Goal: Information Seeking & Learning: Get advice/opinions

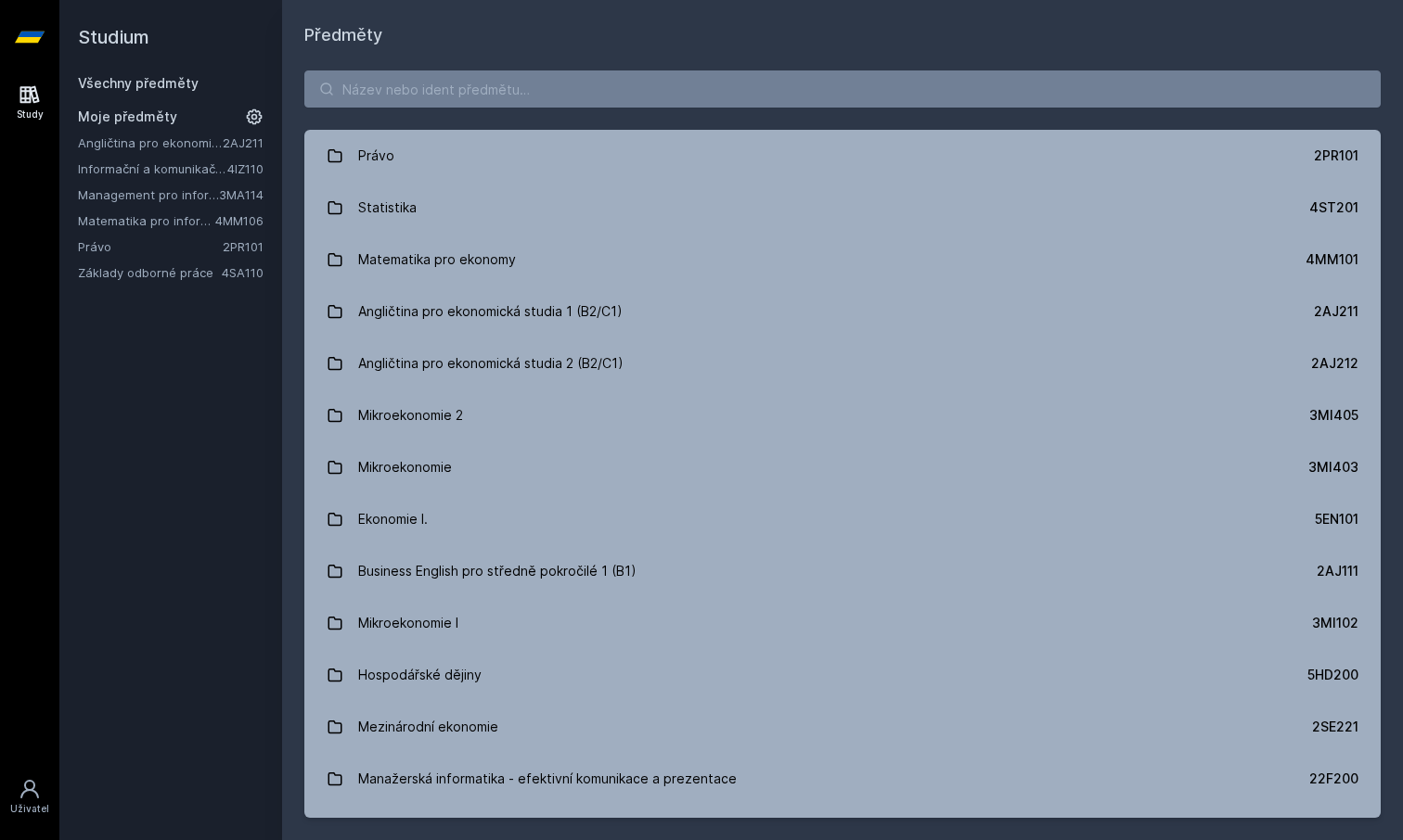
click at [158, 220] on link "Matematika pro informatiky" at bounding box center [146, 221] width 137 height 19
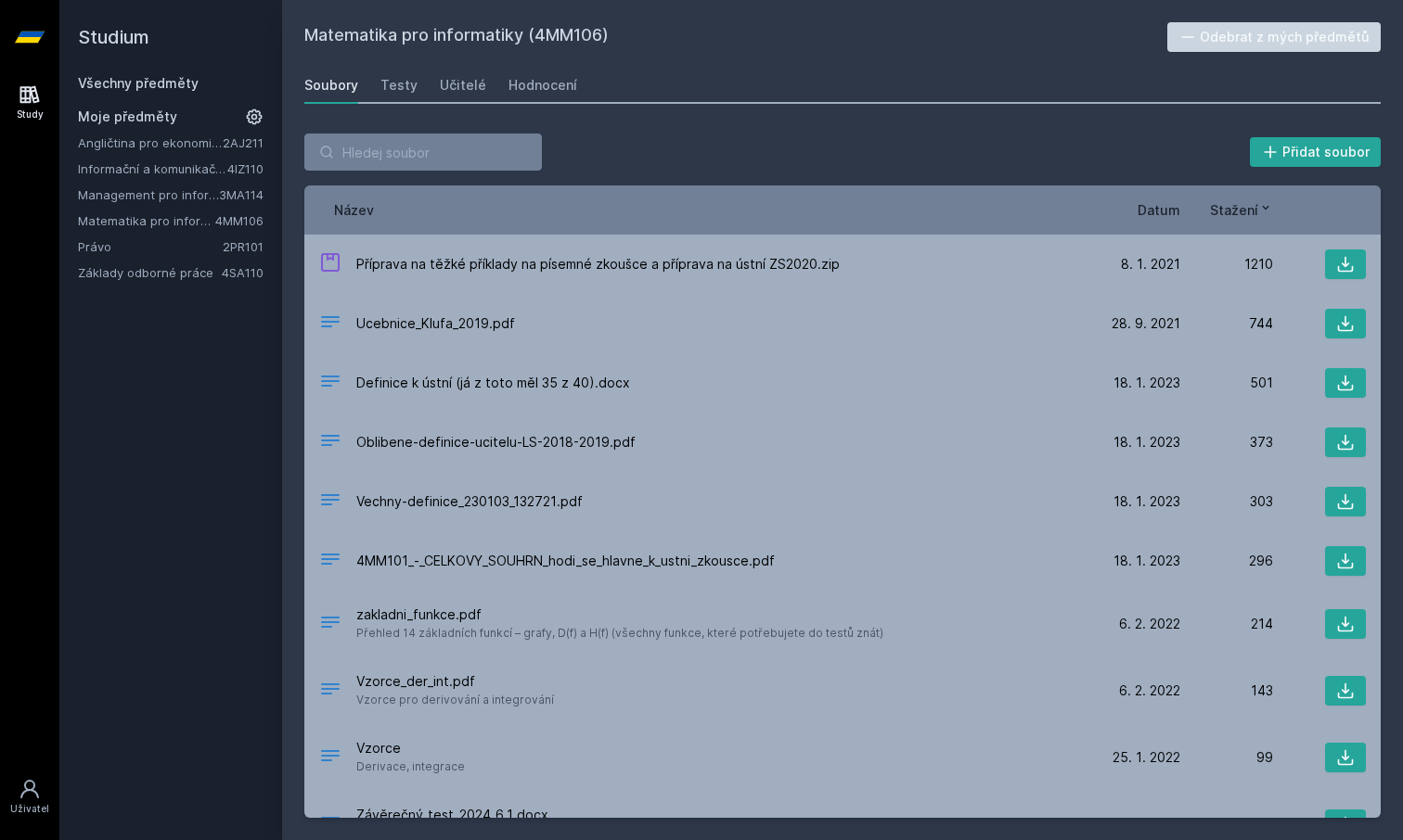
click at [476, 111] on div "Přidat soubor Řazení: Název Datum Stažení Název Datum Stažení Příprava na těžké…" at bounding box center [842, 475] width 1121 height 729
click at [476, 106] on div "Matematika pro informatiky (4MM106) Odebrat z mých předmětů [GEOGRAPHIC_DATA] T…" at bounding box center [842, 420] width 1076 height 796
click at [464, 86] on div "Učitelé" at bounding box center [463, 86] width 47 height 19
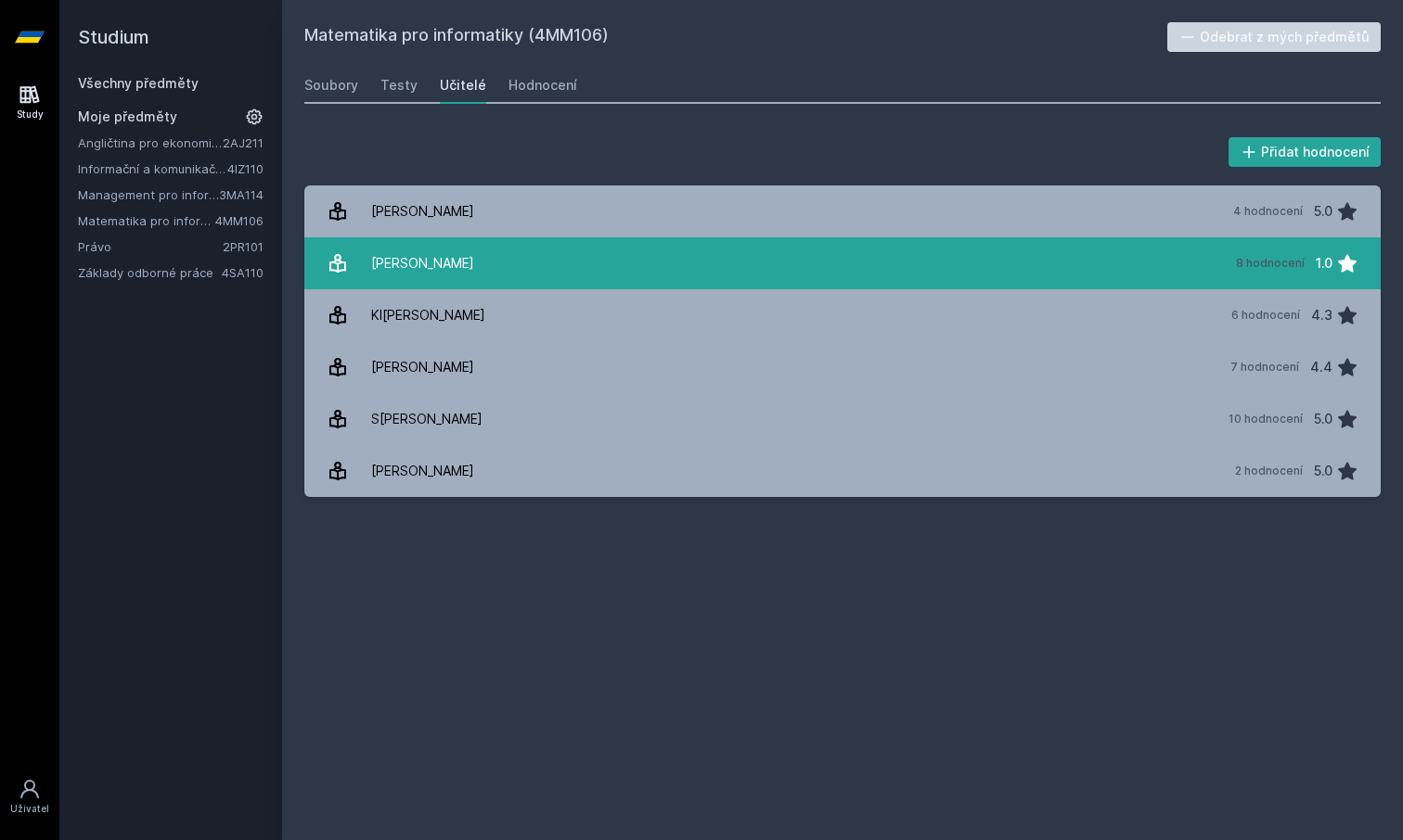
click at [683, 241] on link "Ho[PERSON_NAME] 8 hodnocení 1.0" at bounding box center [842, 263] width 1076 height 52
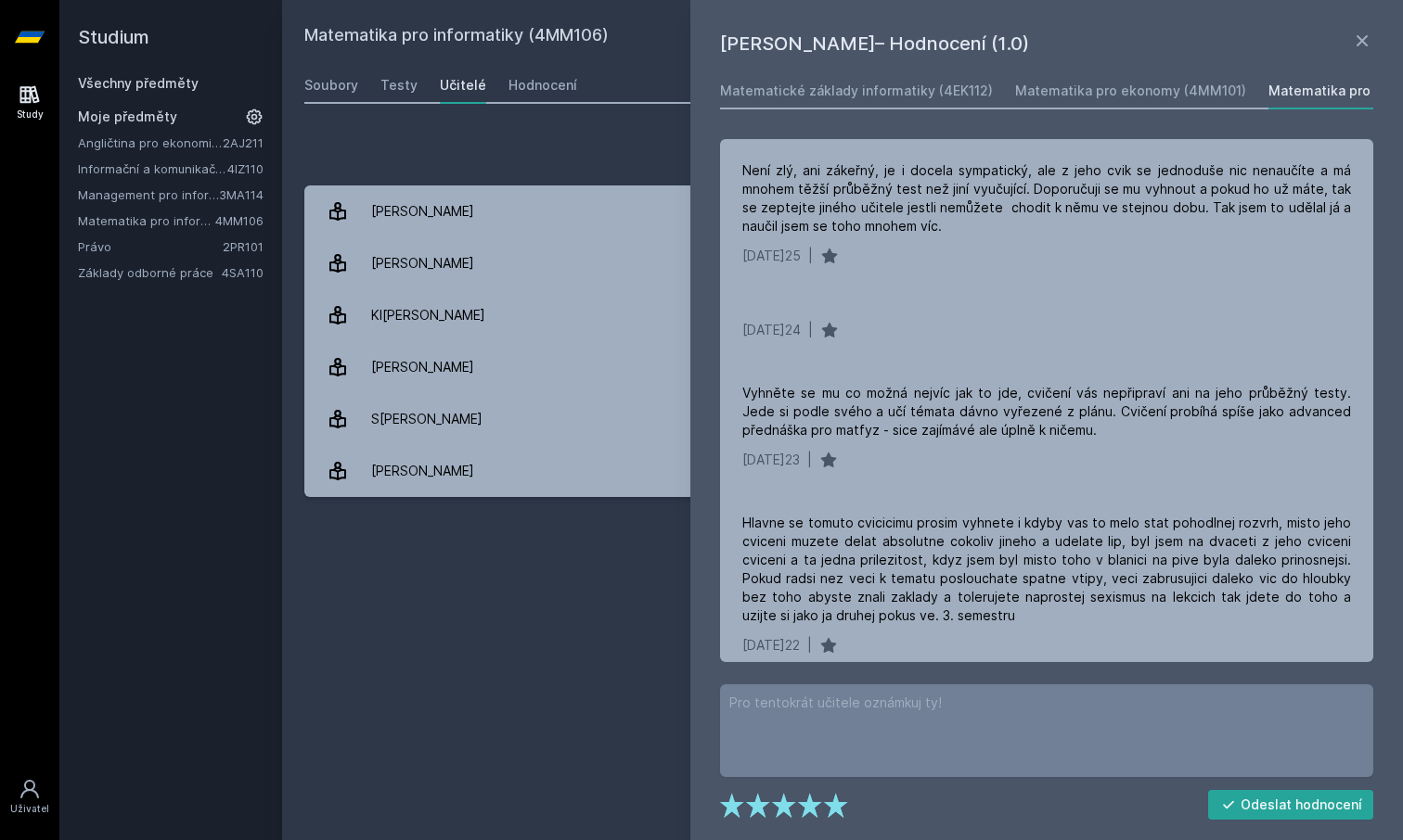
click at [375, 123] on div "Přidat hodnocení [PERSON_NAME]– Hodnocení (1.0) Matematické základy informatiky…" at bounding box center [842, 315] width 1121 height 409
click at [1363, 46] on icon at bounding box center [1361, 40] width 22 height 22
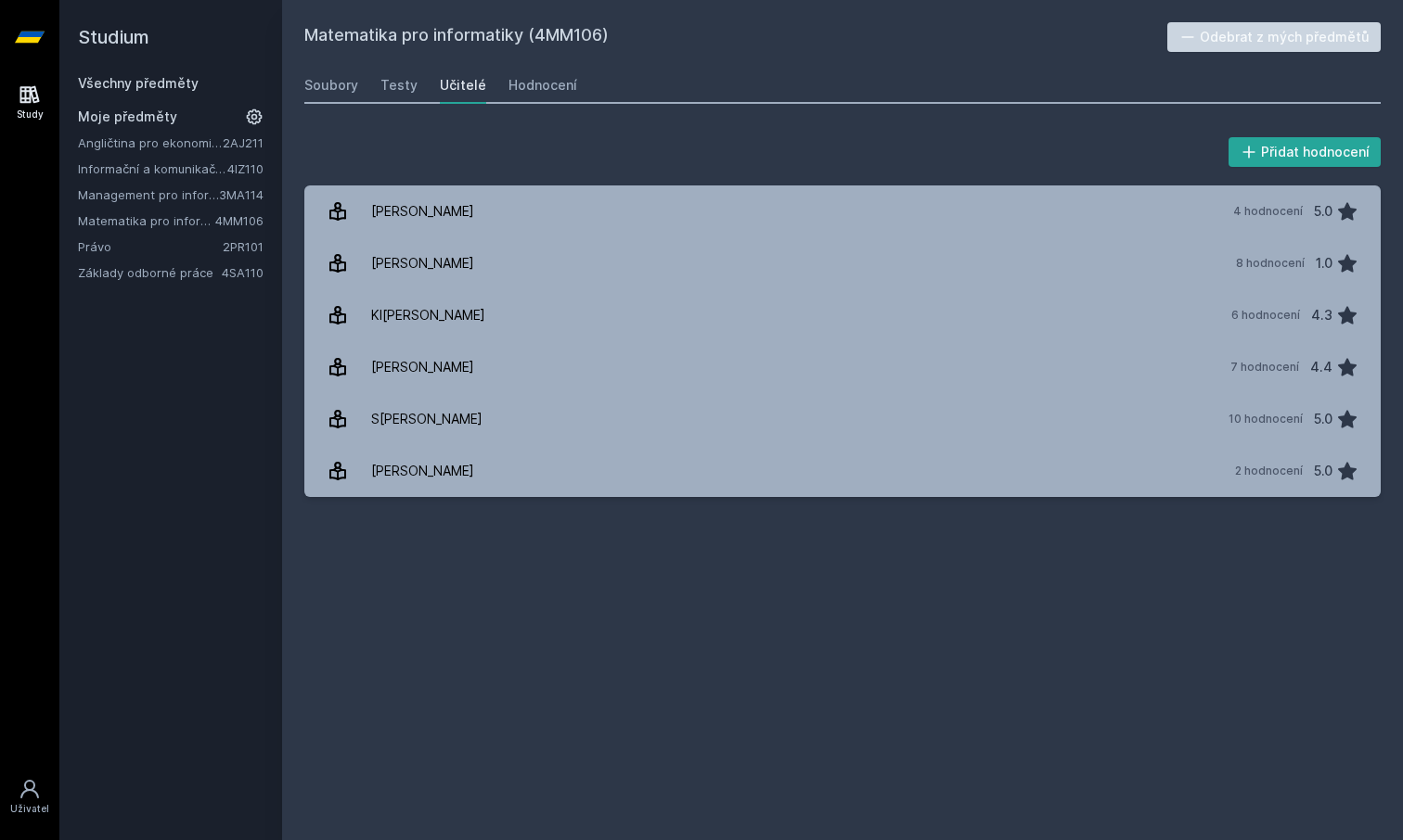
click at [122, 276] on link "Základy odborné práce" at bounding box center [149, 273] width 144 height 19
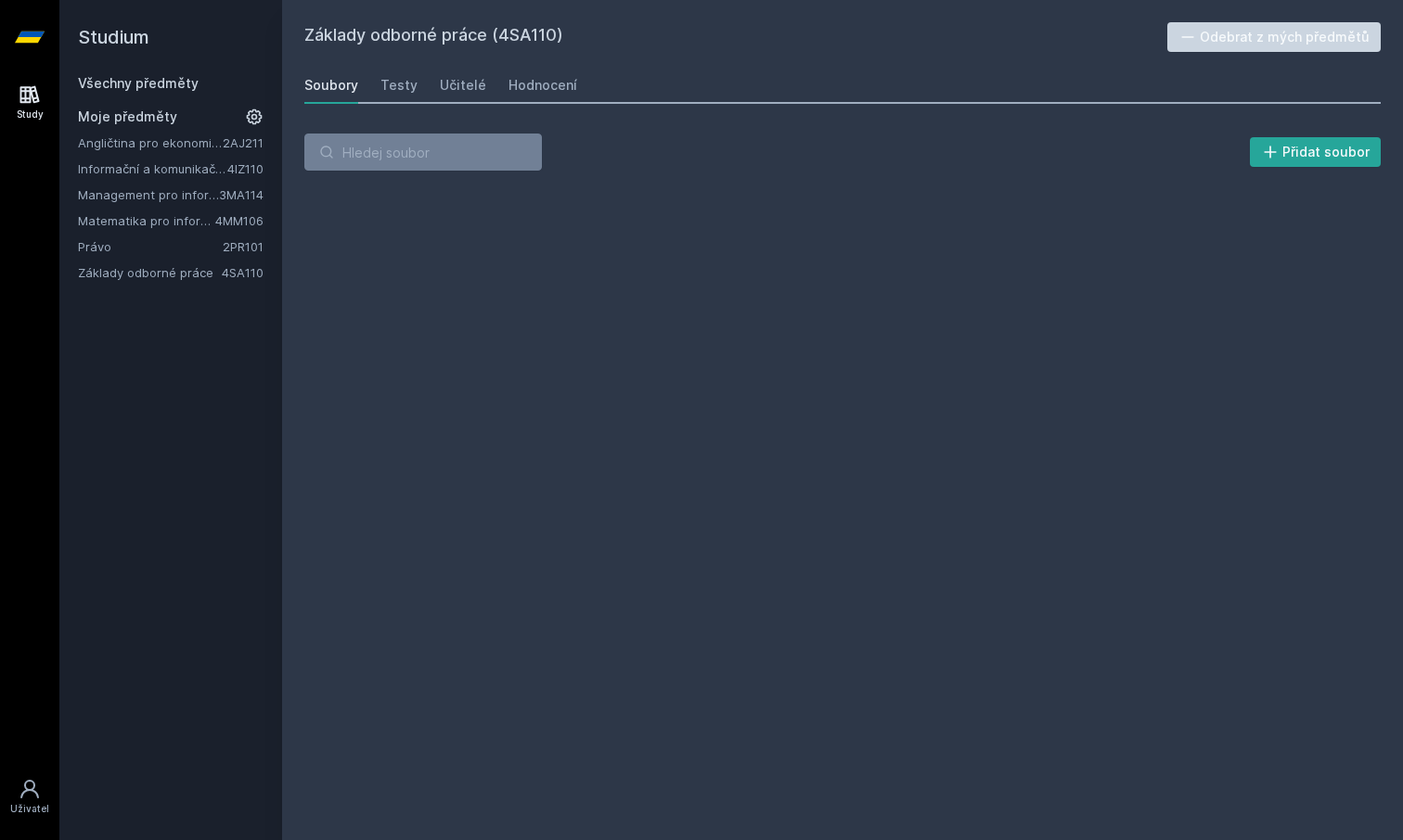
click at [122, 276] on link "Základy odborné práce" at bounding box center [149, 273] width 144 height 19
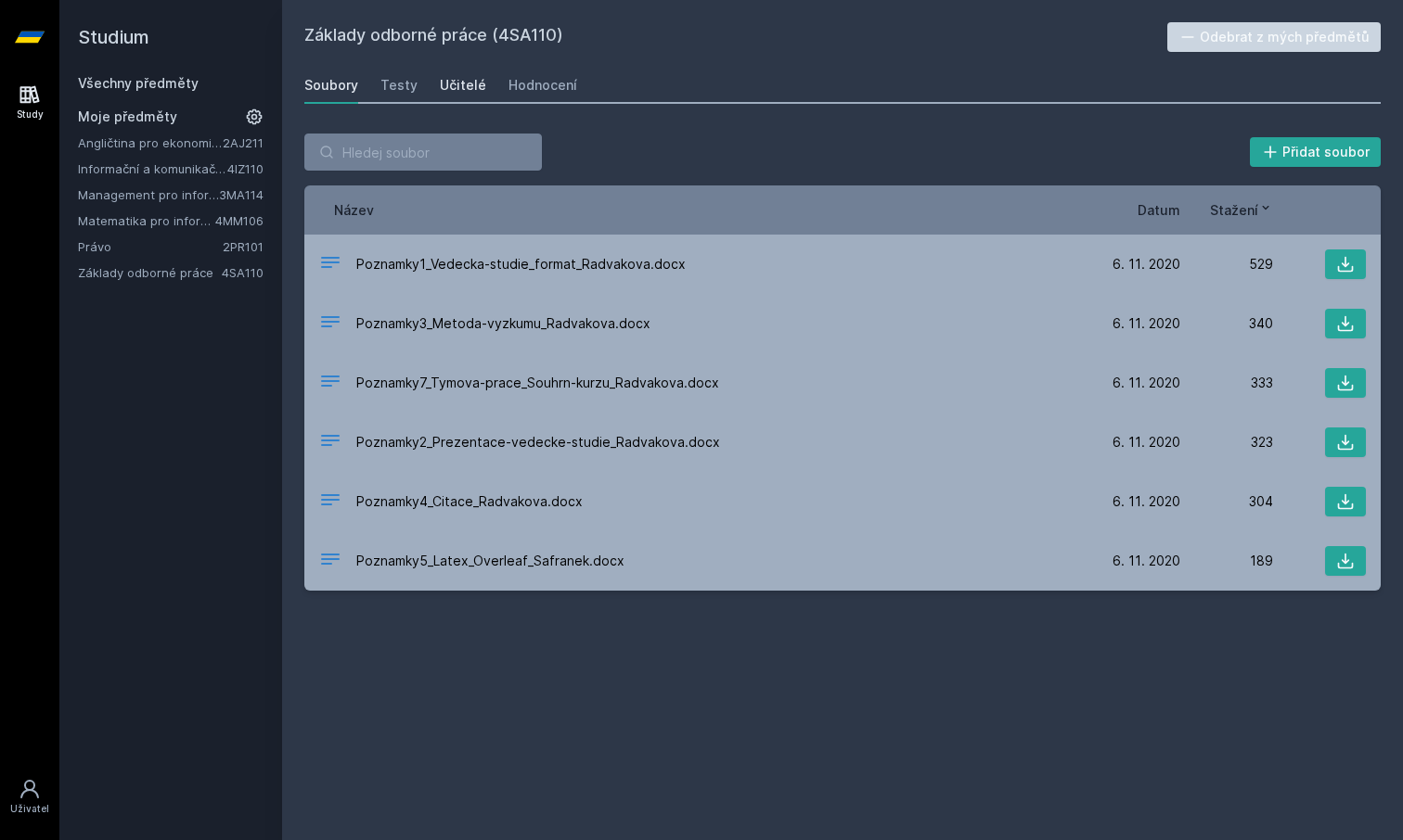
click at [444, 82] on div "Učitelé" at bounding box center [463, 86] width 47 height 19
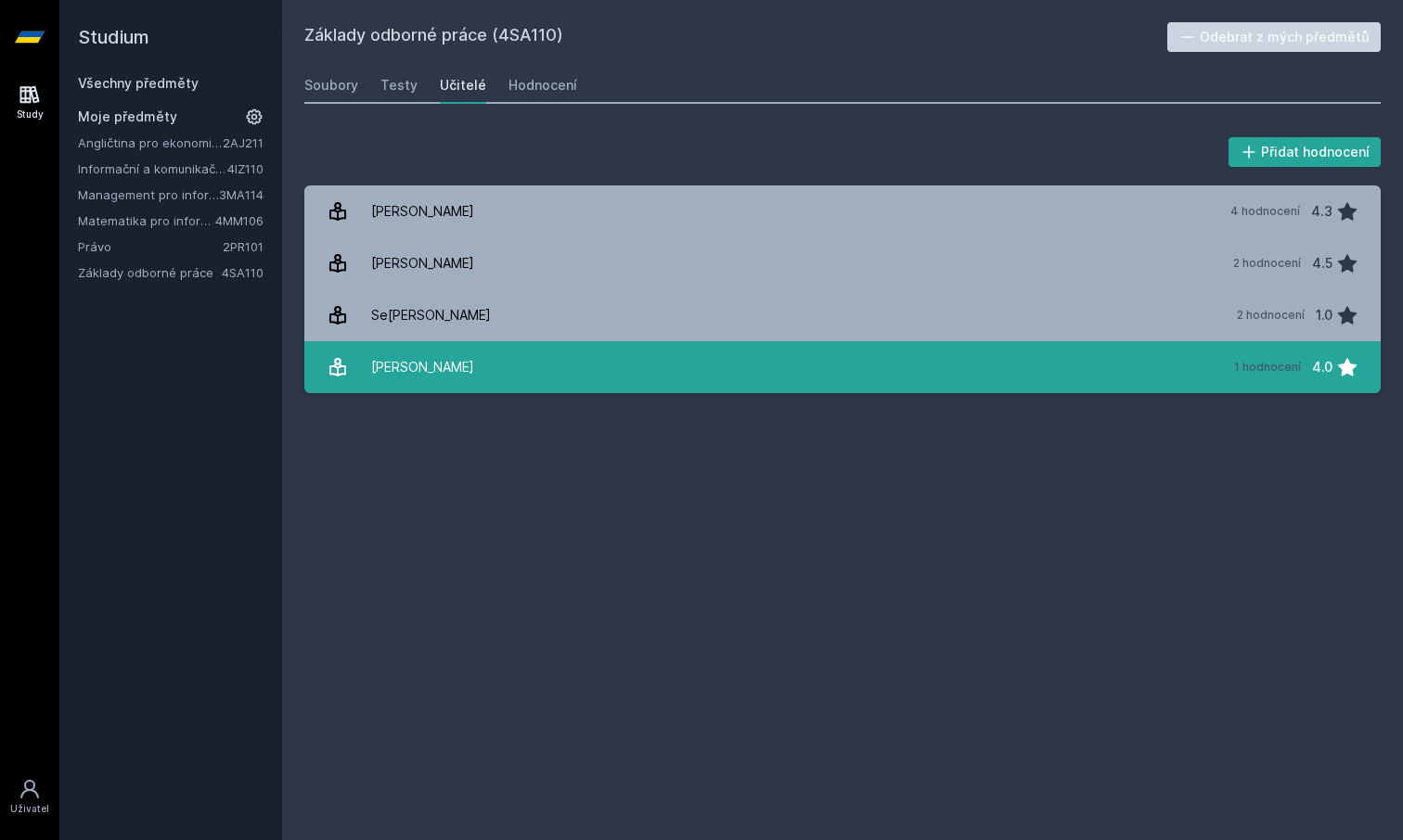
click at [504, 363] on link "[PERSON_NAME] 1 hodnocení 4.0" at bounding box center [842, 367] width 1076 height 52
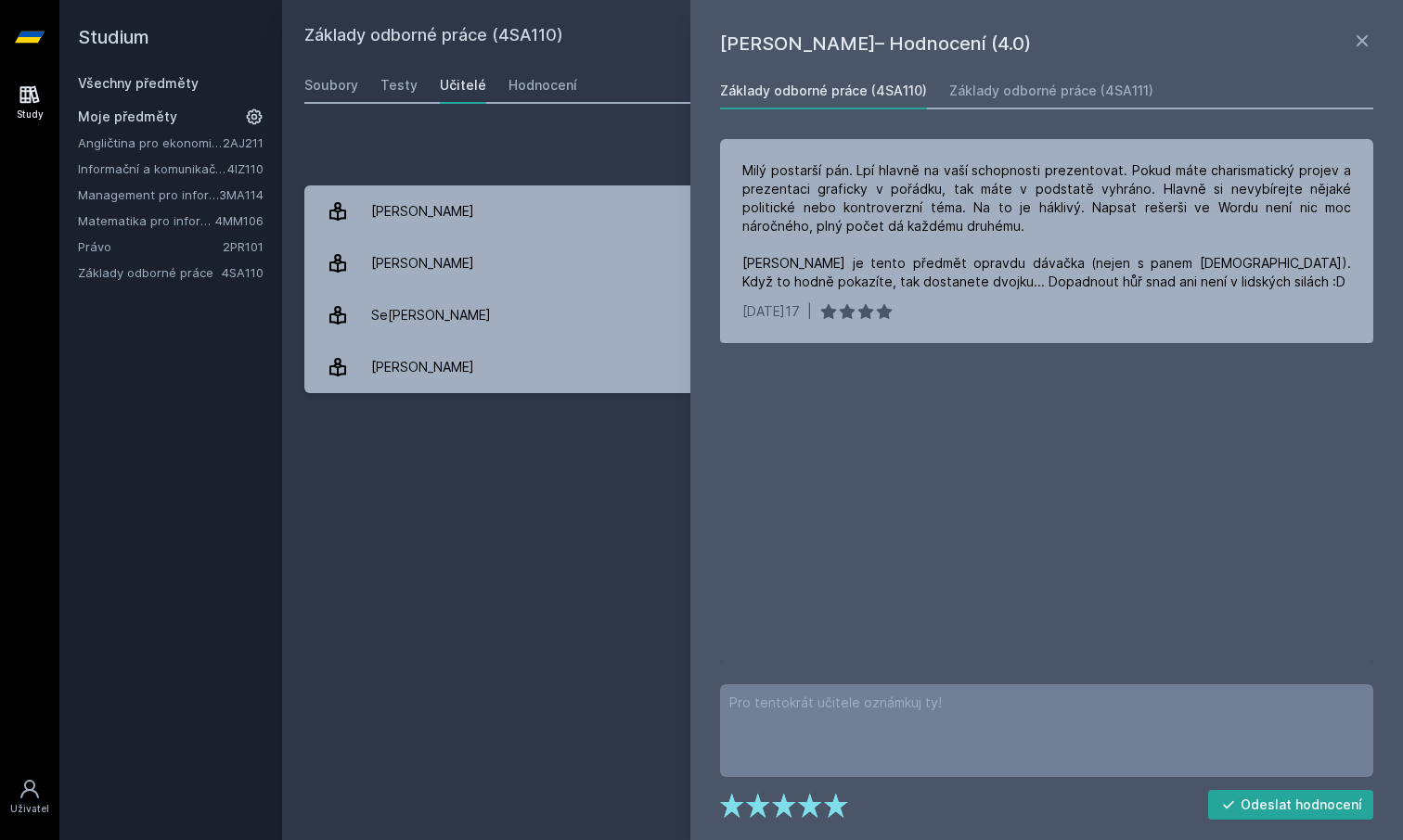
click at [521, 127] on div "Přidat hodnocení [PERSON_NAME]– Hodnocení (4.0) Základy odborné práce (4SA110) …" at bounding box center [842, 263] width 1121 height 304
click at [1361, 36] on icon at bounding box center [1361, 40] width 22 height 22
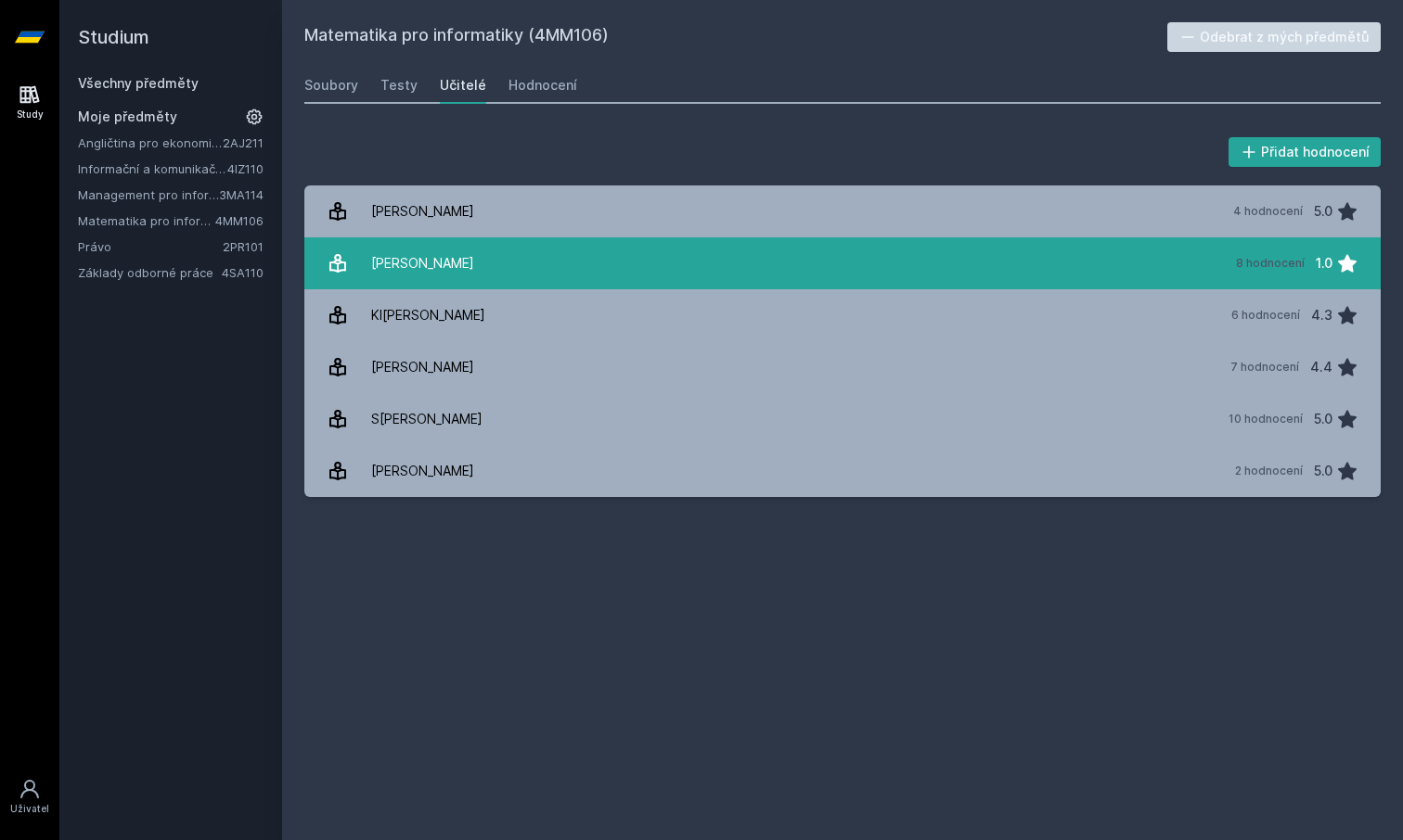
click at [448, 265] on div "[PERSON_NAME]" at bounding box center [422, 263] width 103 height 37
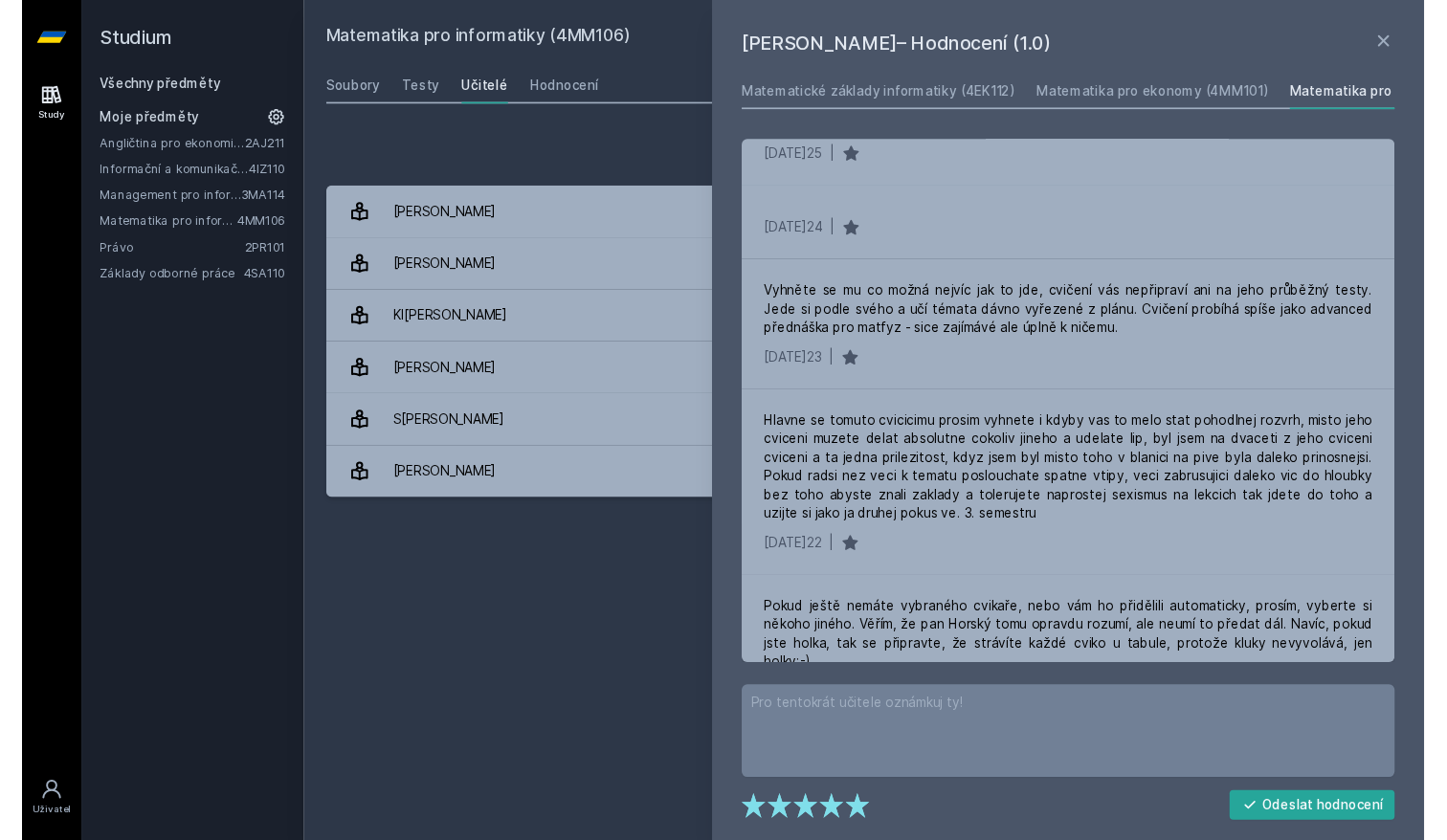
scroll to position [103, 0]
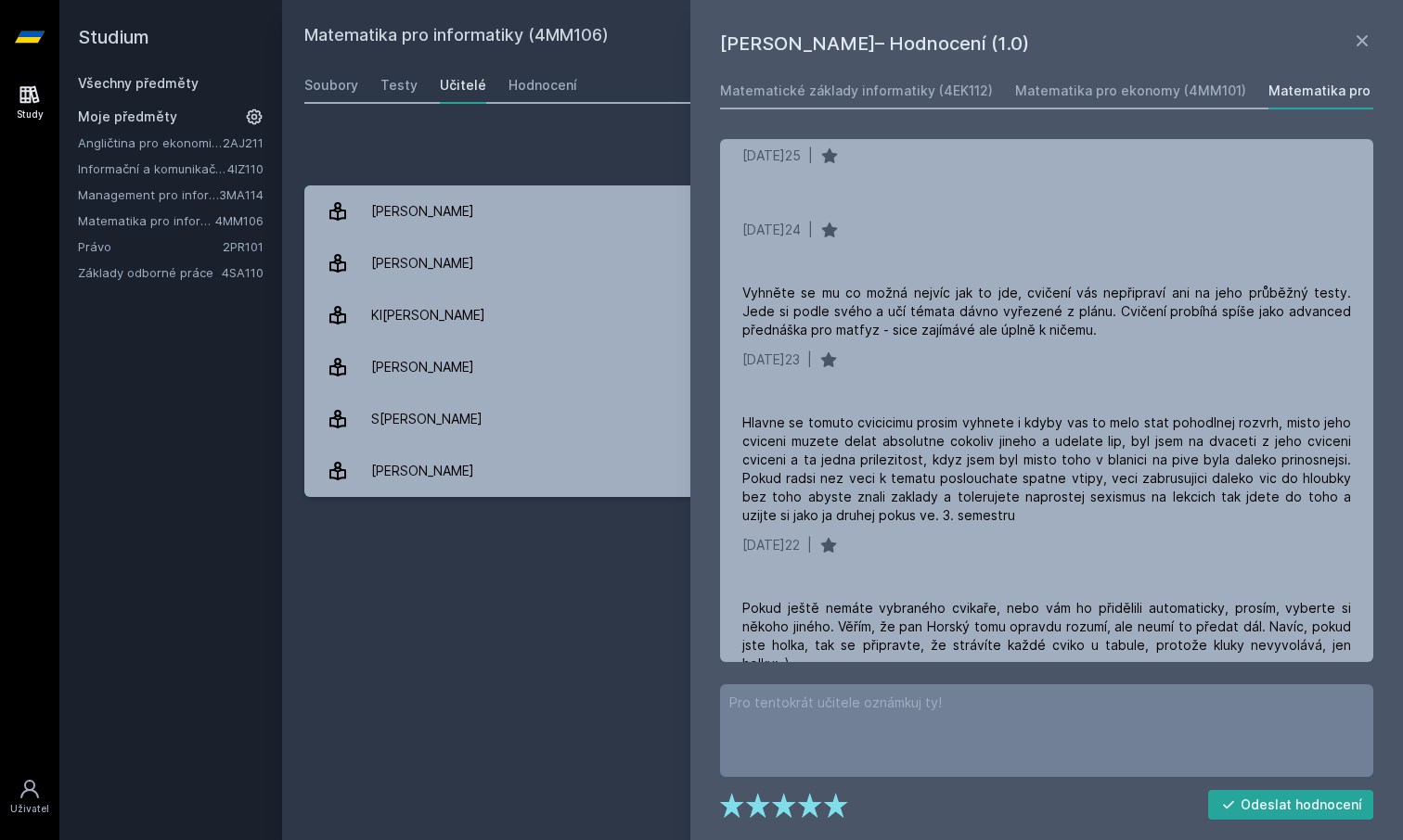
click at [517, 107] on div "Matematika pro informatiky (4MM106) Odebrat z mých předmětů [GEOGRAPHIC_DATA] T…" at bounding box center [842, 420] width 1076 height 796
click at [1357, 50] on icon at bounding box center [1361, 40] width 22 height 22
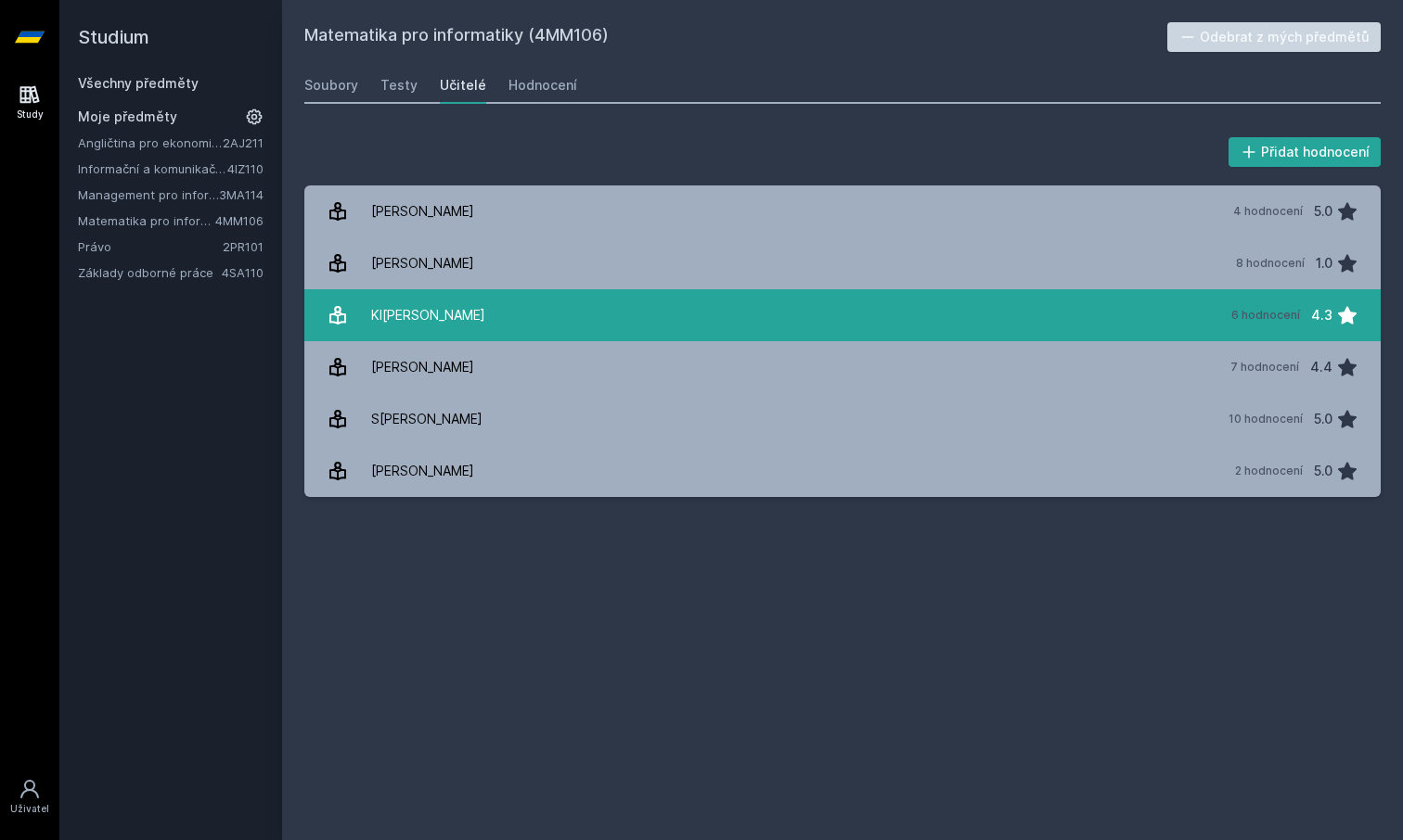
click at [635, 311] on link "Kl[PERSON_NAME] 6 hodnocení 4.3" at bounding box center [842, 315] width 1076 height 52
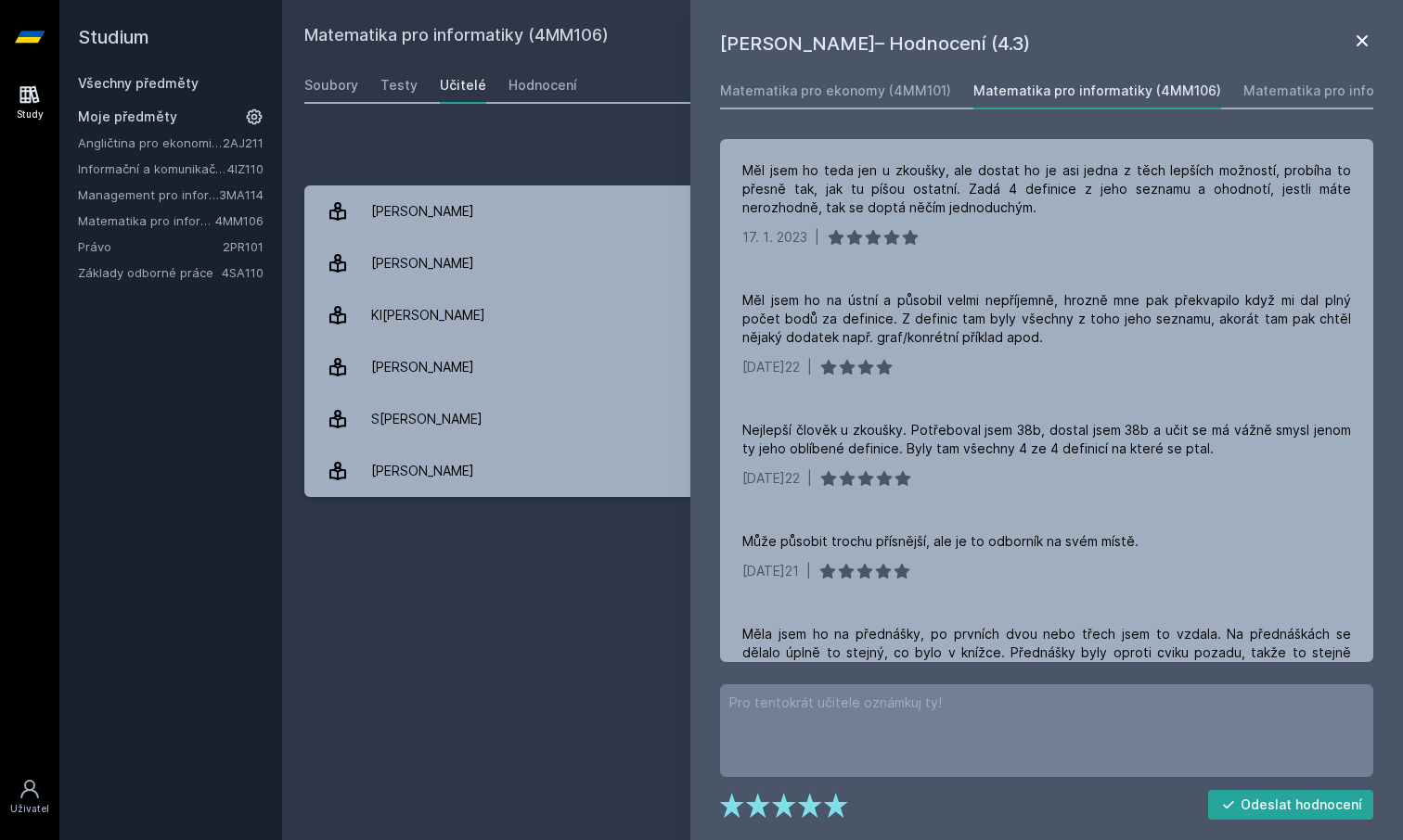
click at [1358, 36] on icon at bounding box center [1362, 41] width 11 height 11
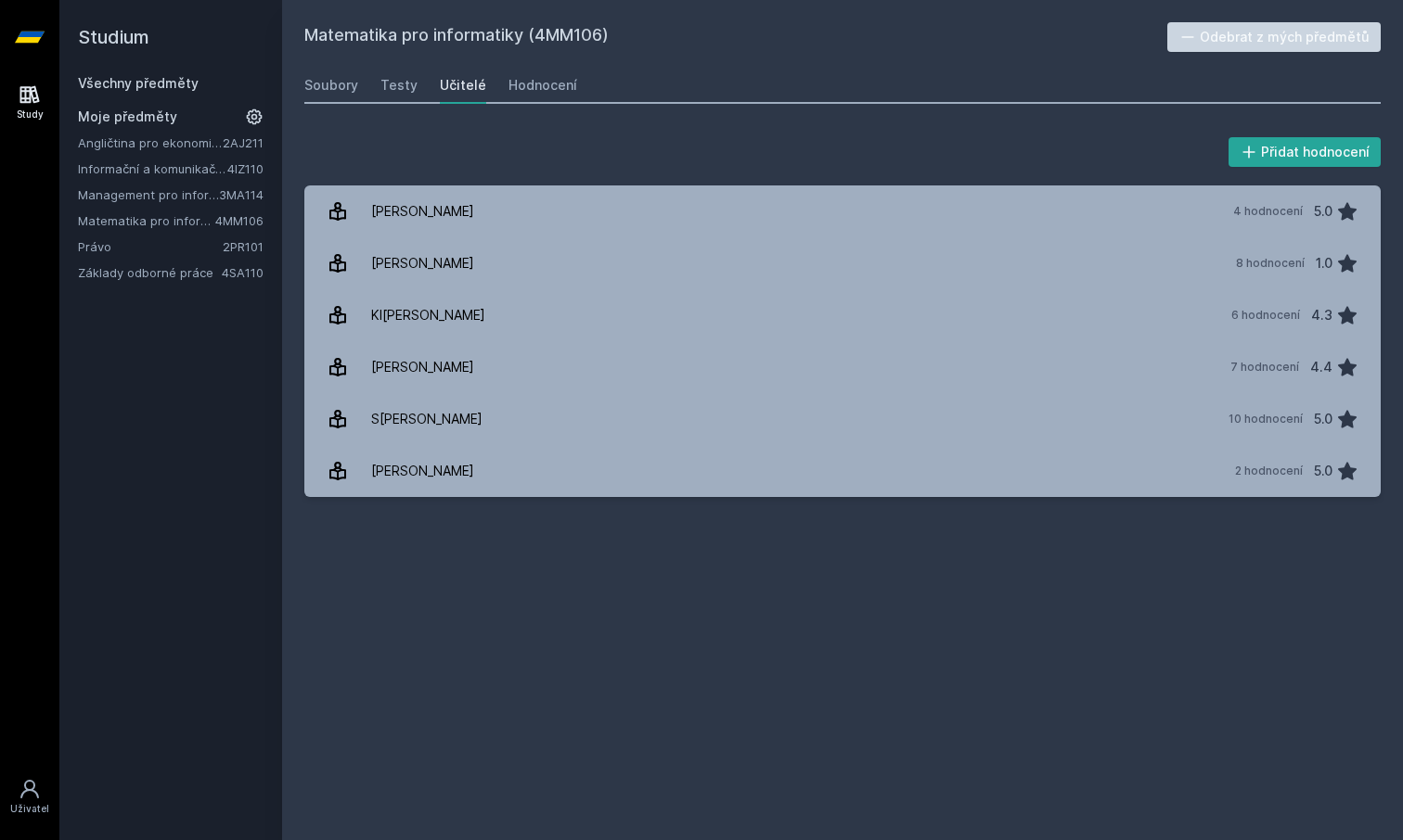
click at [152, 265] on link "Základy odborné práce" at bounding box center [149, 273] width 144 height 19
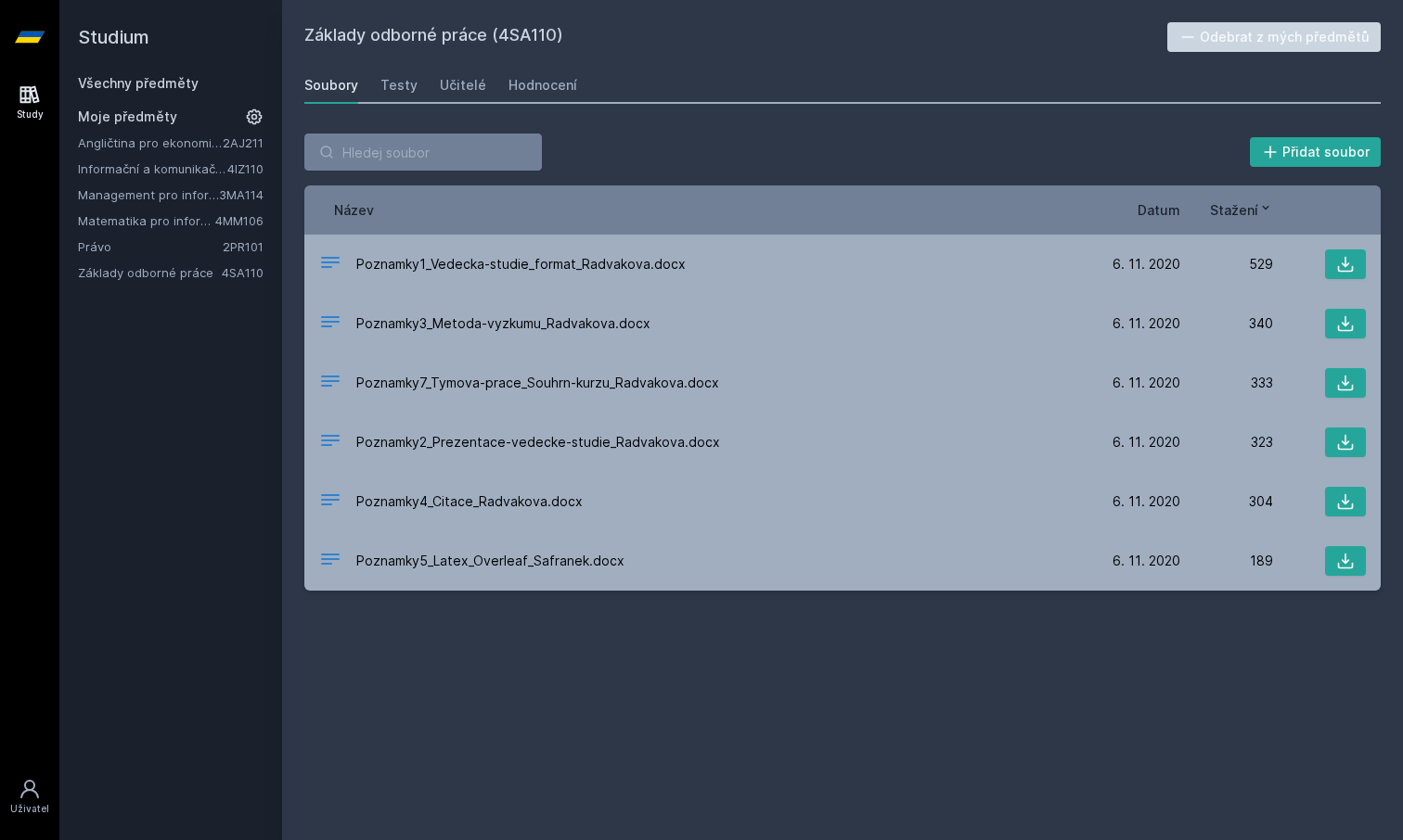
click at [152, 270] on link "Základy odborné práce" at bounding box center [149, 273] width 144 height 19
click at [154, 276] on link "Základy odborné práce" at bounding box center [149, 273] width 144 height 19
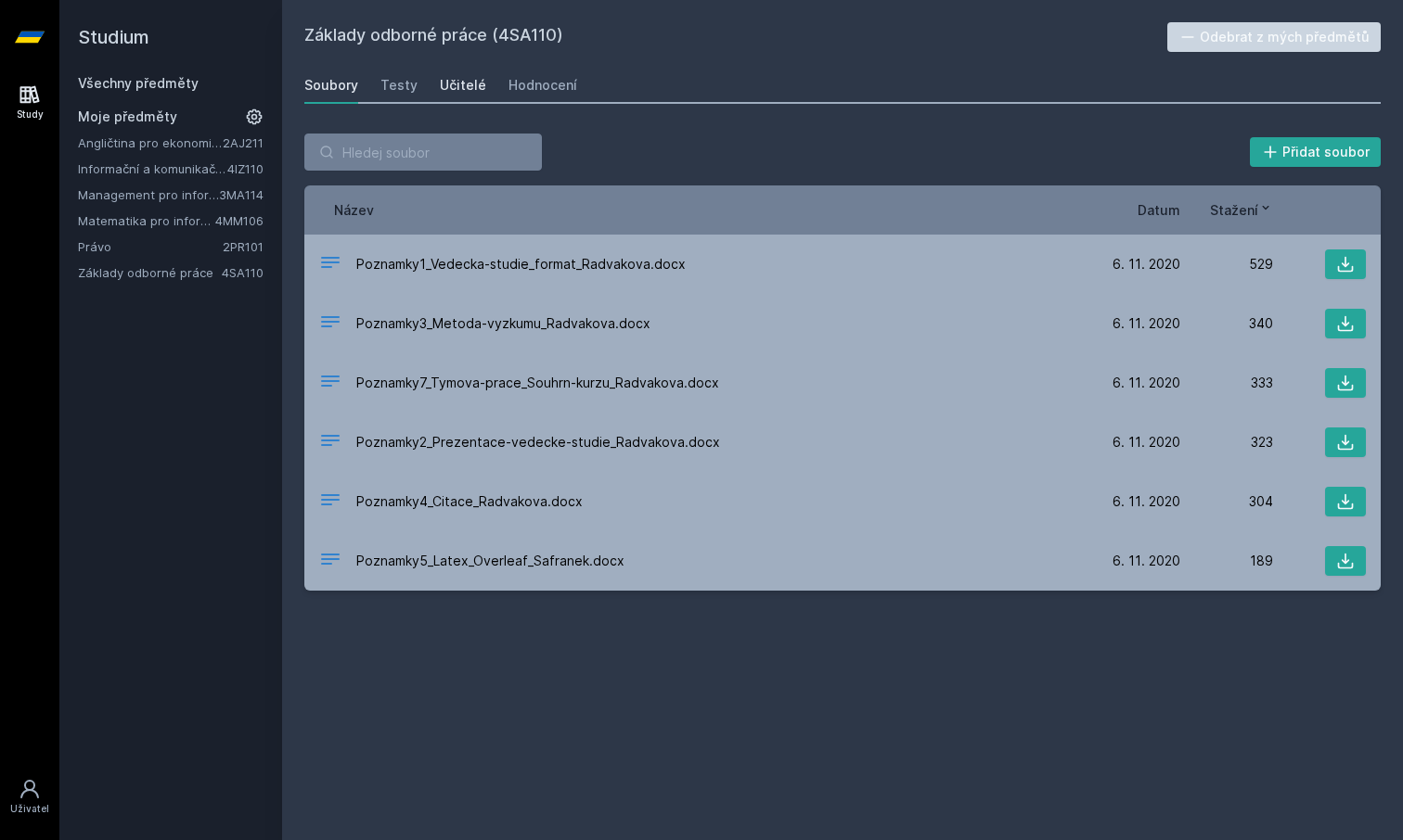
click at [443, 81] on div "Učitelé" at bounding box center [463, 86] width 47 height 19
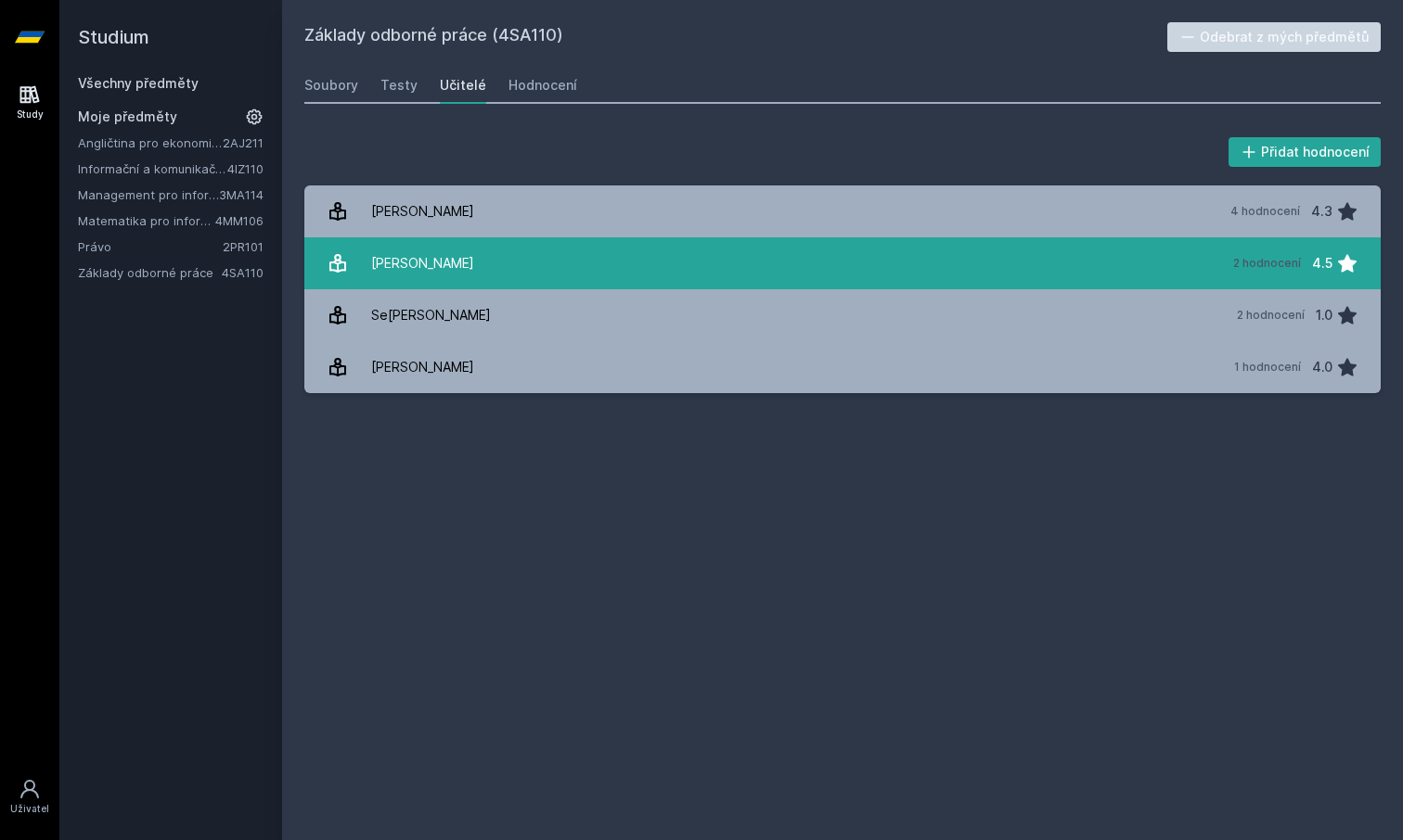
click at [425, 263] on div "[PERSON_NAME]" at bounding box center [422, 263] width 103 height 37
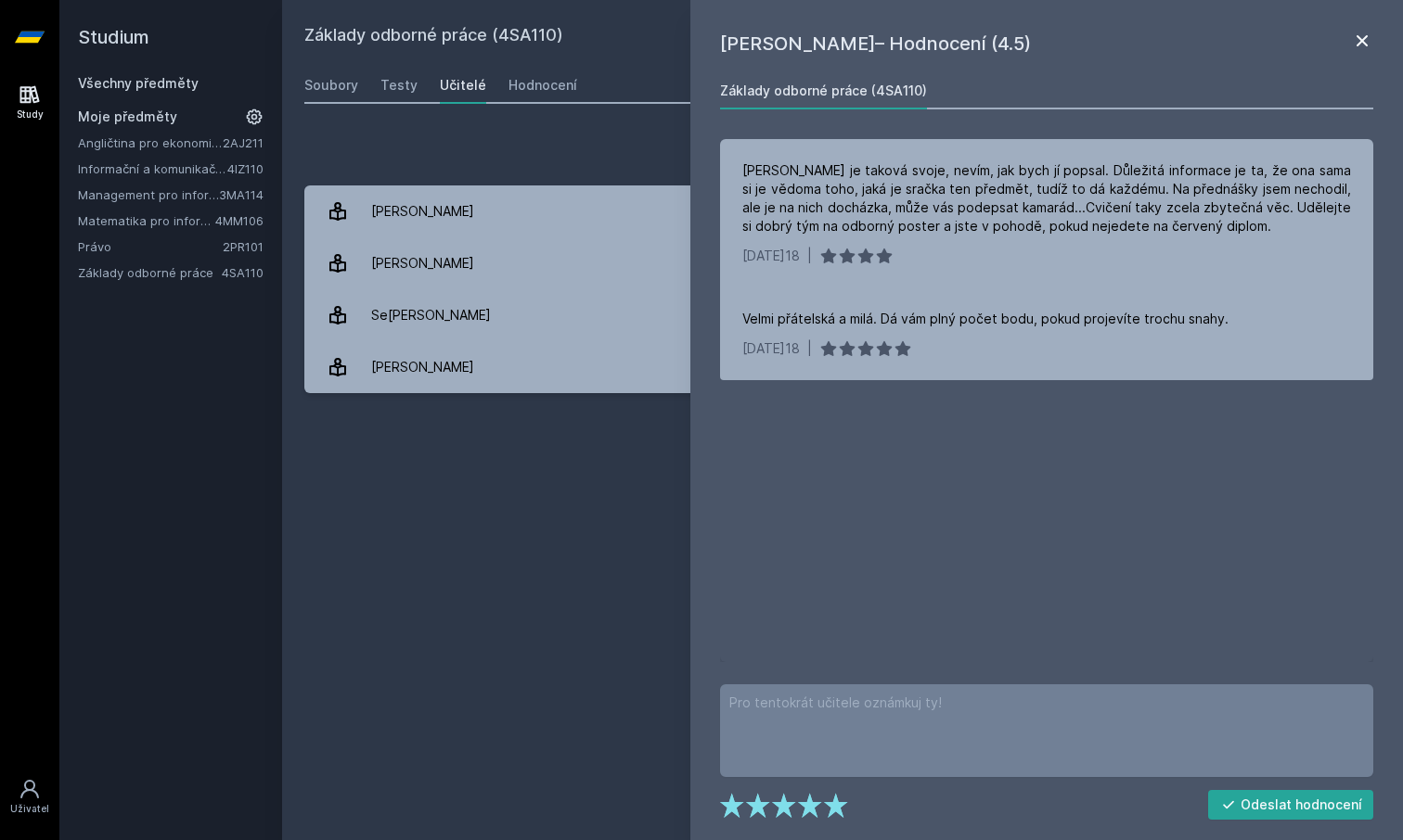
click at [1357, 42] on icon at bounding box center [1361, 40] width 22 height 22
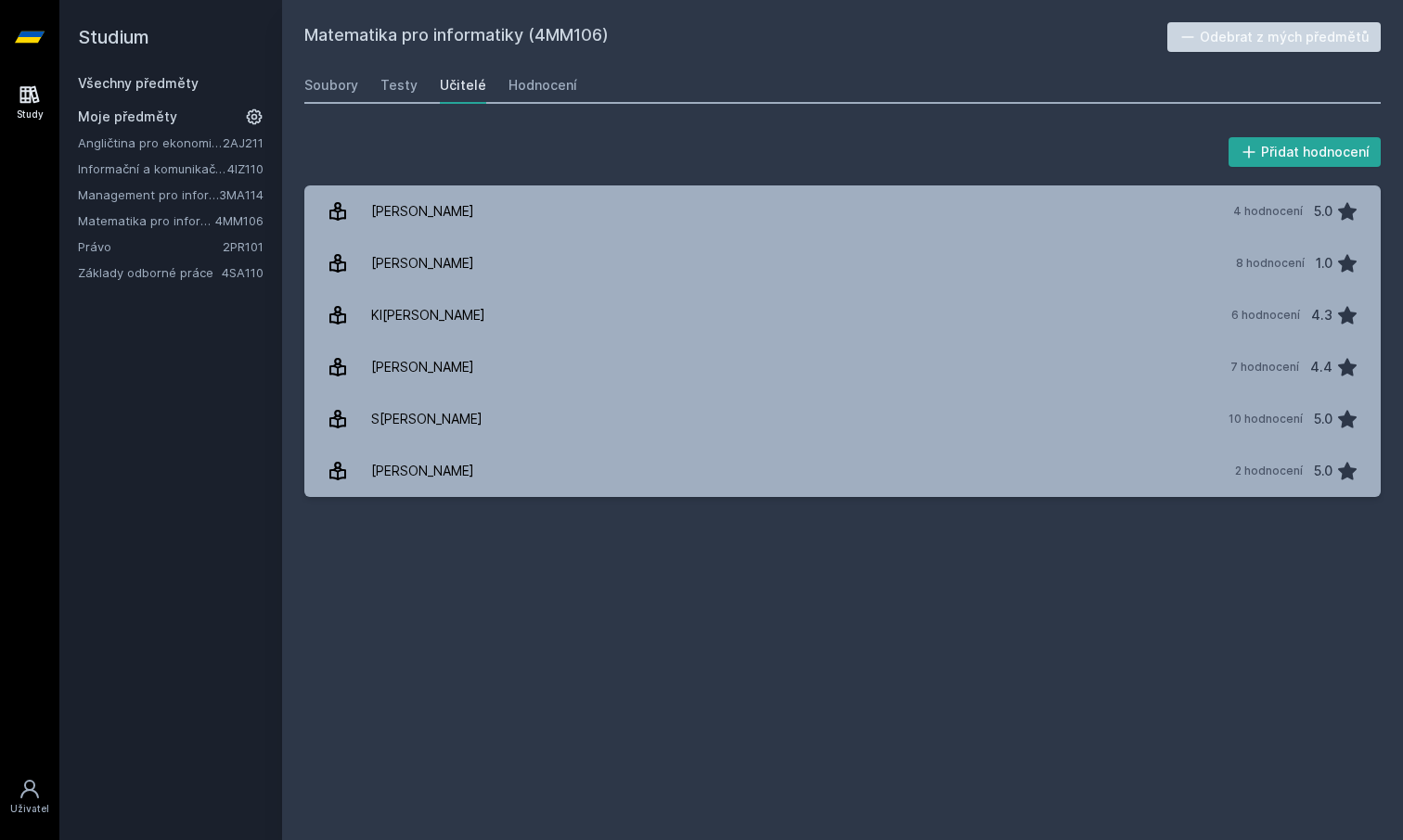
click at [132, 32] on h2 "Studium" at bounding box center [170, 37] width 185 height 74
click at [20, 40] on icon at bounding box center [29, 37] width 29 height 11
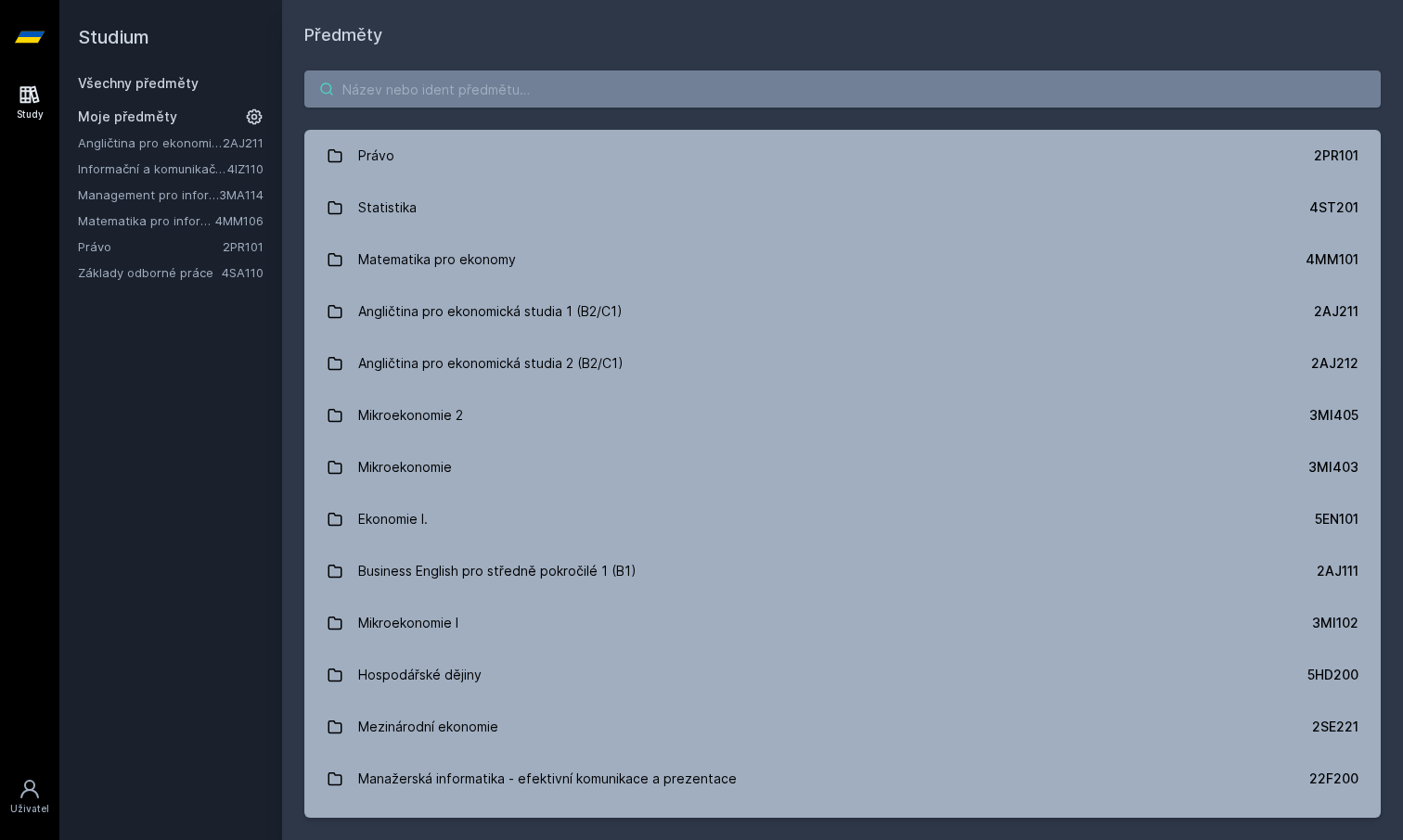
click at [505, 75] on input "search" at bounding box center [842, 88] width 1076 height 37
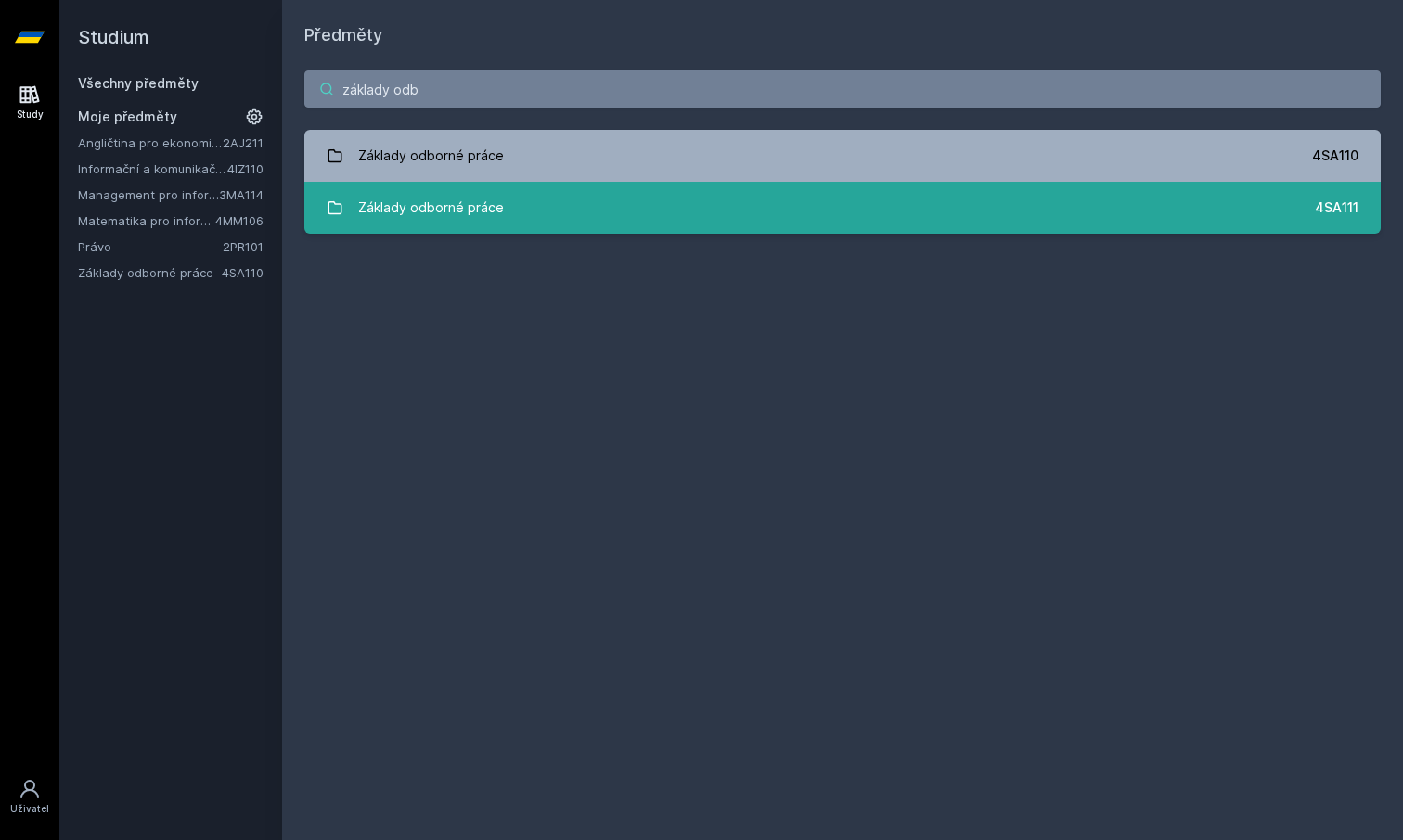
type input "základy odb"
click at [449, 216] on div "Základy odborné práce" at bounding box center [431, 207] width 145 height 37
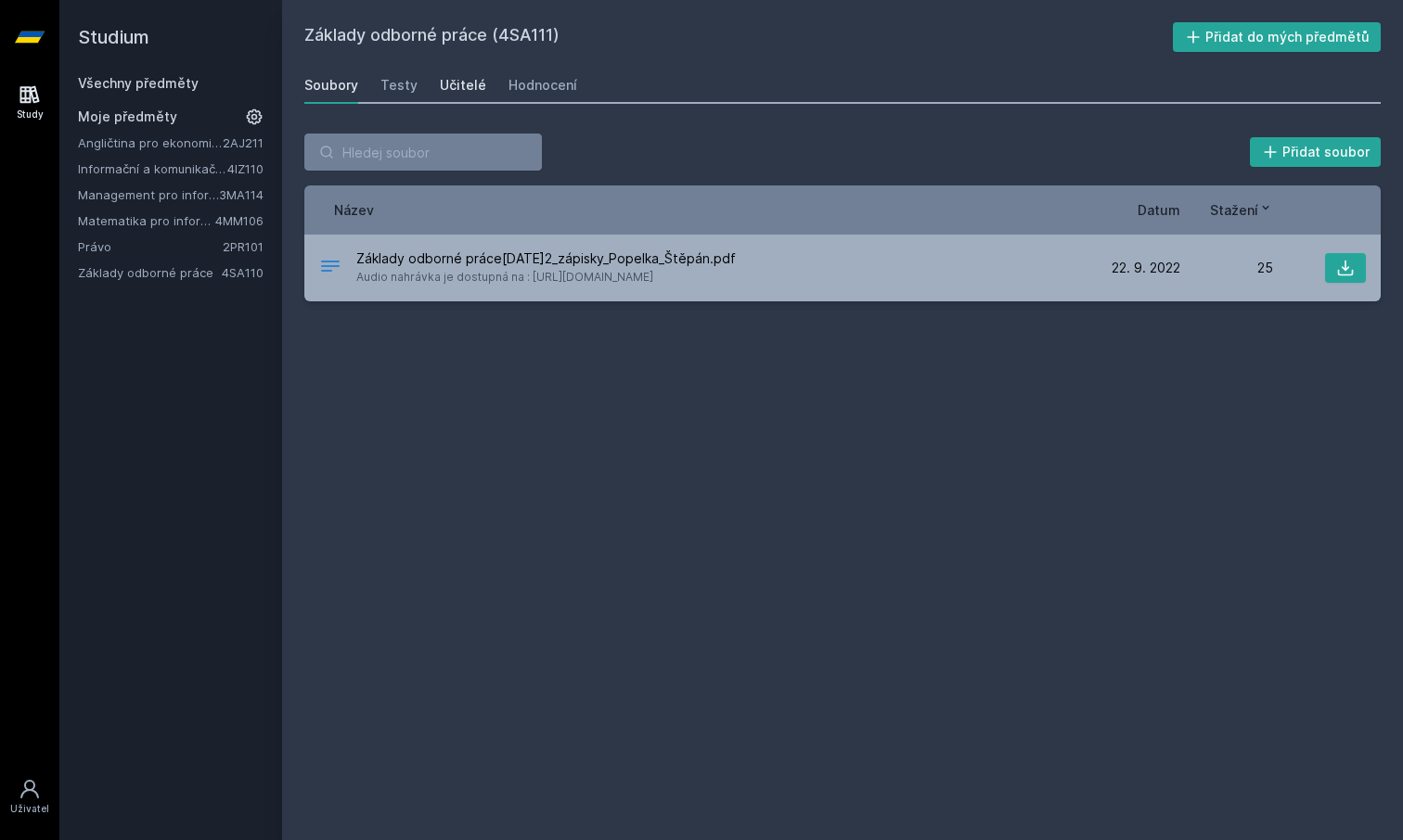
click at [448, 81] on div "Učitelé" at bounding box center [463, 86] width 47 height 19
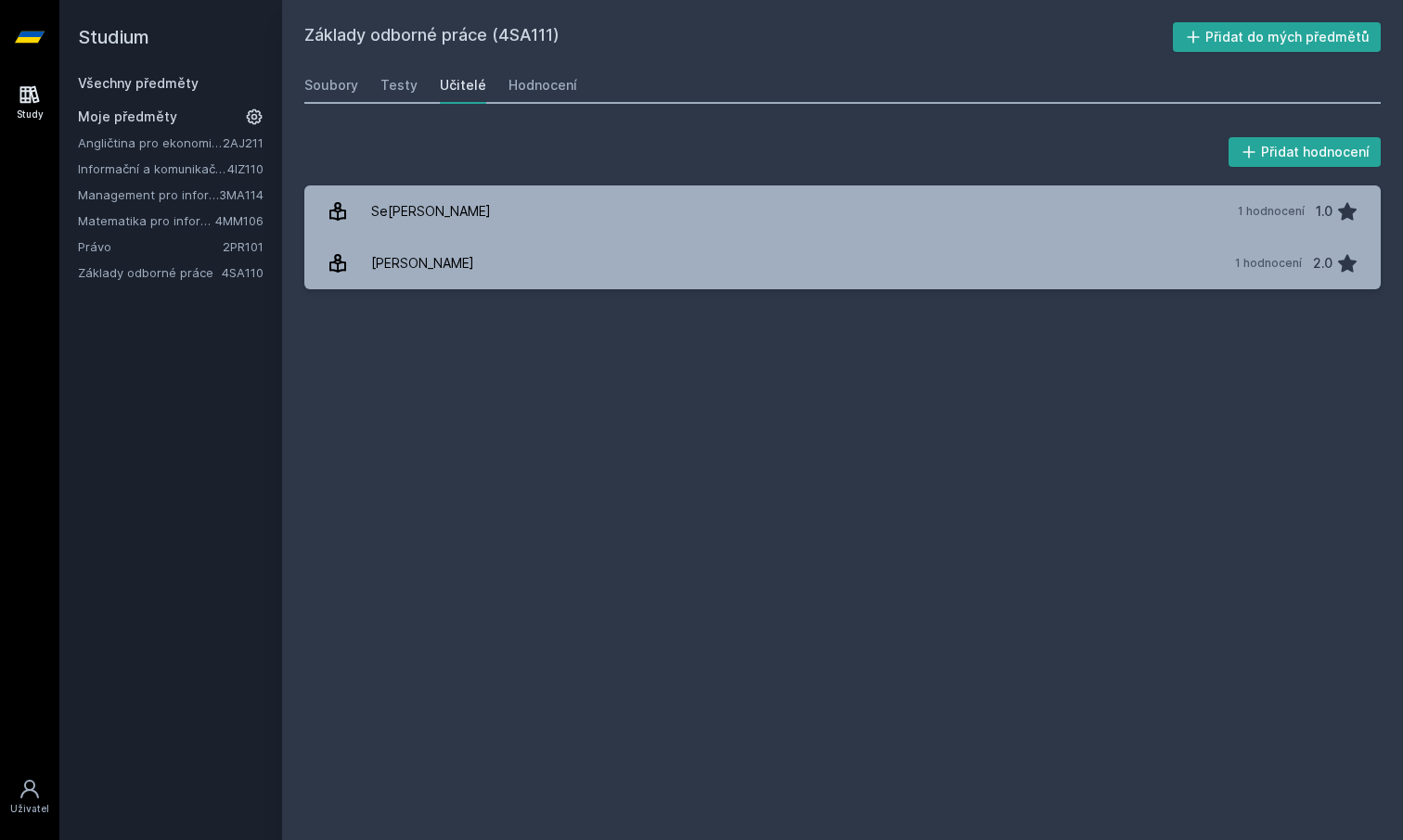
click at [40, 42] on icon at bounding box center [29, 37] width 29 height 74
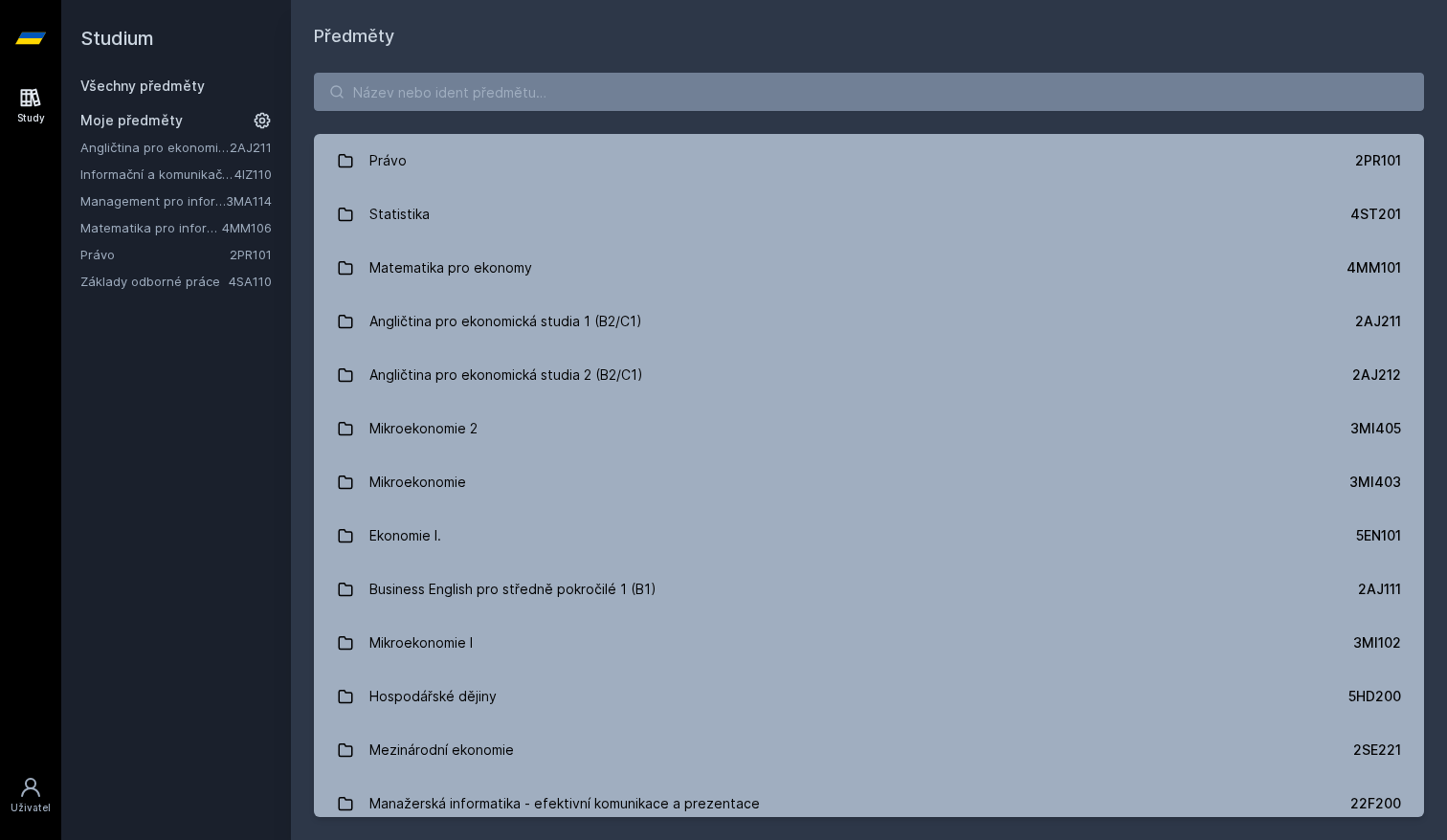
click at [121, 226] on link "Matematika pro informatiky" at bounding box center [151, 228] width 141 height 20
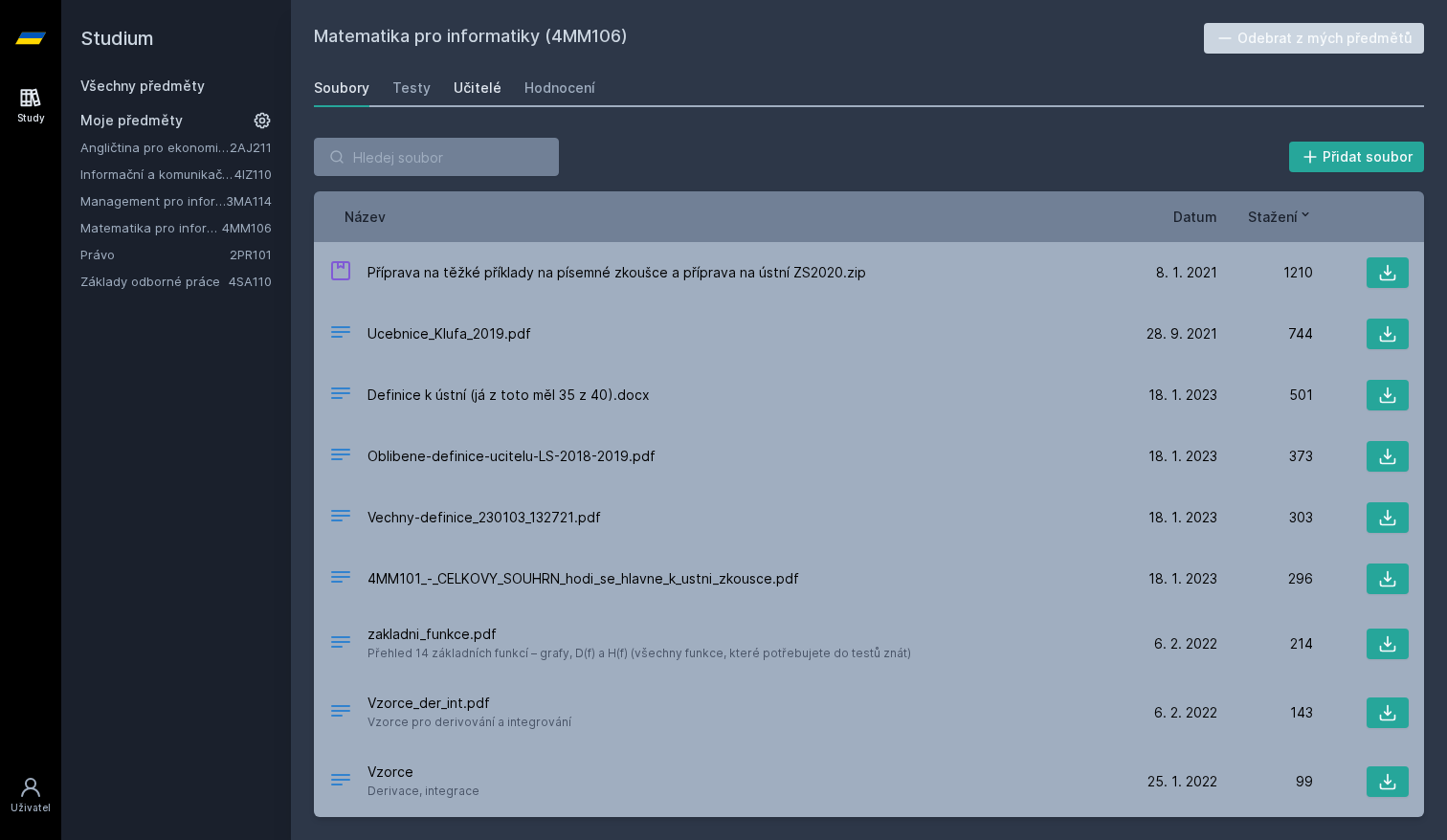
click at [468, 93] on div "Učitelé" at bounding box center [477, 88] width 48 height 20
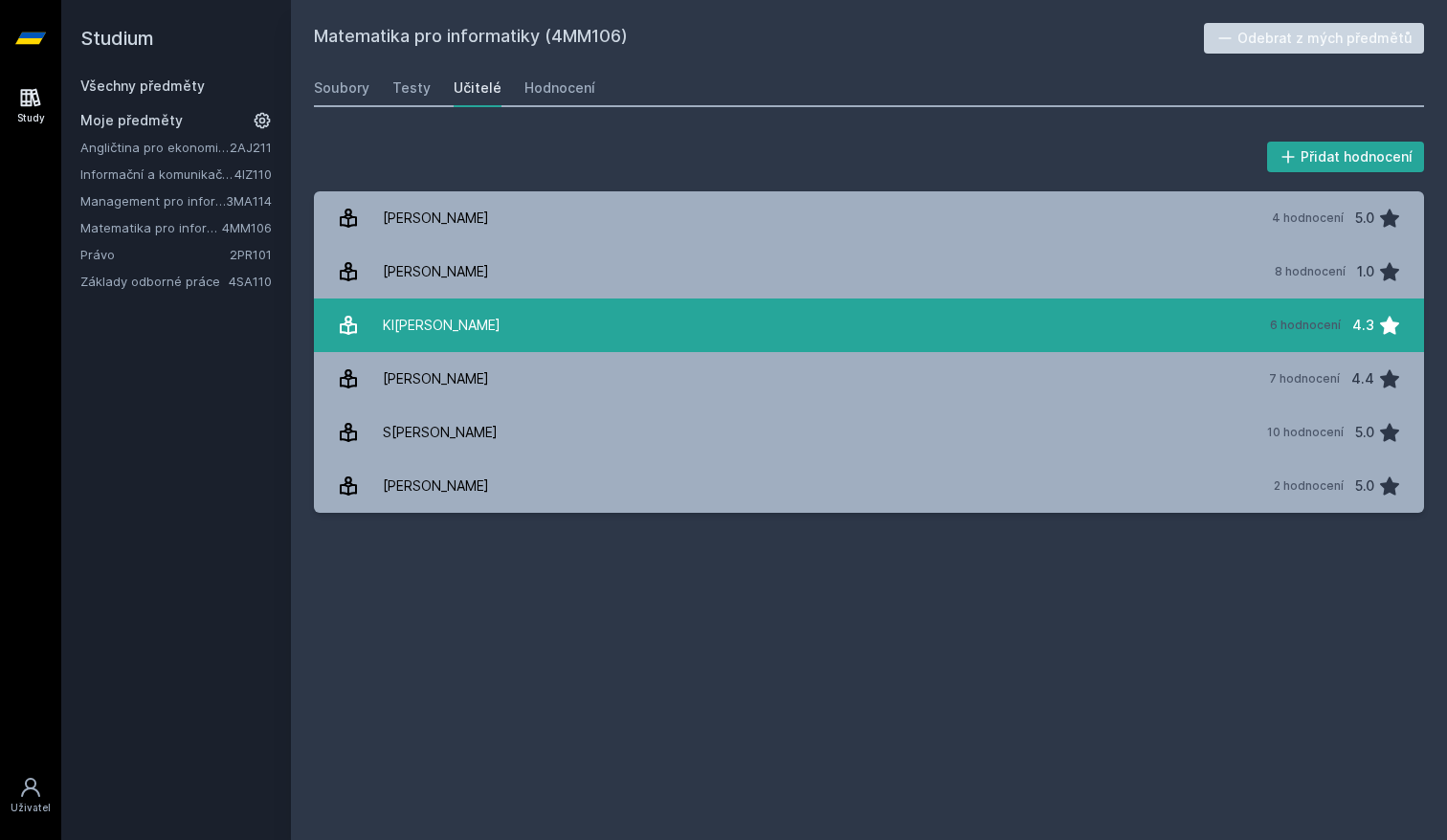
click at [814, 343] on link "Kl[PERSON_NAME] 6 hodnocení 4.3" at bounding box center [869, 325] width 1110 height 54
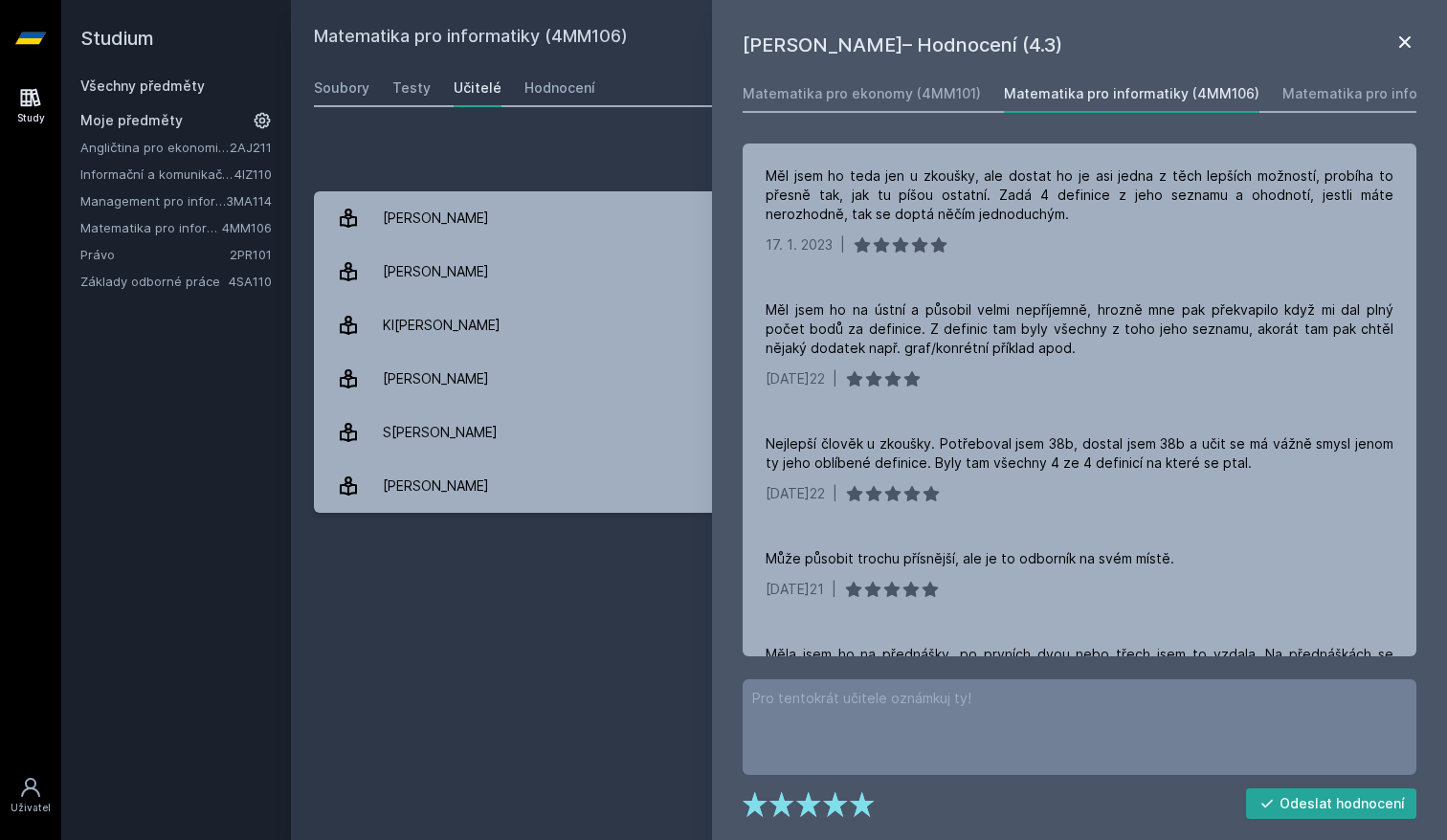
click at [1410, 45] on icon at bounding box center [1404, 41] width 23 height 23
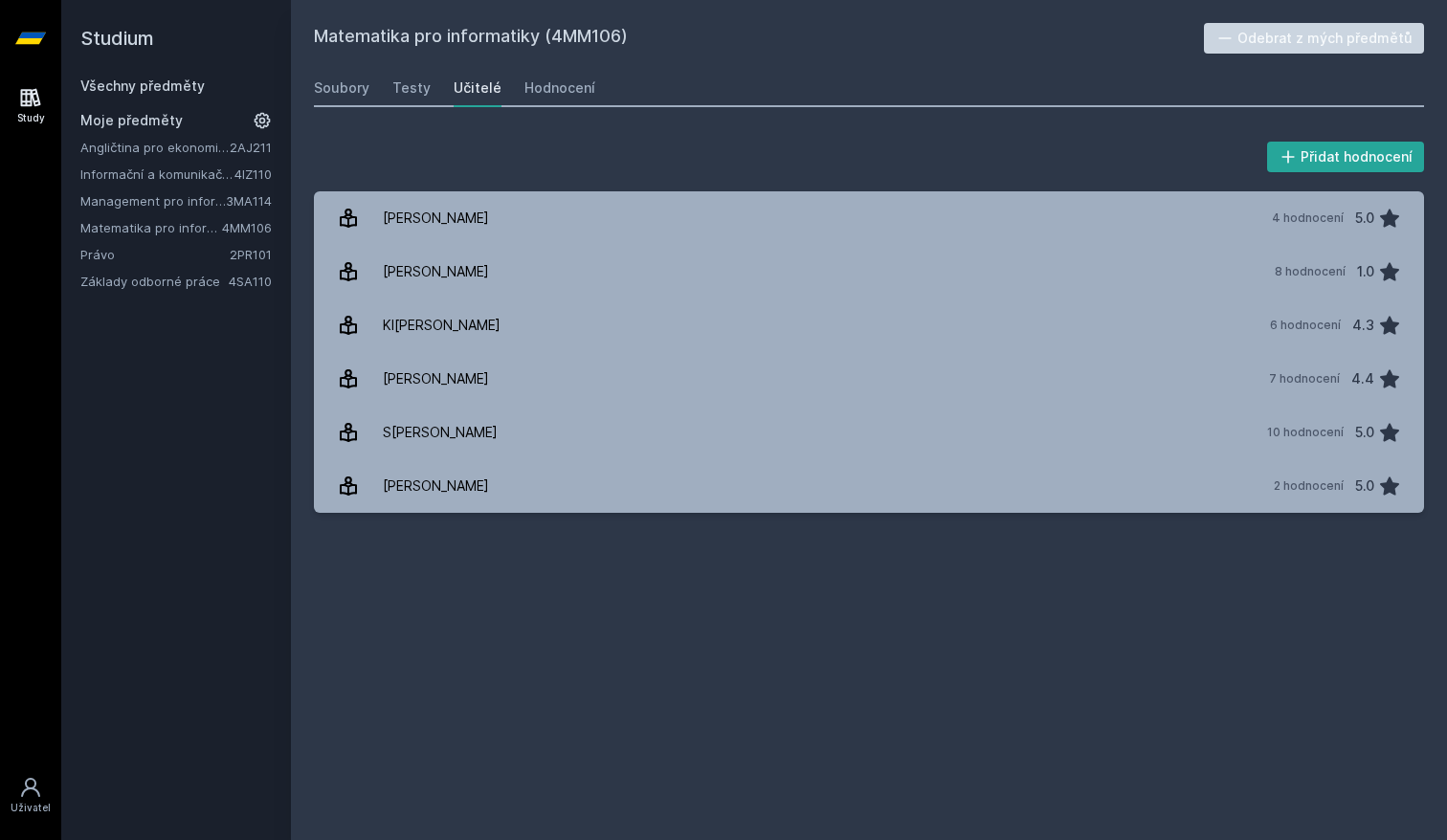
click at [161, 181] on link "Informační a komunikační technologie" at bounding box center [157, 174] width 154 height 20
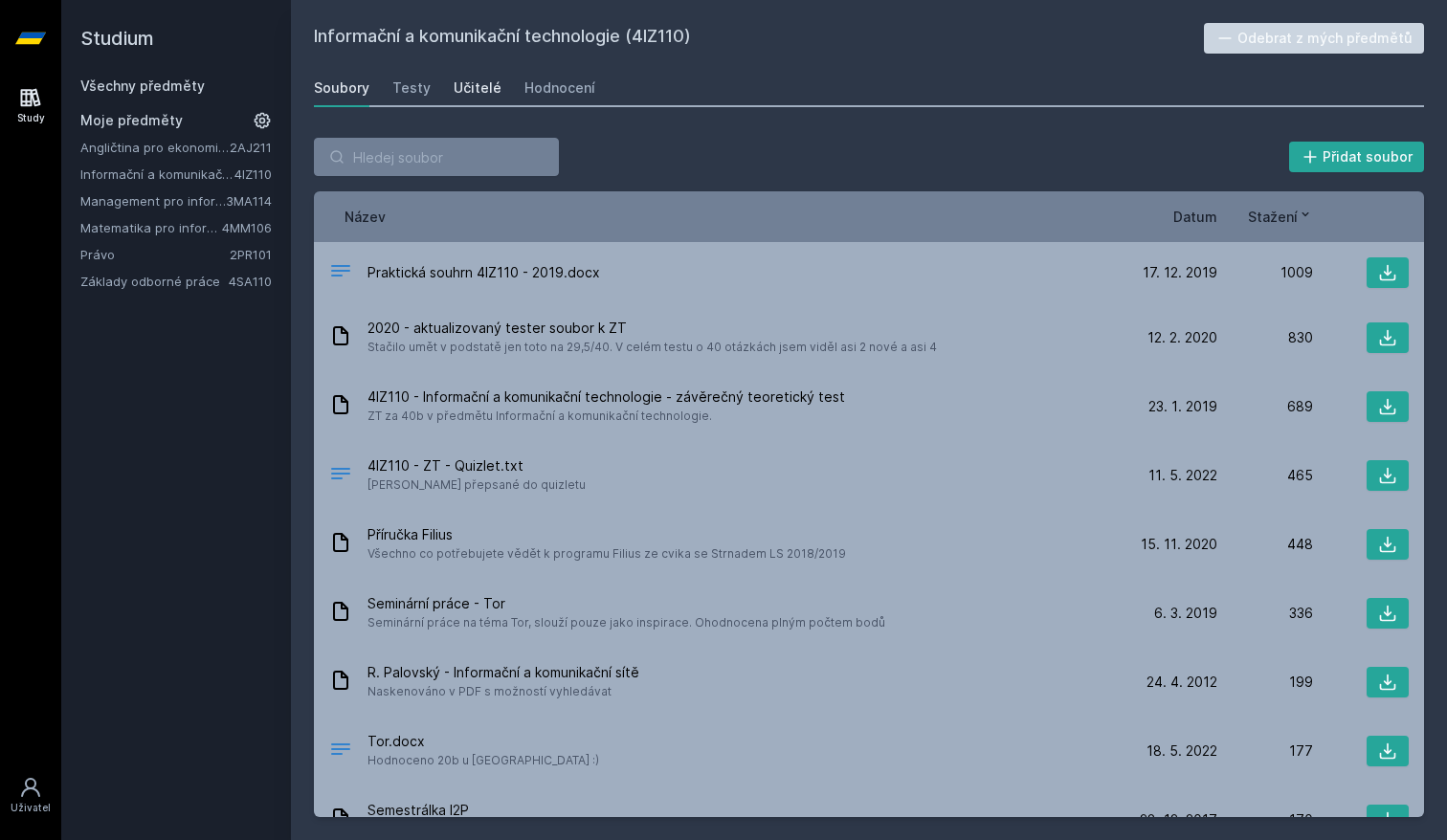
click at [469, 95] on div "Učitelé" at bounding box center [477, 88] width 48 height 20
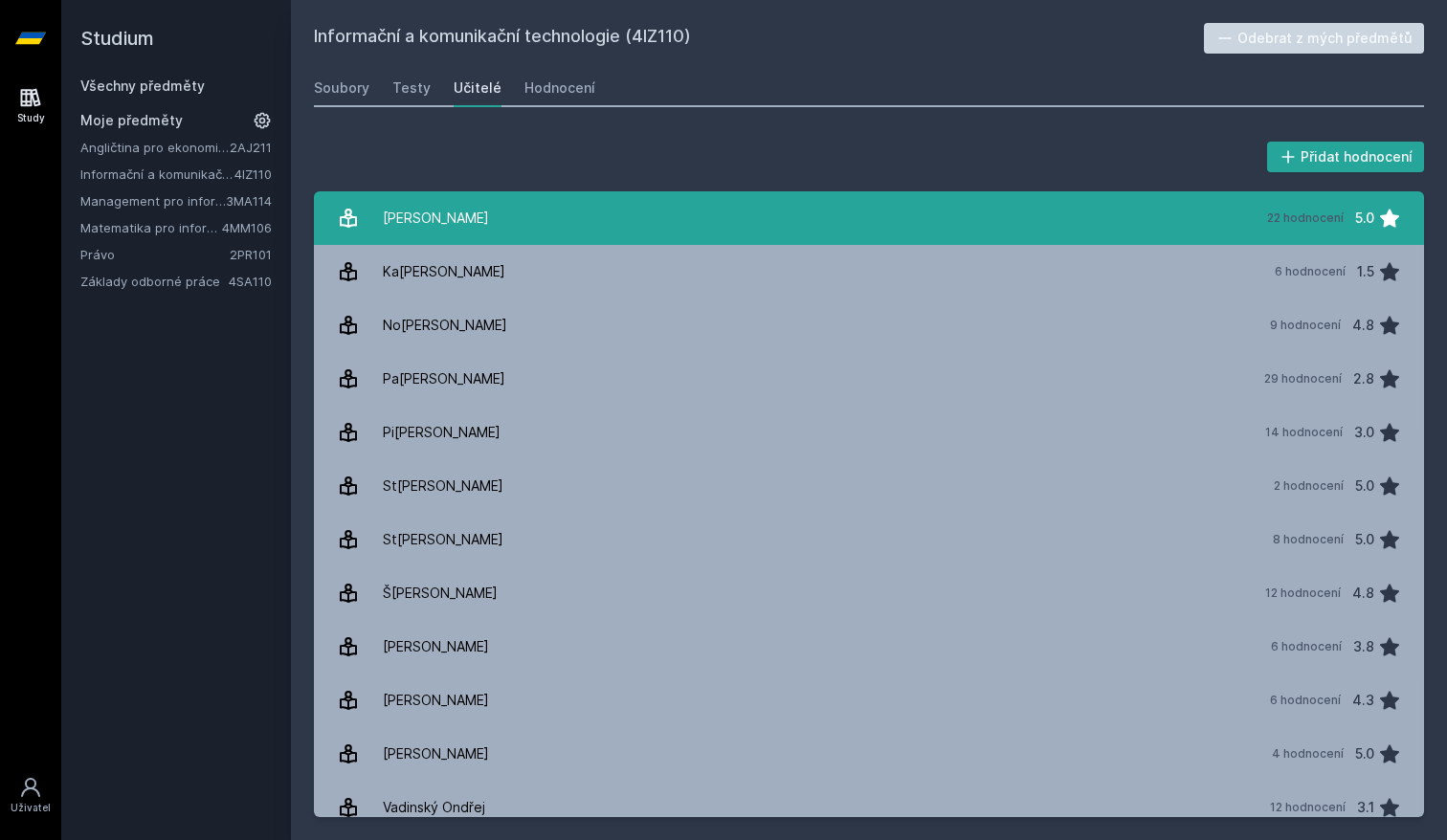
click at [622, 213] on link "Do[PERSON_NAME] 22 hodnocení 5.0" at bounding box center [869, 218] width 1110 height 54
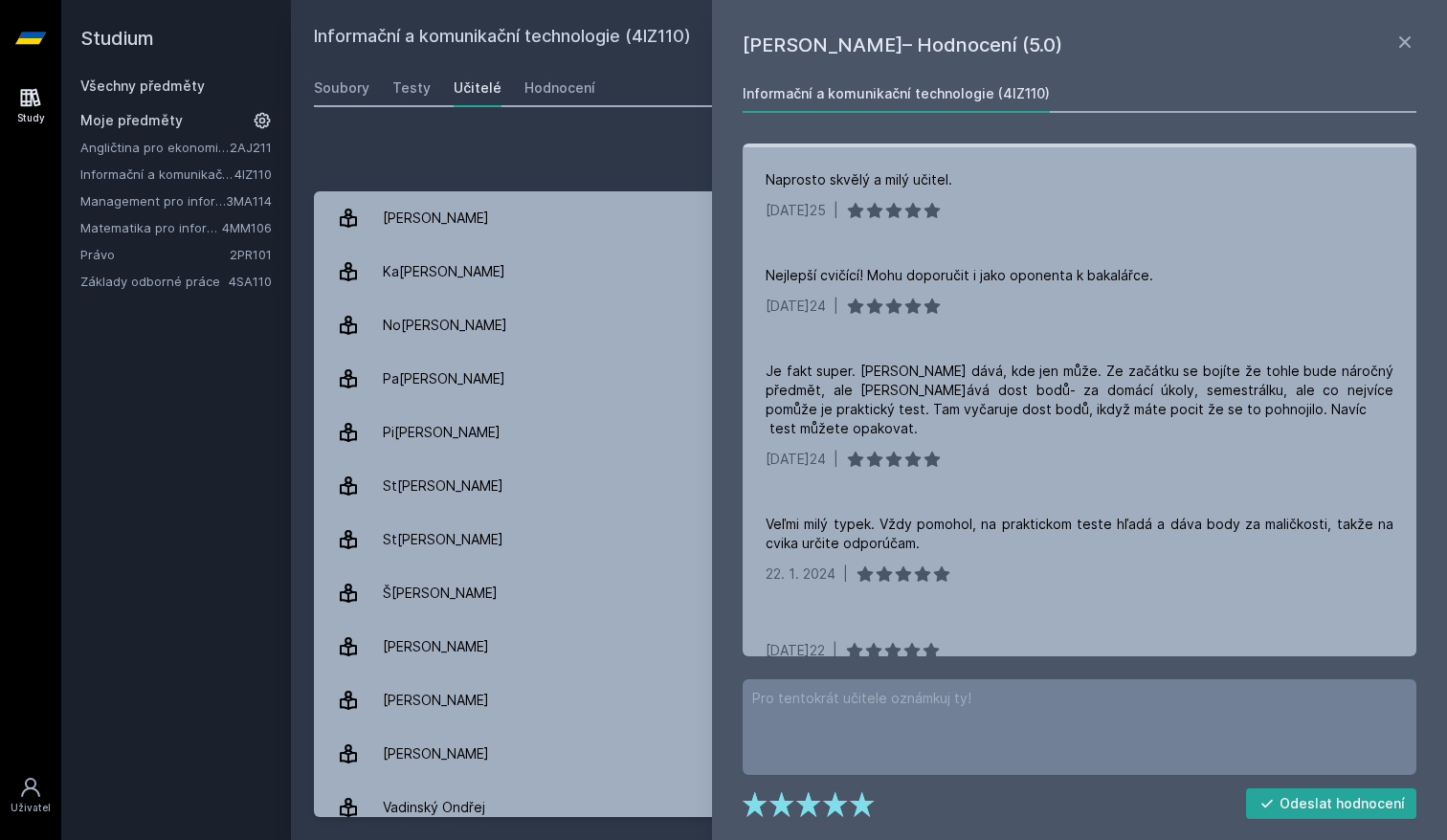
scroll to position [313, 0]
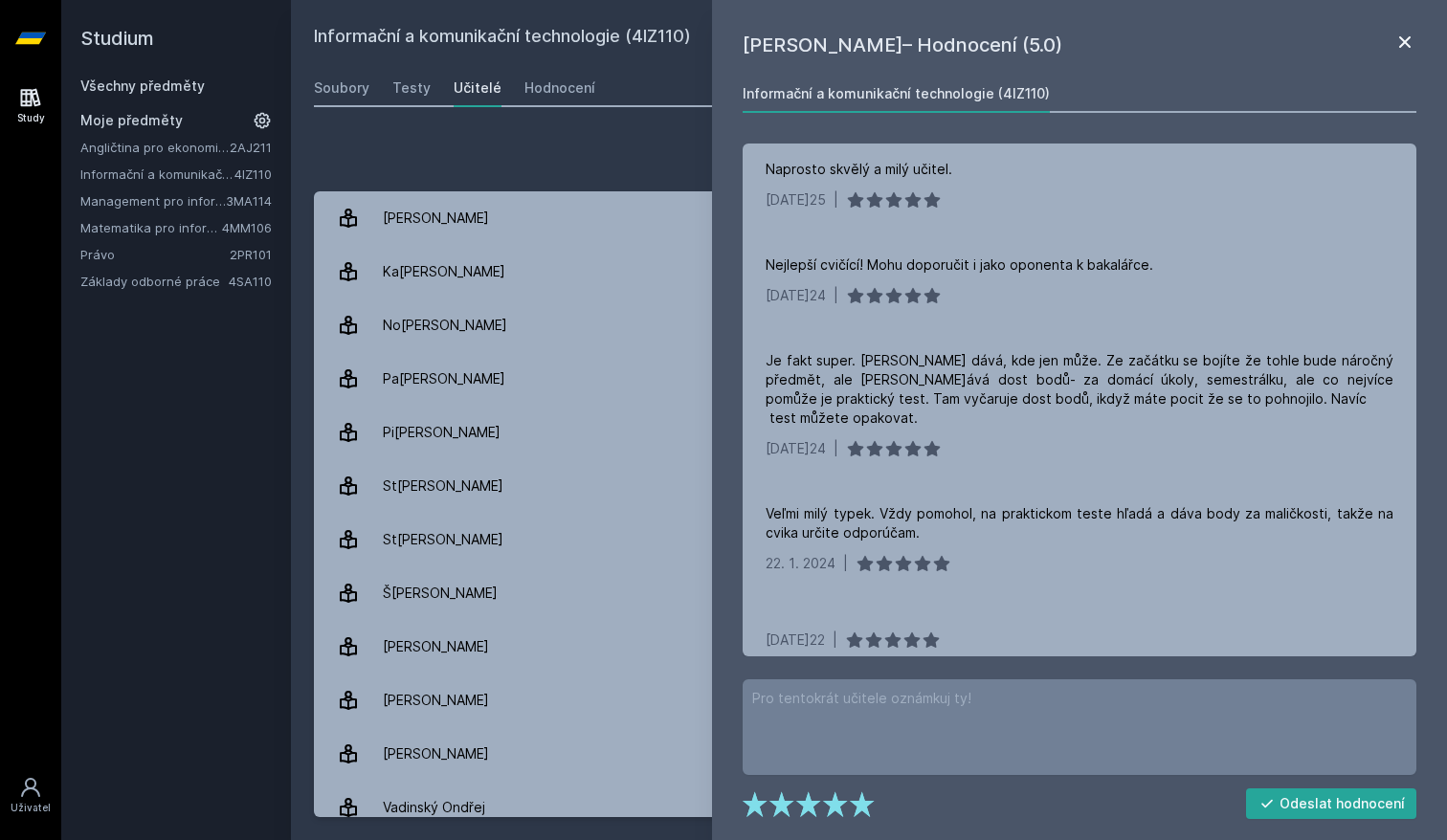
click at [1408, 49] on icon at bounding box center [1404, 41] width 23 height 23
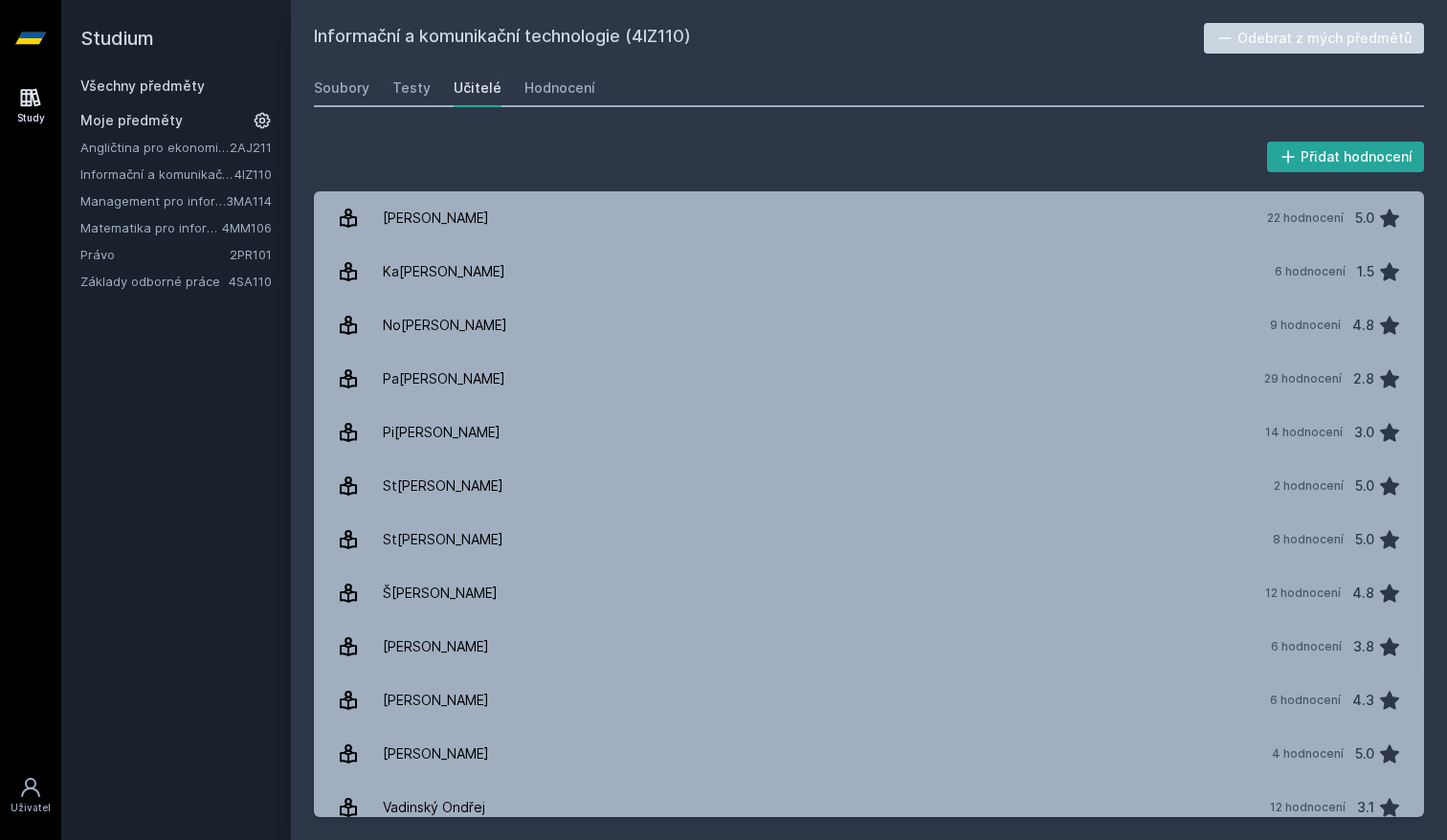
click at [1028, 51] on h2 "Informační a komunikační technologie (4IZ110)" at bounding box center [759, 37] width 890 height 30
click at [124, 222] on link "Matematika pro informatiky" at bounding box center [151, 228] width 141 height 20
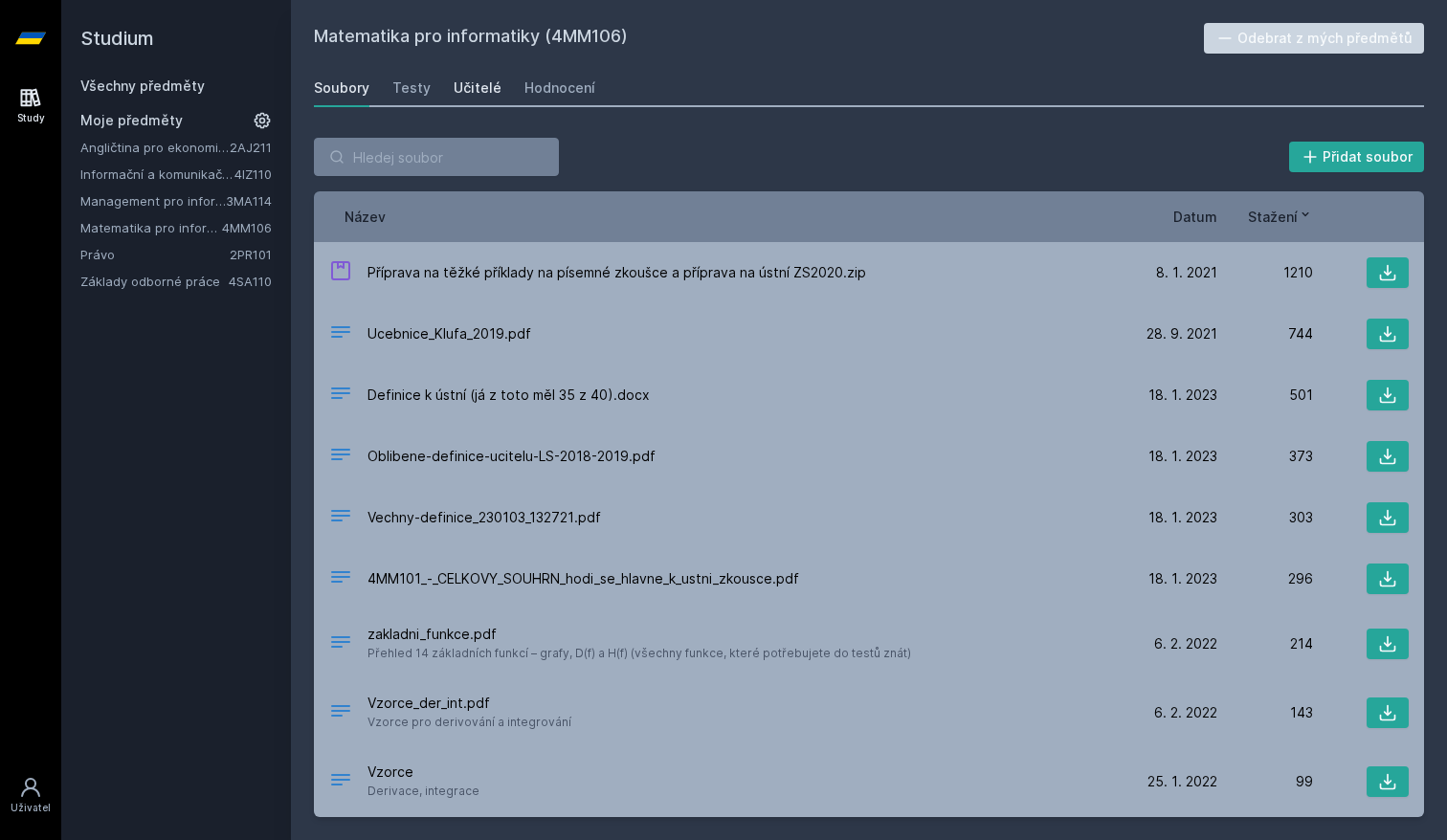
click at [472, 99] on link "Učitelé" at bounding box center [477, 87] width 48 height 38
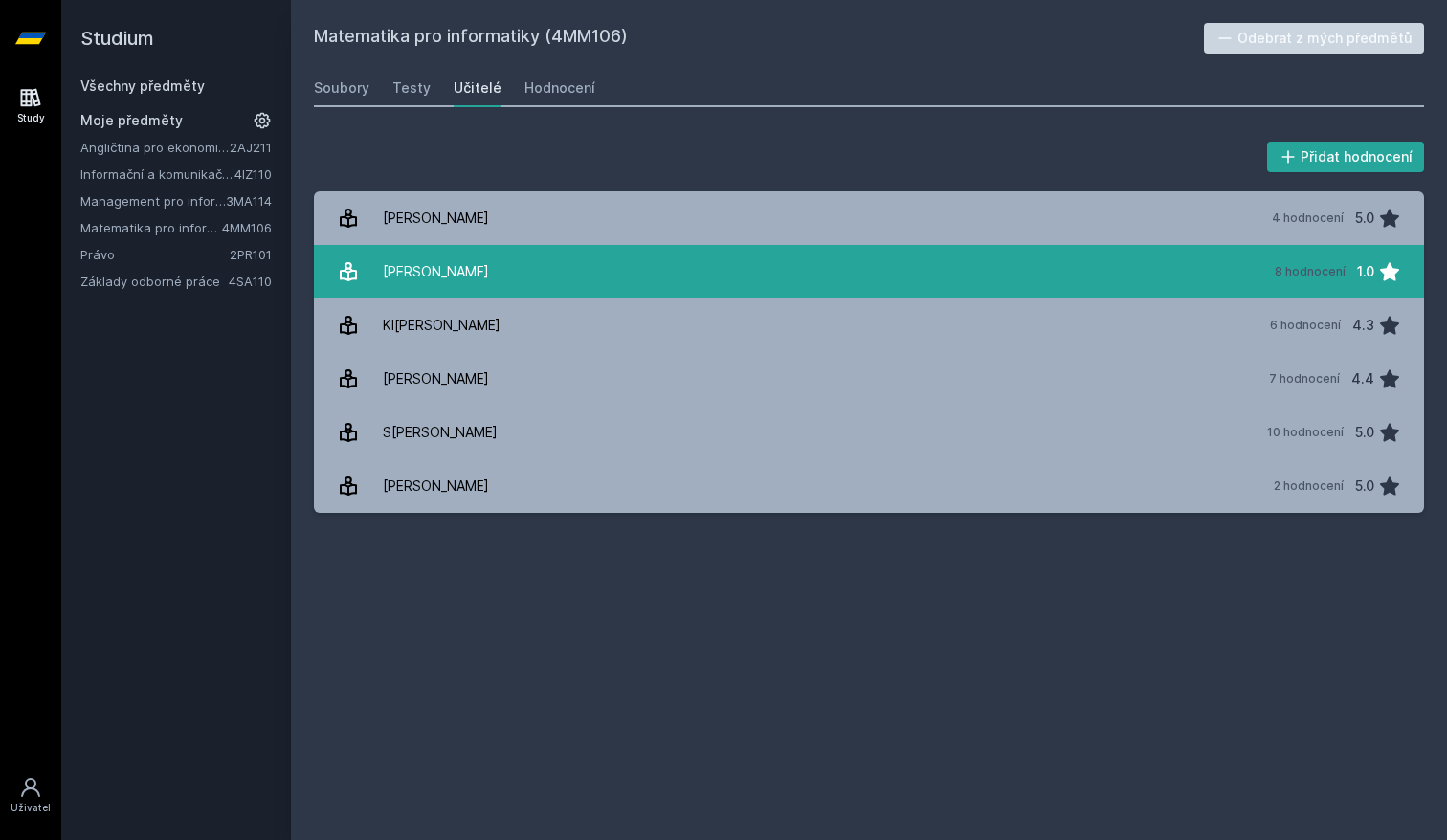
click at [673, 267] on link "Ho[PERSON_NAME] 8 hodnocení 1.0" at bounding box center [869, 272] width 1110 height 54
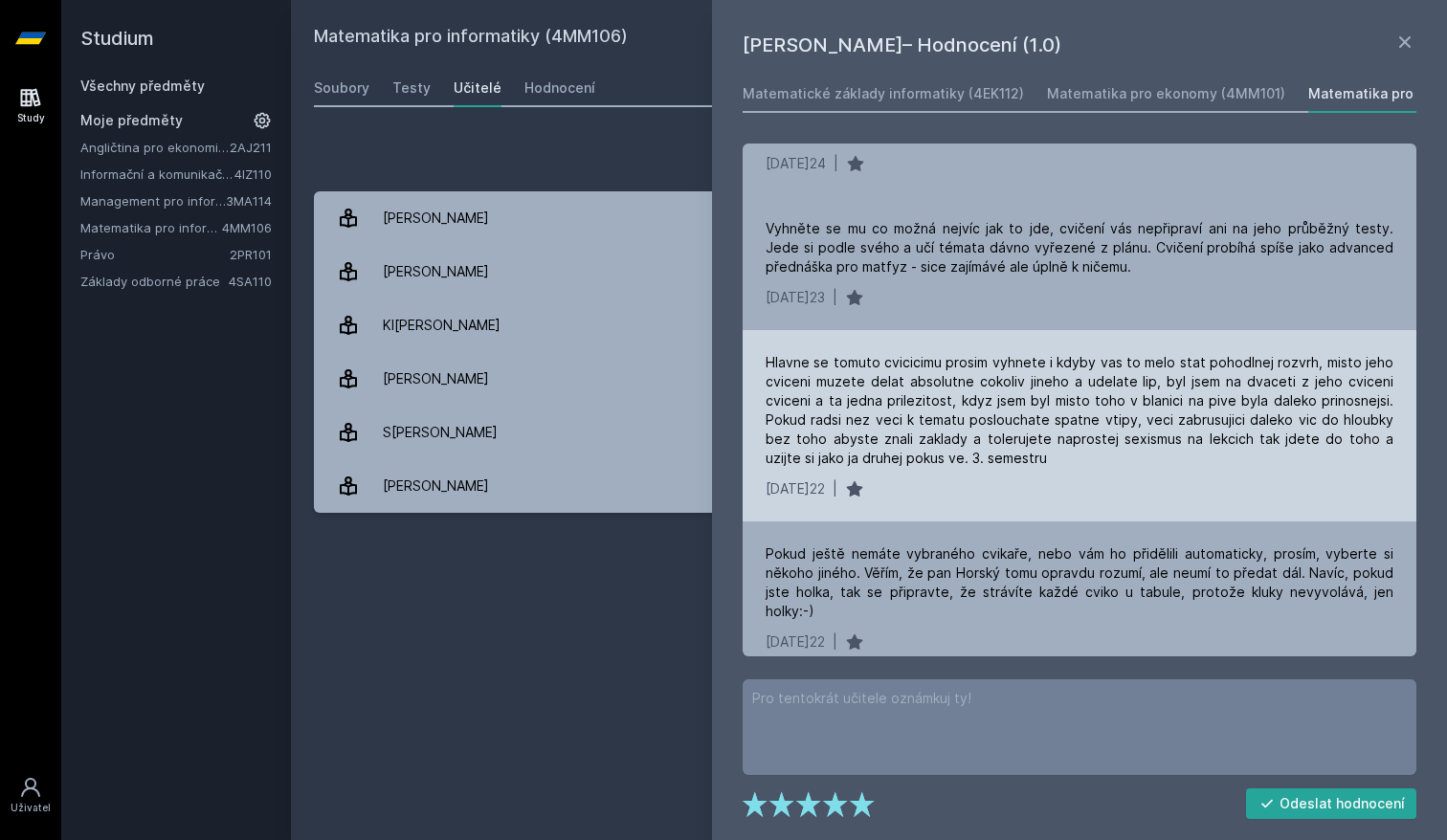
scroll to position [179, 0]
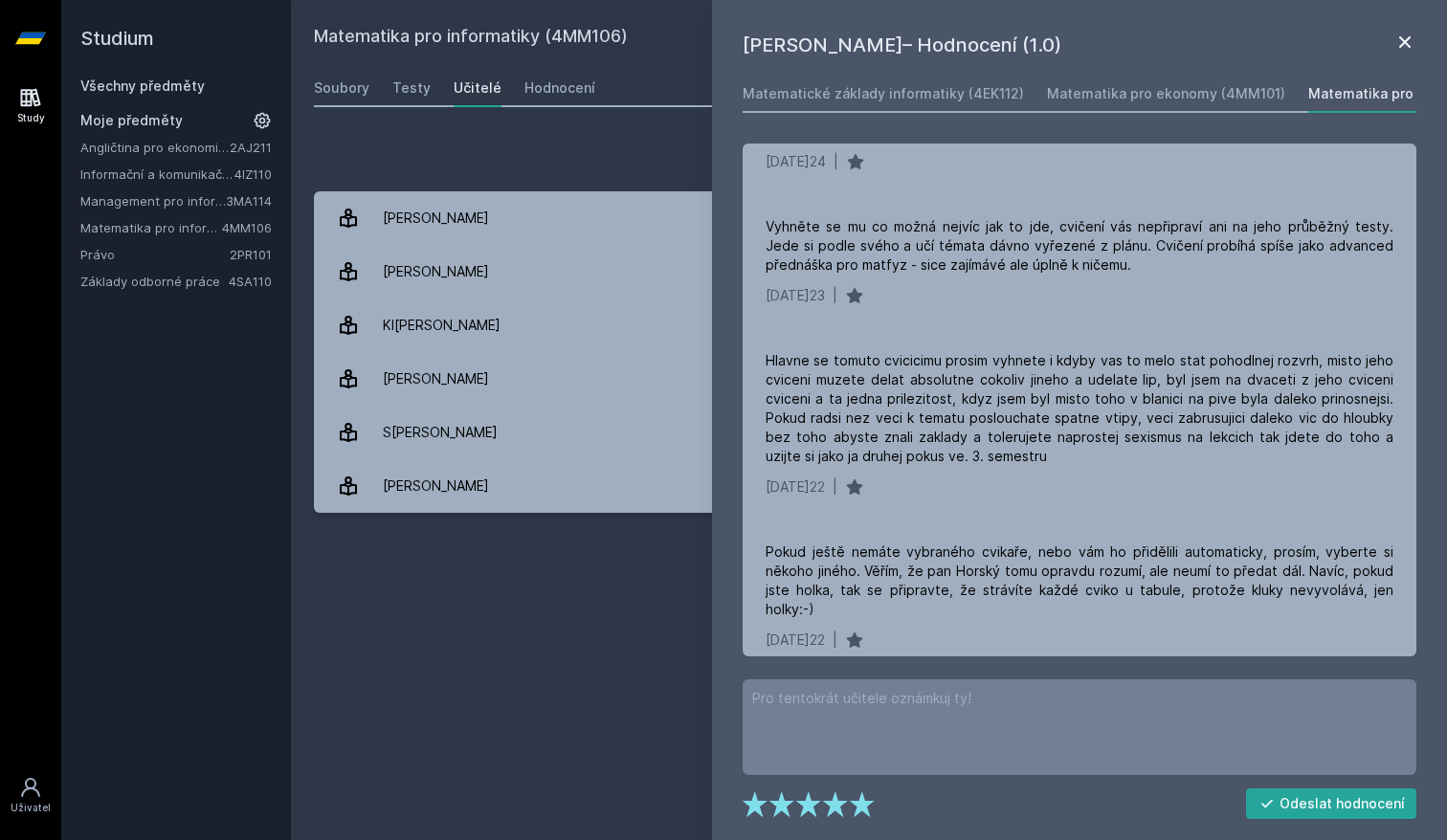
click at [1404, 43] on icon at bounding box center [1405, 42] width 12 height 12
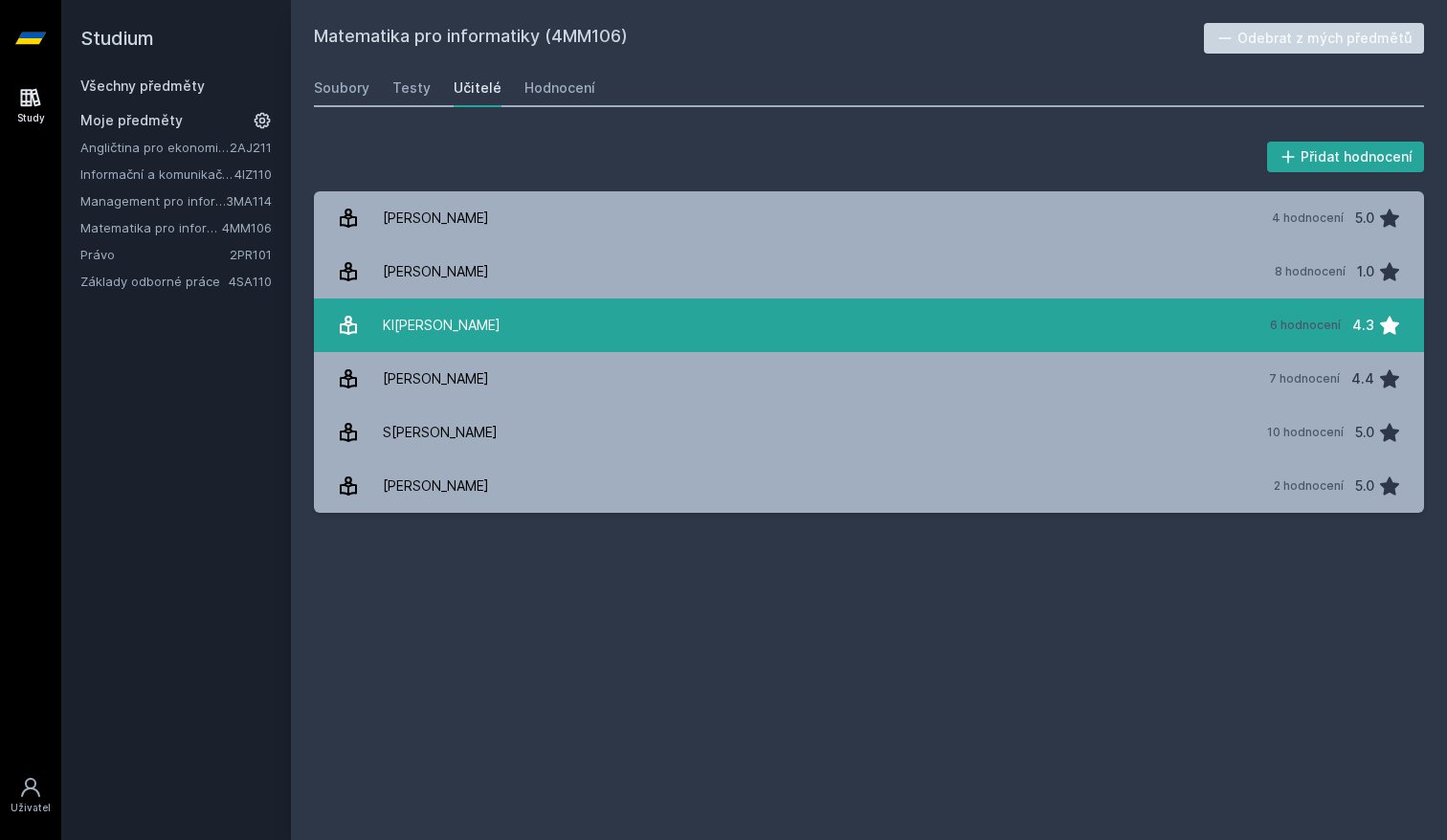
click at [512, 335] on link "Kl[PERSON_NAME] 6 hodnocení 4.3" at bounding box center [869, 325] width 1110 height 54
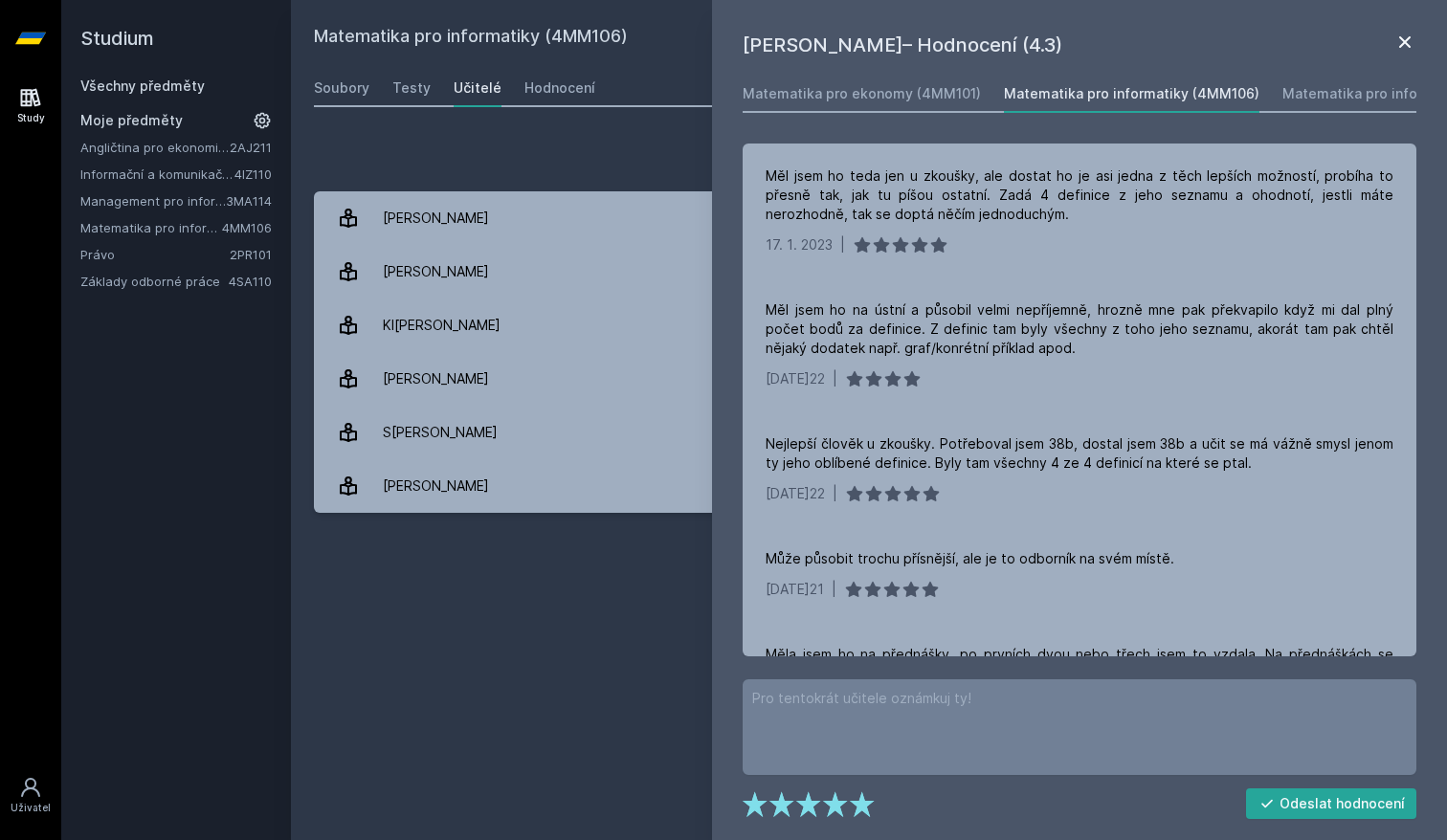
click at [1409, 51] on icon at bounding box center [1404, 41] width 23 height 23
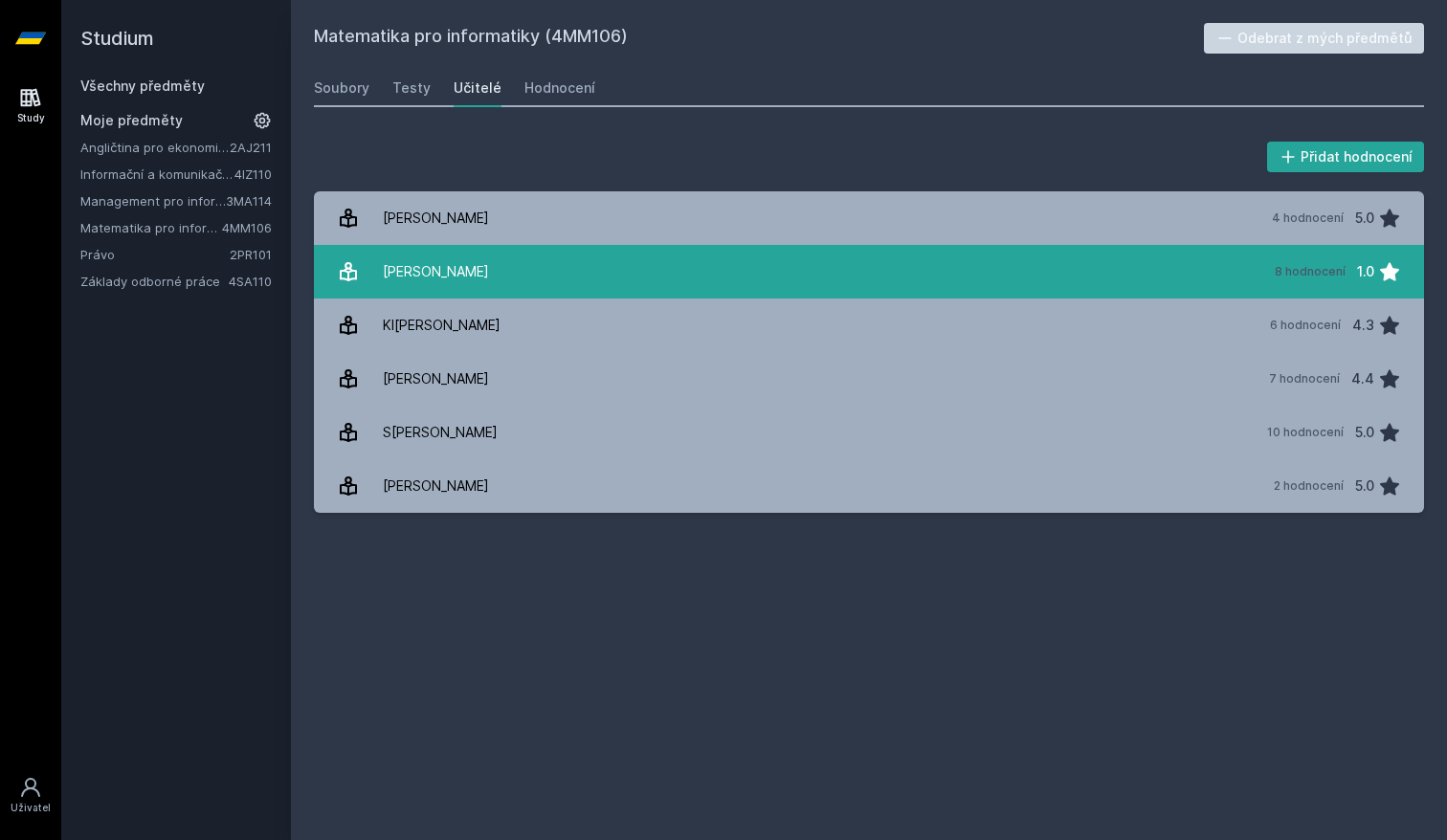
click at [490, 281] on link "Ho[PERSON_NAME] 8 hodnocení 1.0" at bounding box center [869, 272] width 1110 height 54
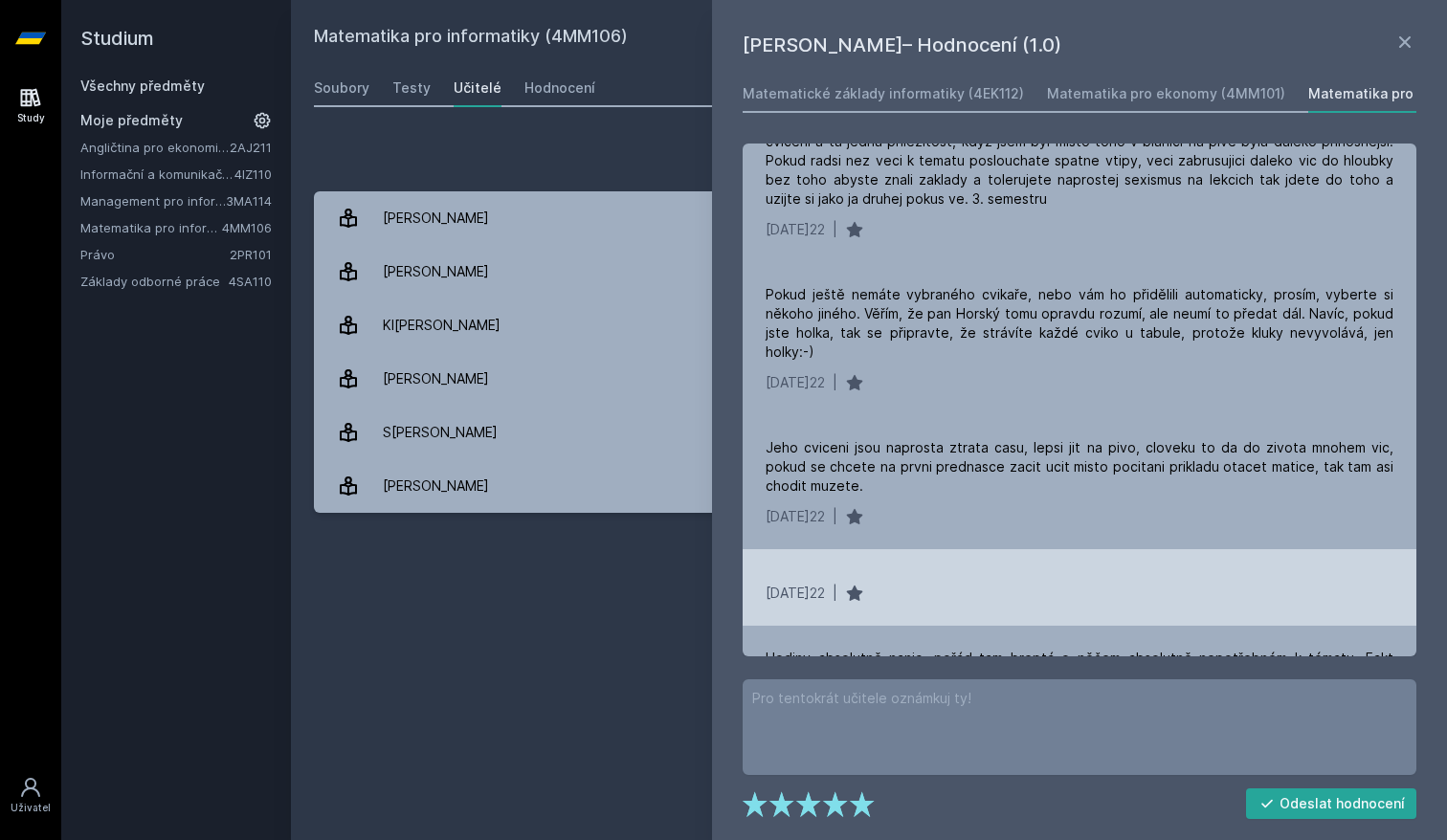
scroll to position [381, 0]
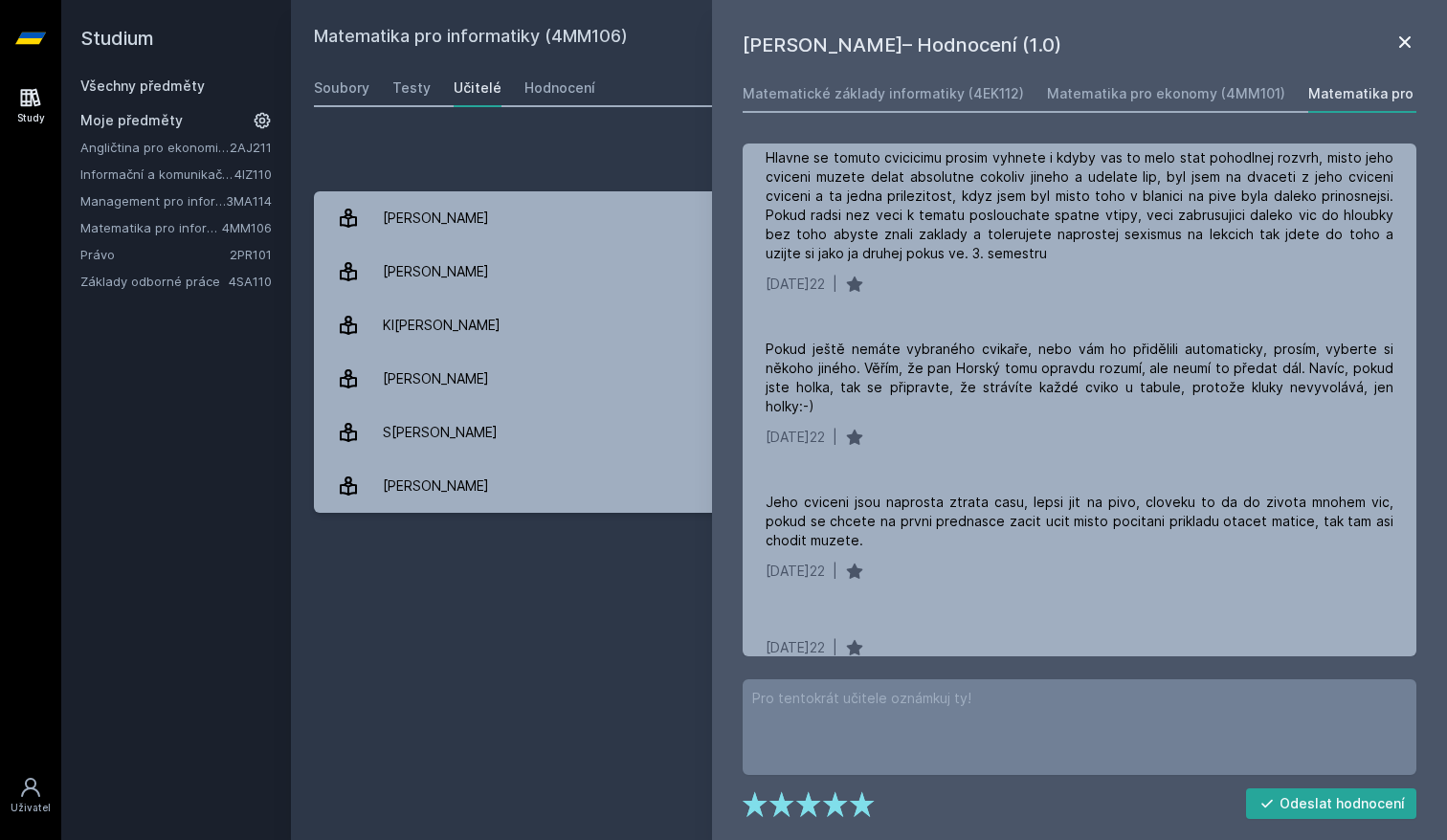
click at [1401, 44] on icon at bounding box center [1404, 41] width 23 height 23
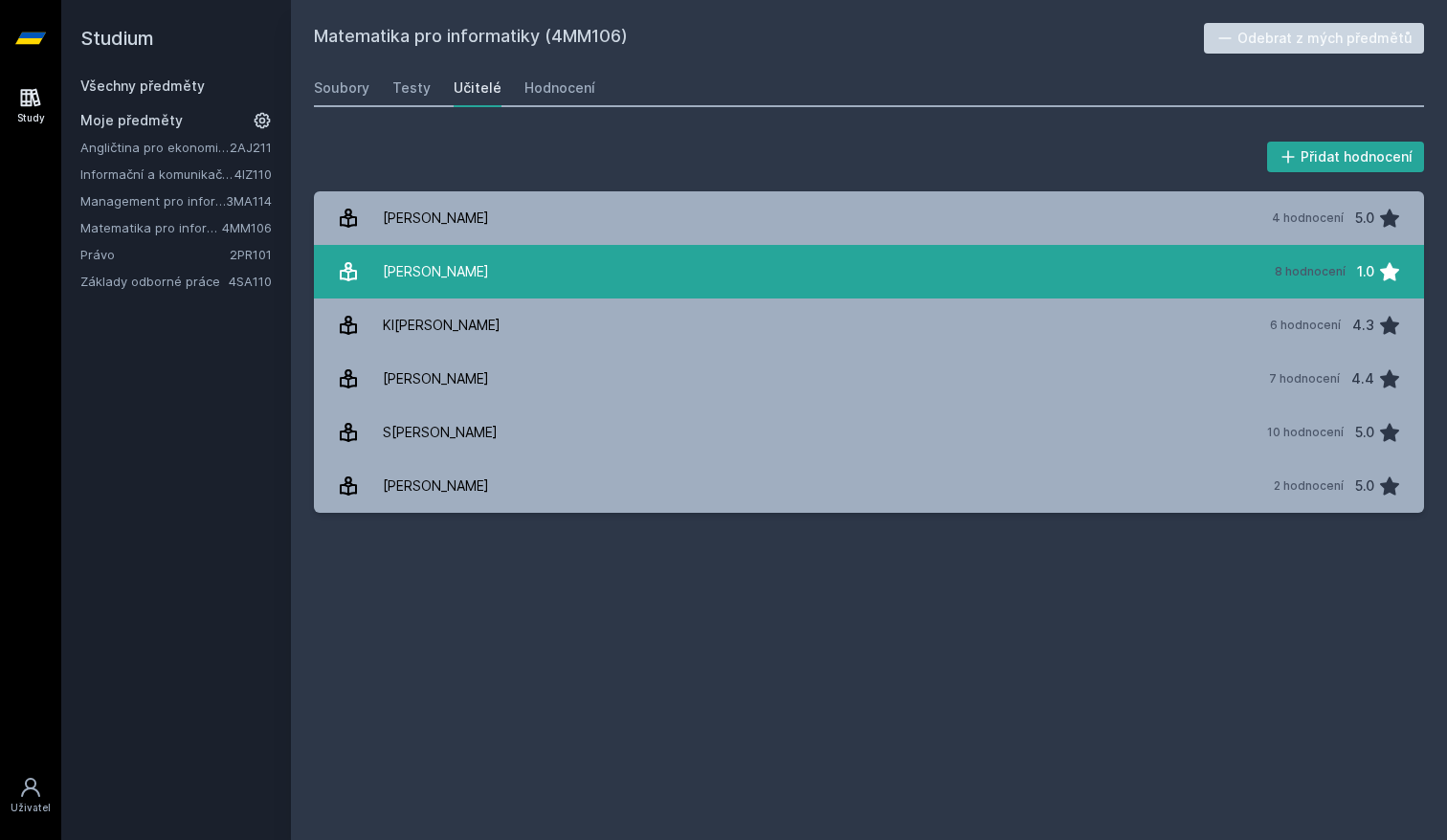
click at [511, 283] on link "Ho[PERSON_NAME] 8 hodnocení 1.0" at bounding box center [869, 272] width 1110 height 54
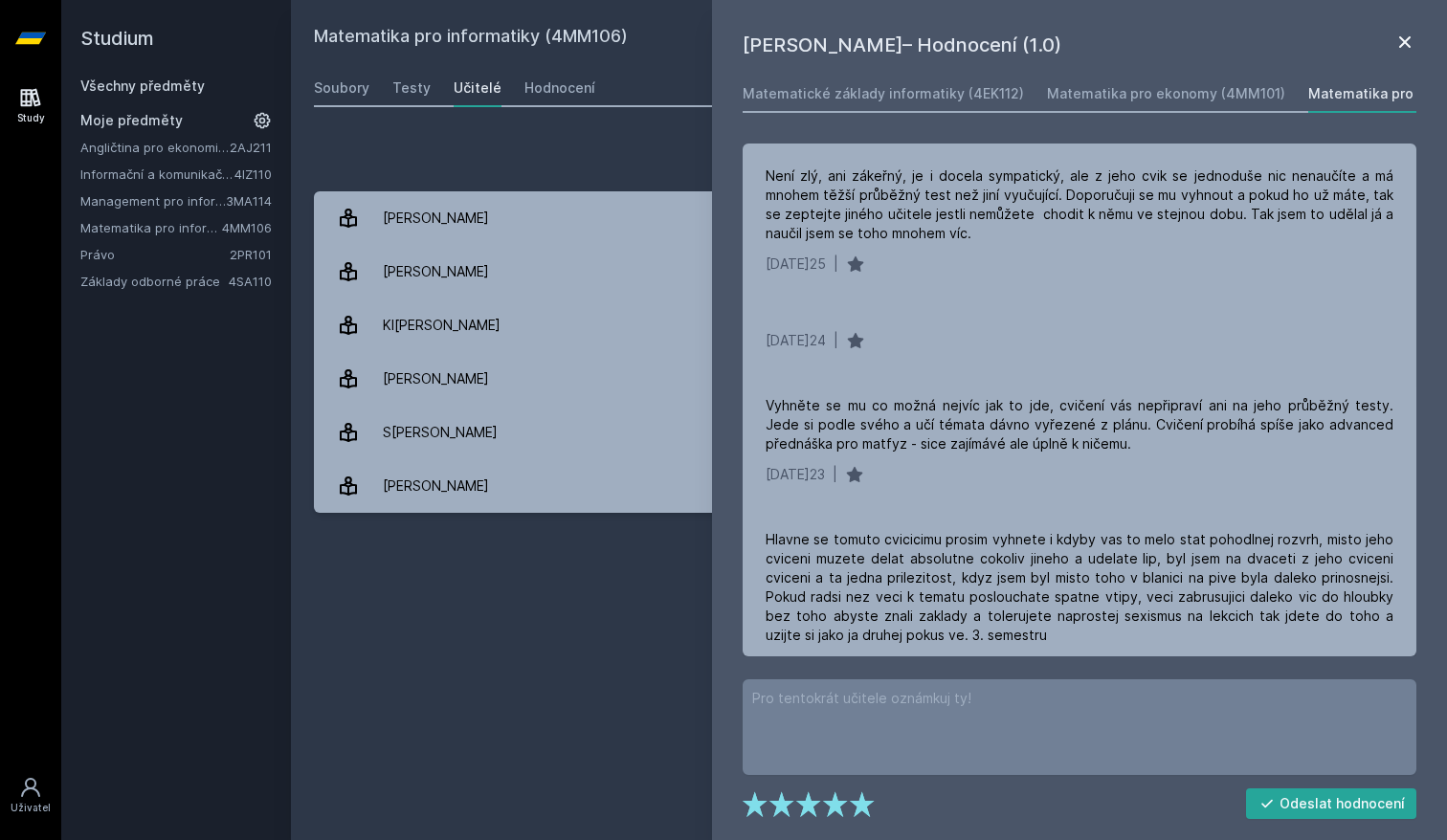
click at [1400, 46] on icon at bounding box center [1405, 42] width 12 height 12
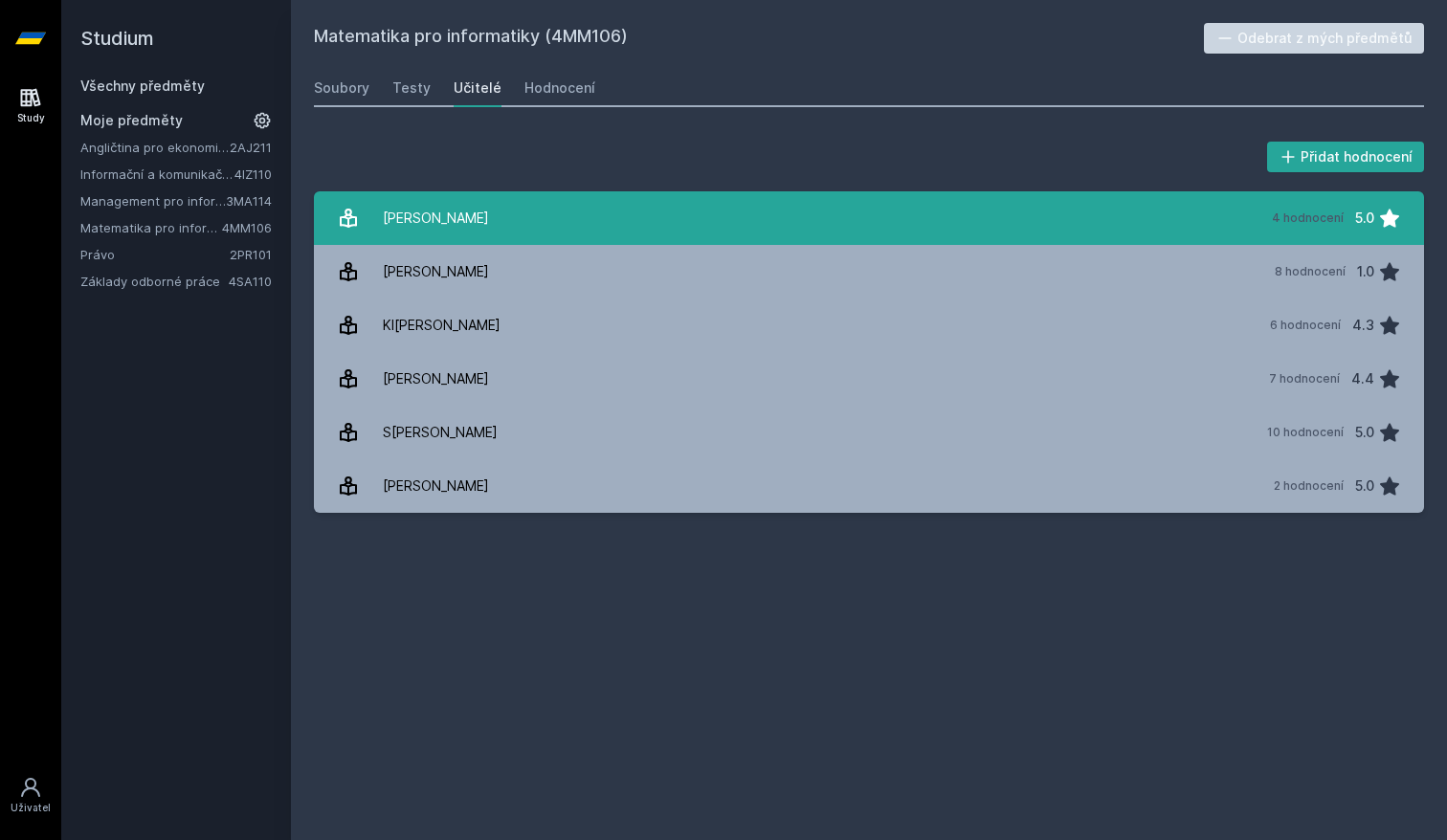
click at [454, 224] on div "[PERSON_NAME]" at bounding box center [435, 218] width 106 height 38
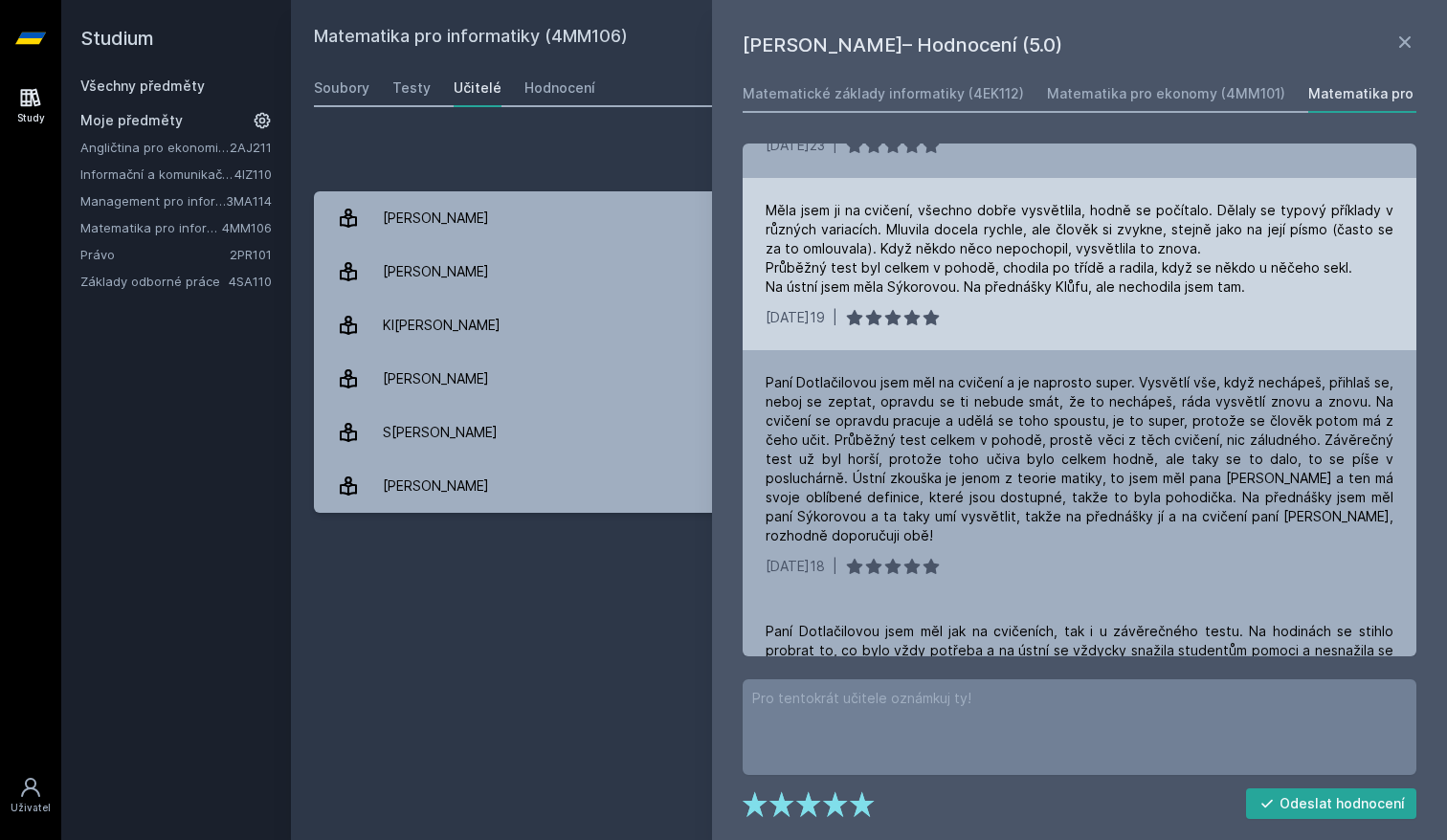
scroll to position [104, 0]
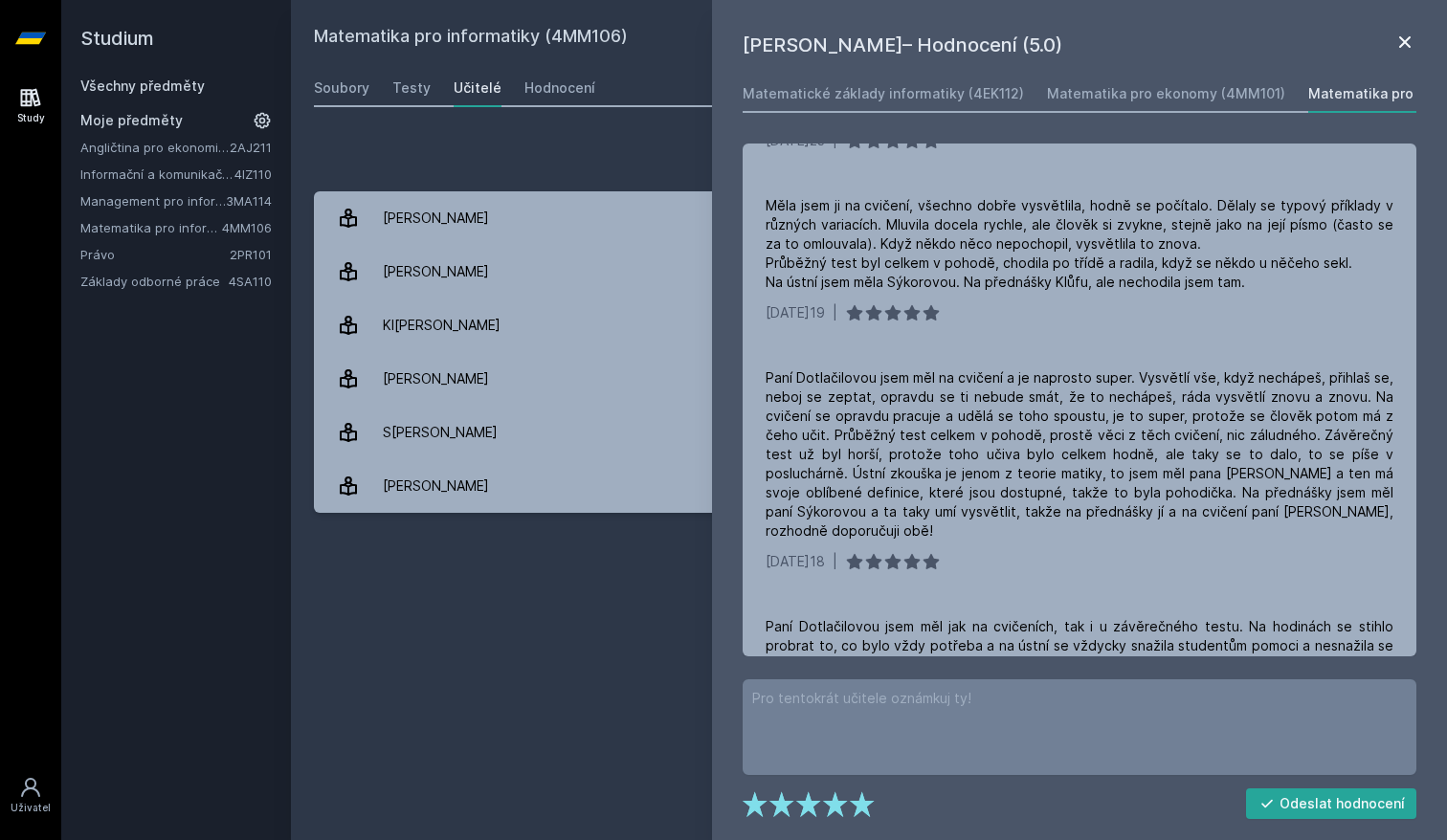
click at [1411, 44] on icon at bounding box center [1404, 41] width 23 height 23
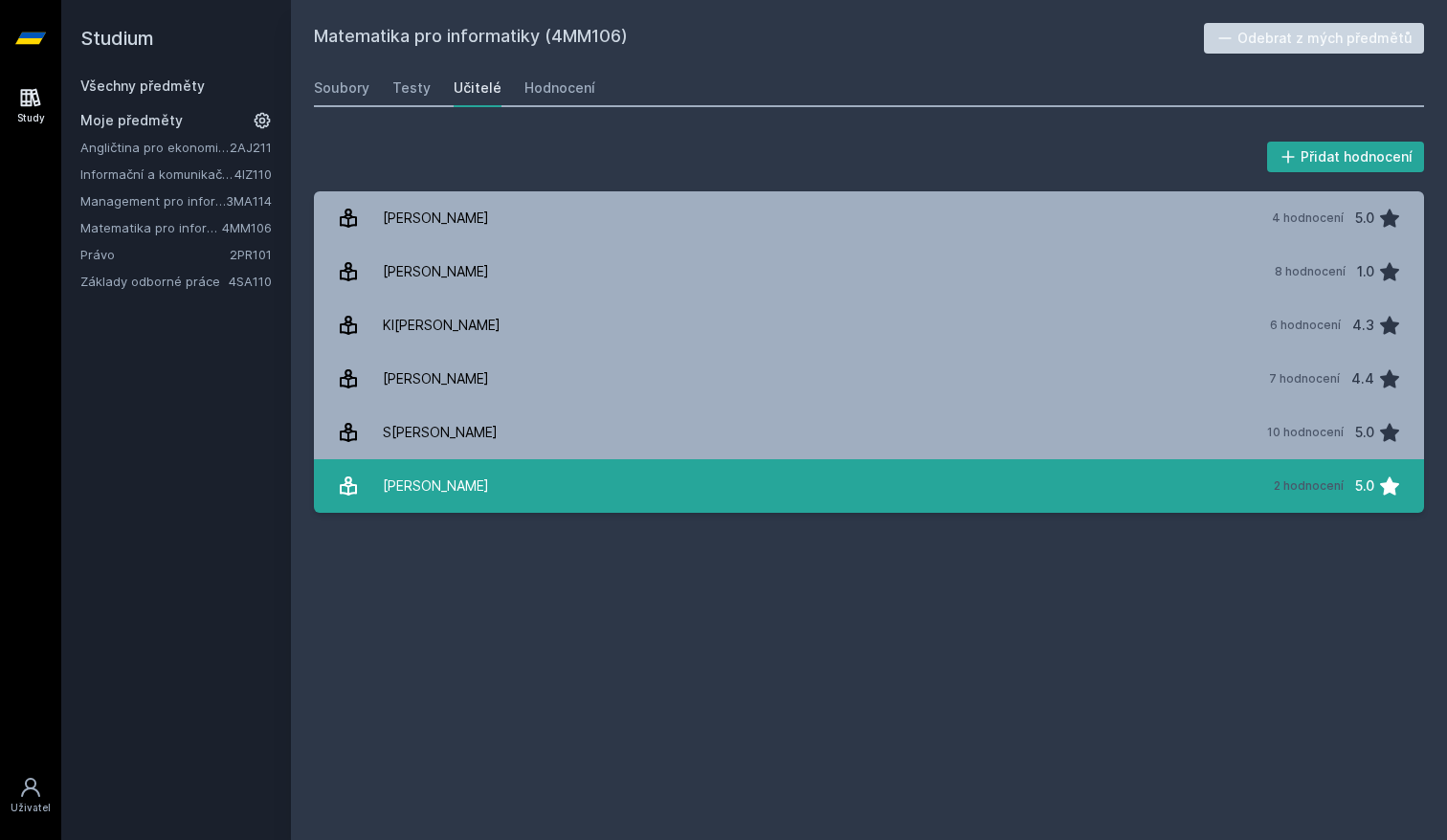
click at [751, 499] on link "Ze[PERSON_NAME] 2 hodnocení 5.0" at bounding box center [869, 486] width 1110 height 54
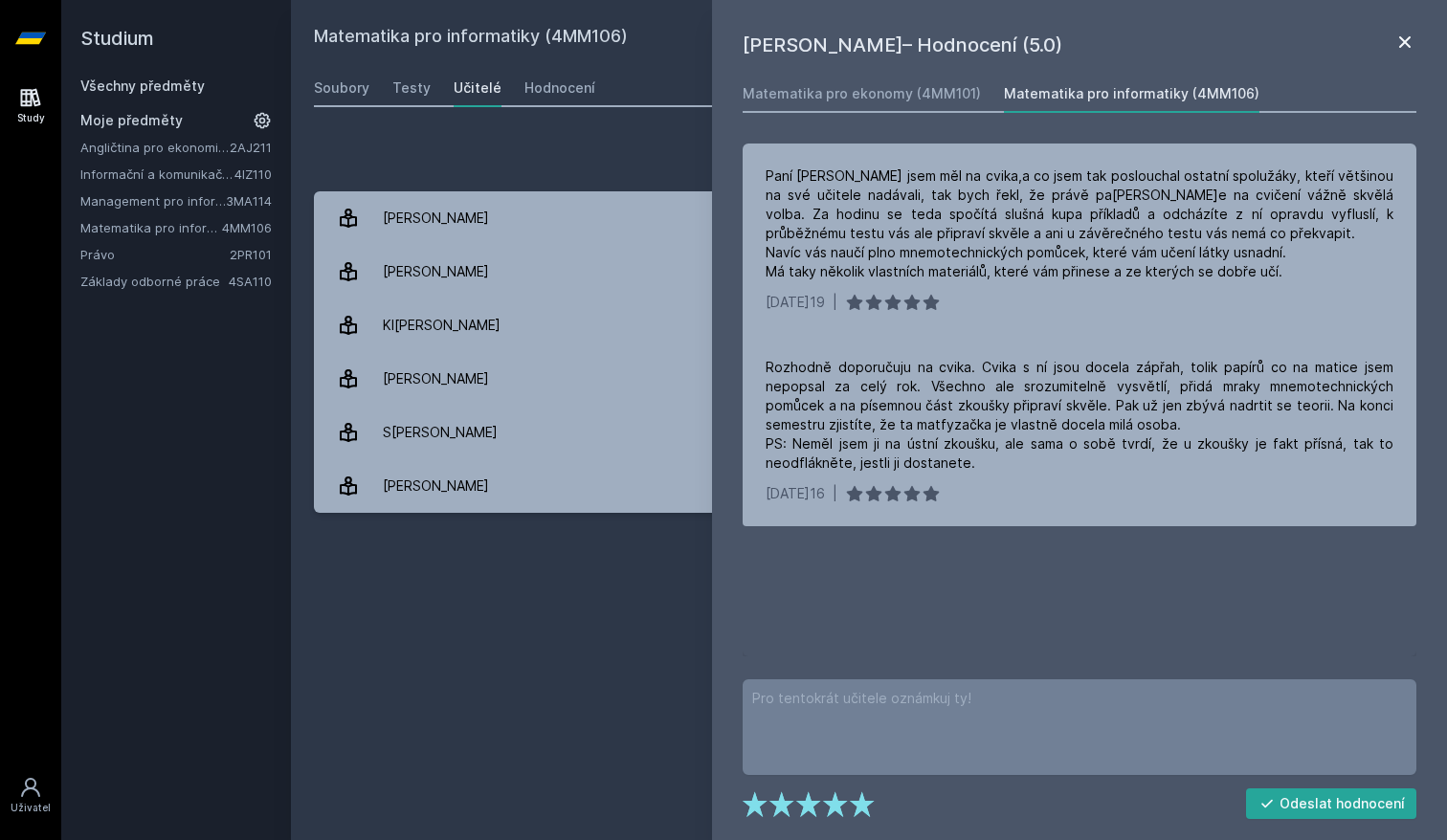
click at [1398, 52] on icon at bounding box center [1404, 41] width 23 height 23
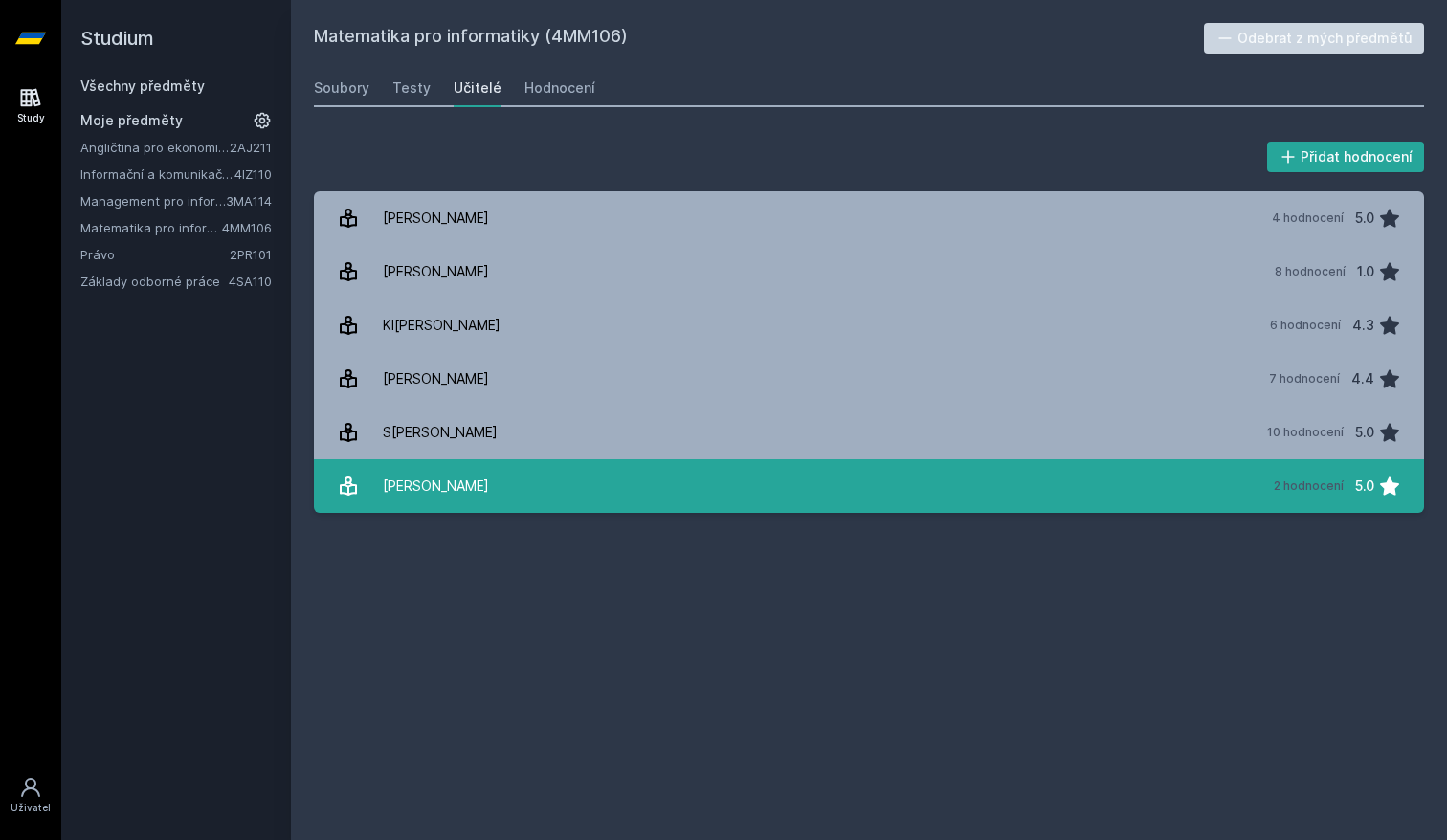
click at [898, 496] on link "Ze[PERSON_NAME] 2 hodnocení 5.0" at bounding box center [869, 486] width 1110 height 54
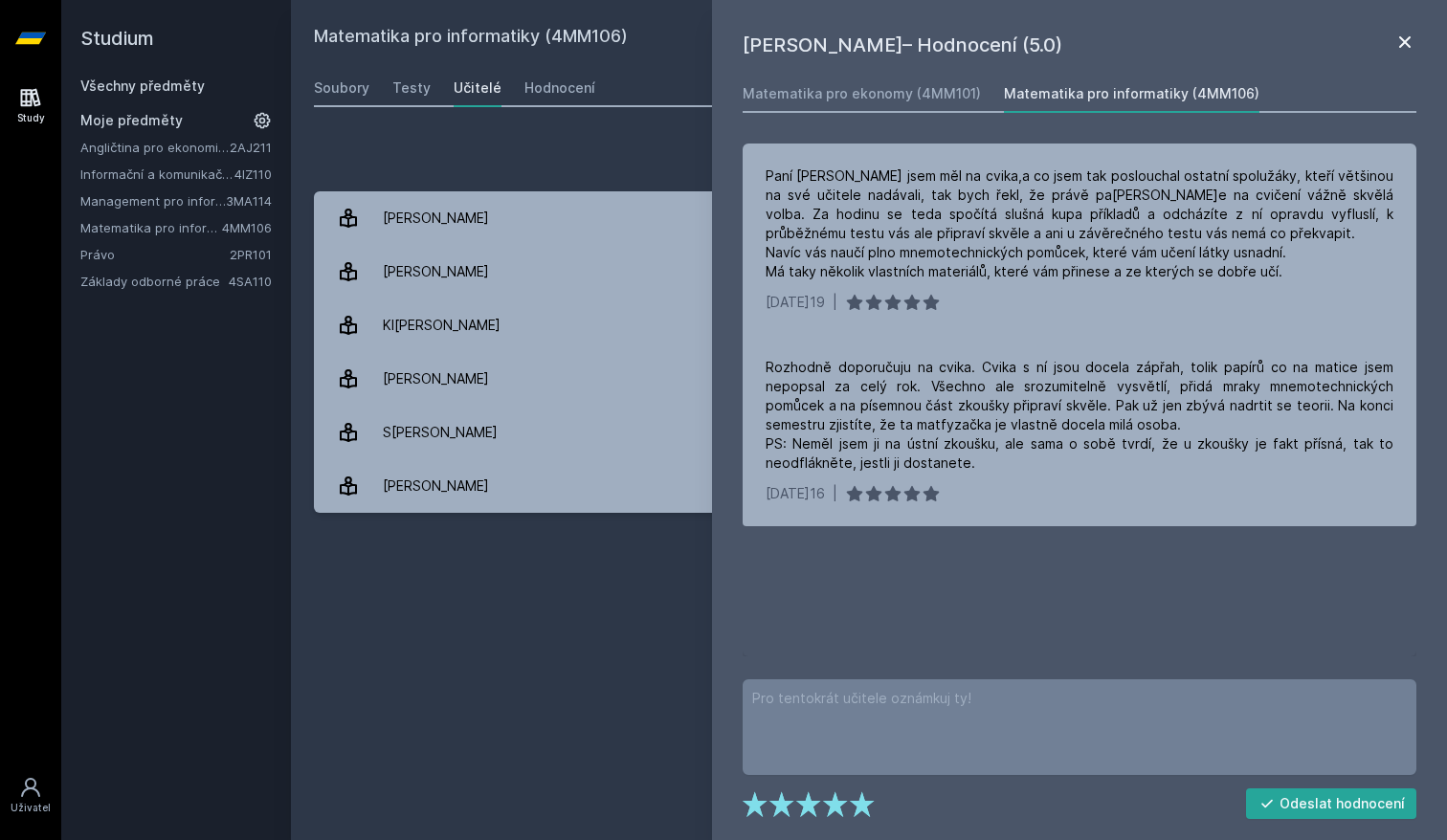
click at [1394, 42] on icon at bounding box center [1404, 41] width 23 height 23
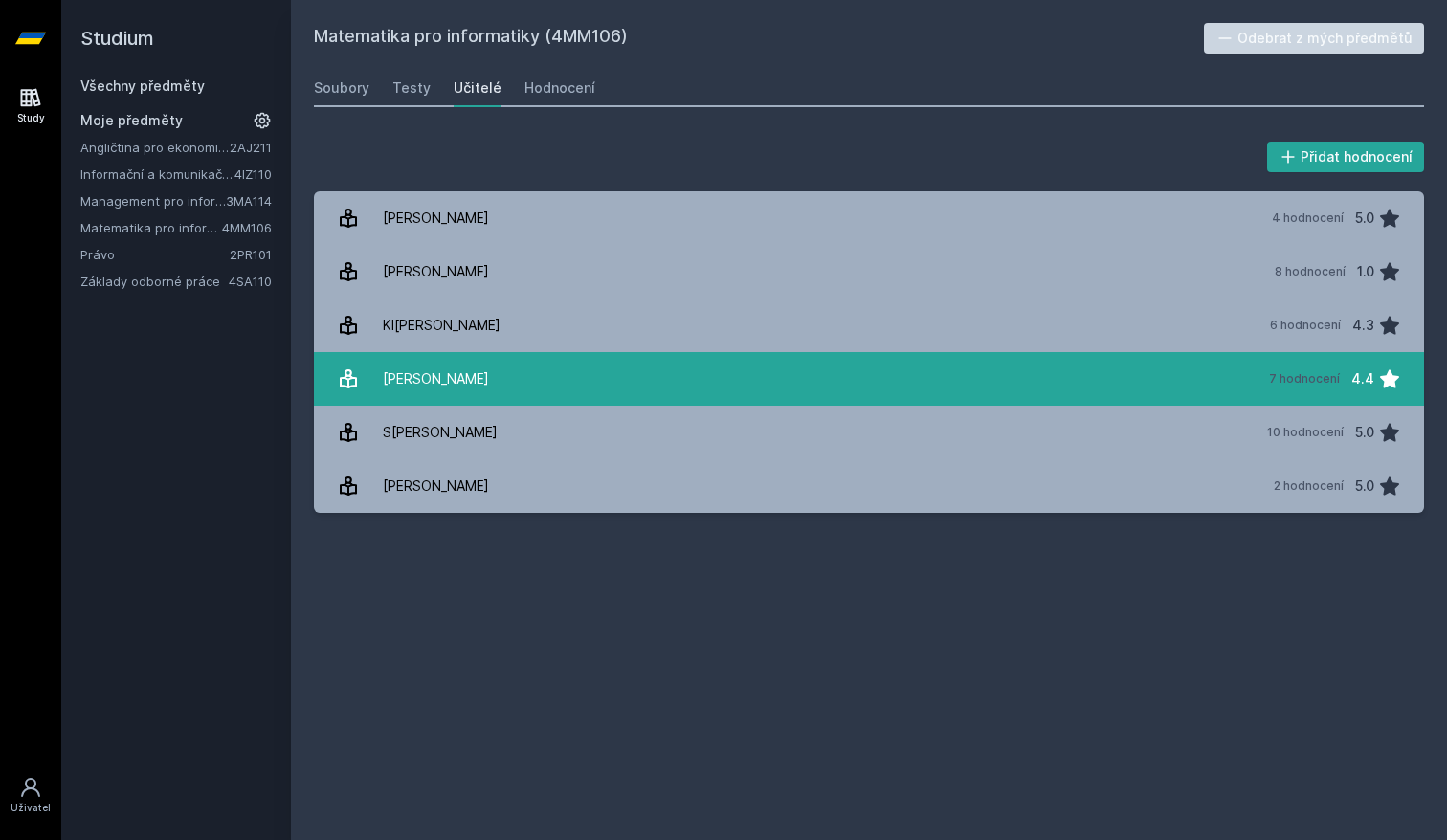
click at [714, 363] on link "Pa[PERSON_NAME] 7 hodnocení 4.4" at bounding box center [869, 378] width 1110 height 54
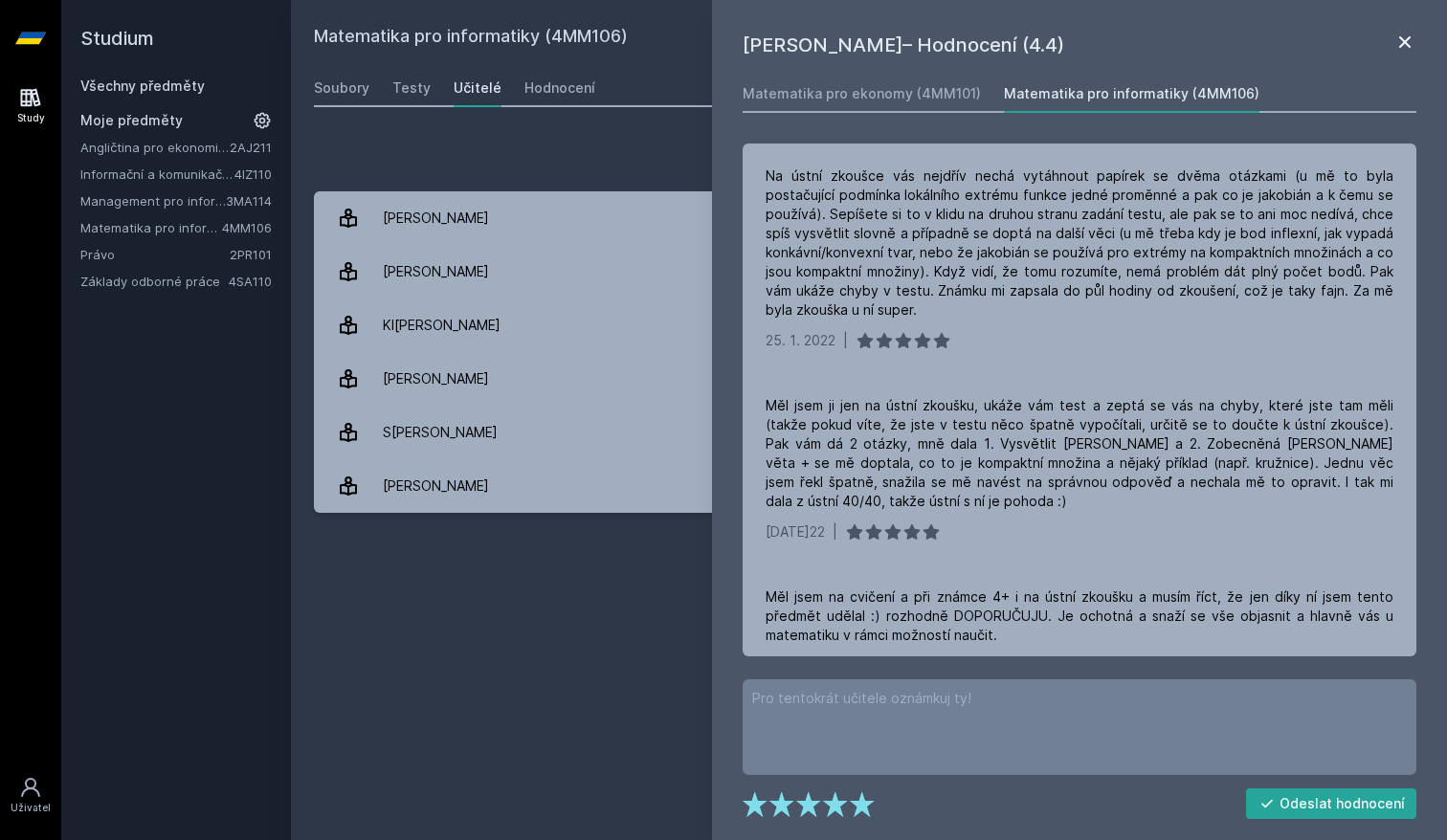
click at [1394, 48] on icon at bounding box center [1404, 41] width 23 height 23
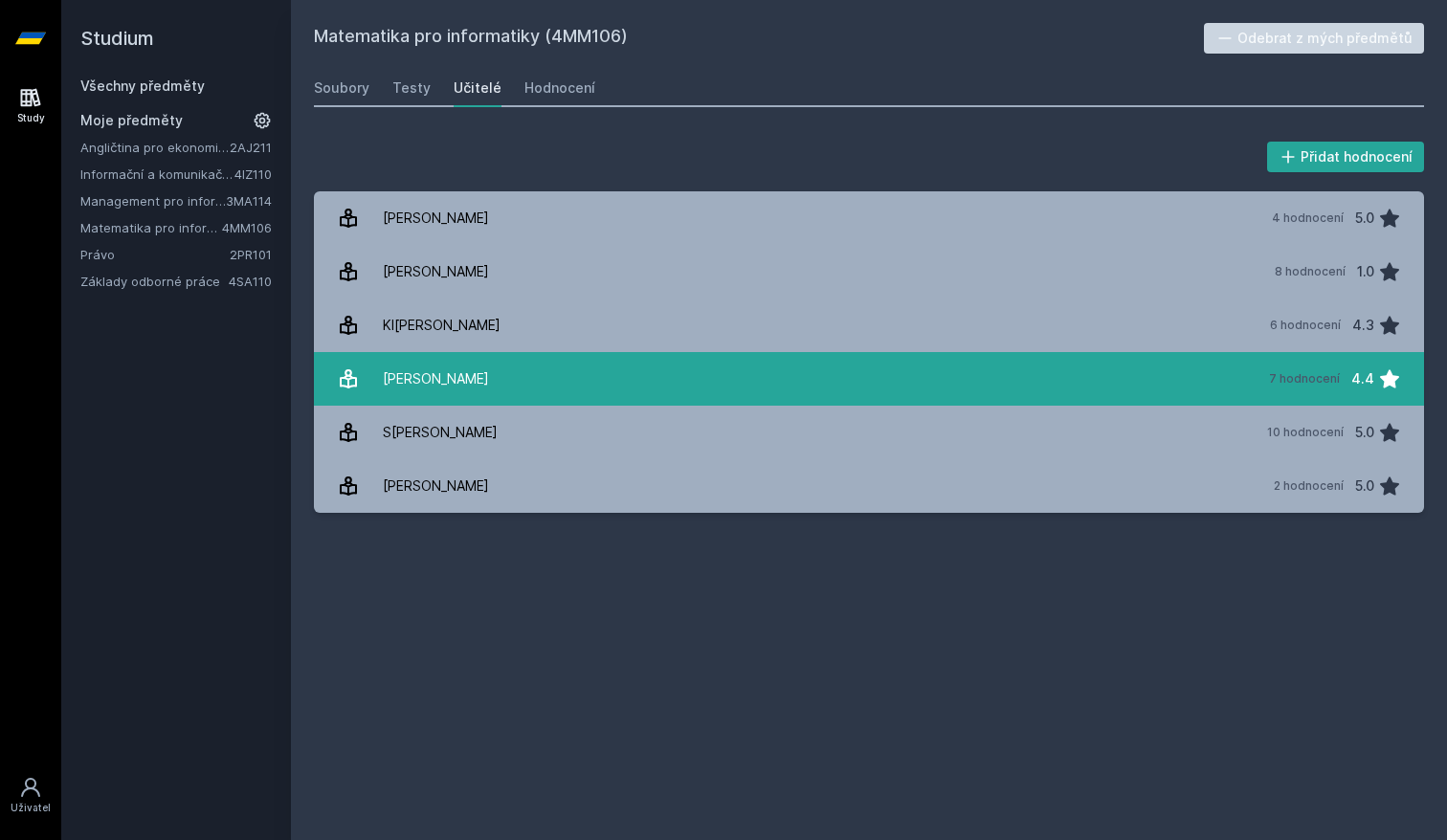
click at [1018, 381] on link "Pa[PERSON_NAME] 7 hodnocení 4.4" at bounding box center [869, 378] width 1110 height 54
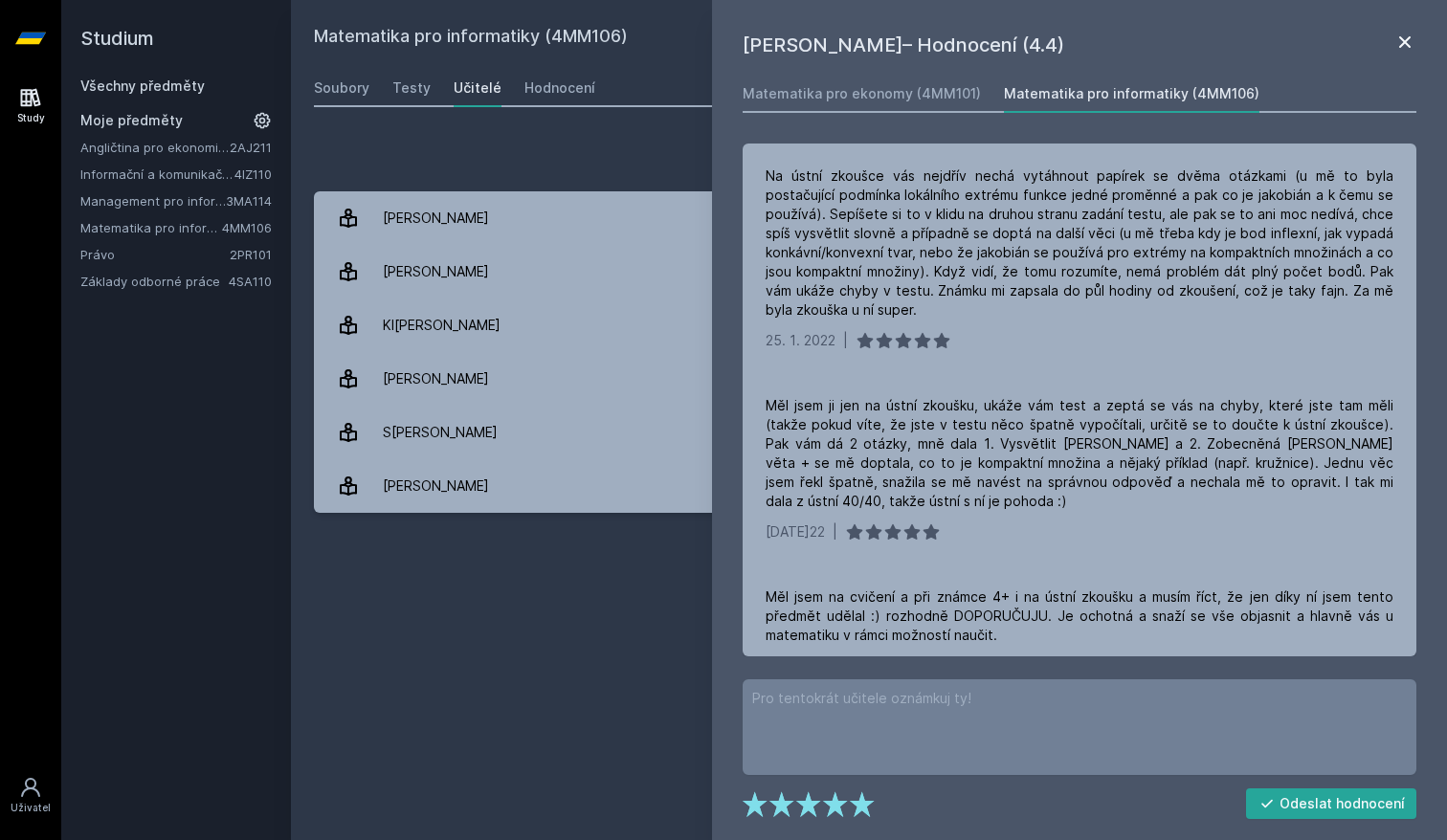
click at [1404, 42] on icon at bounding box center [1405, 42] width 12 height 12
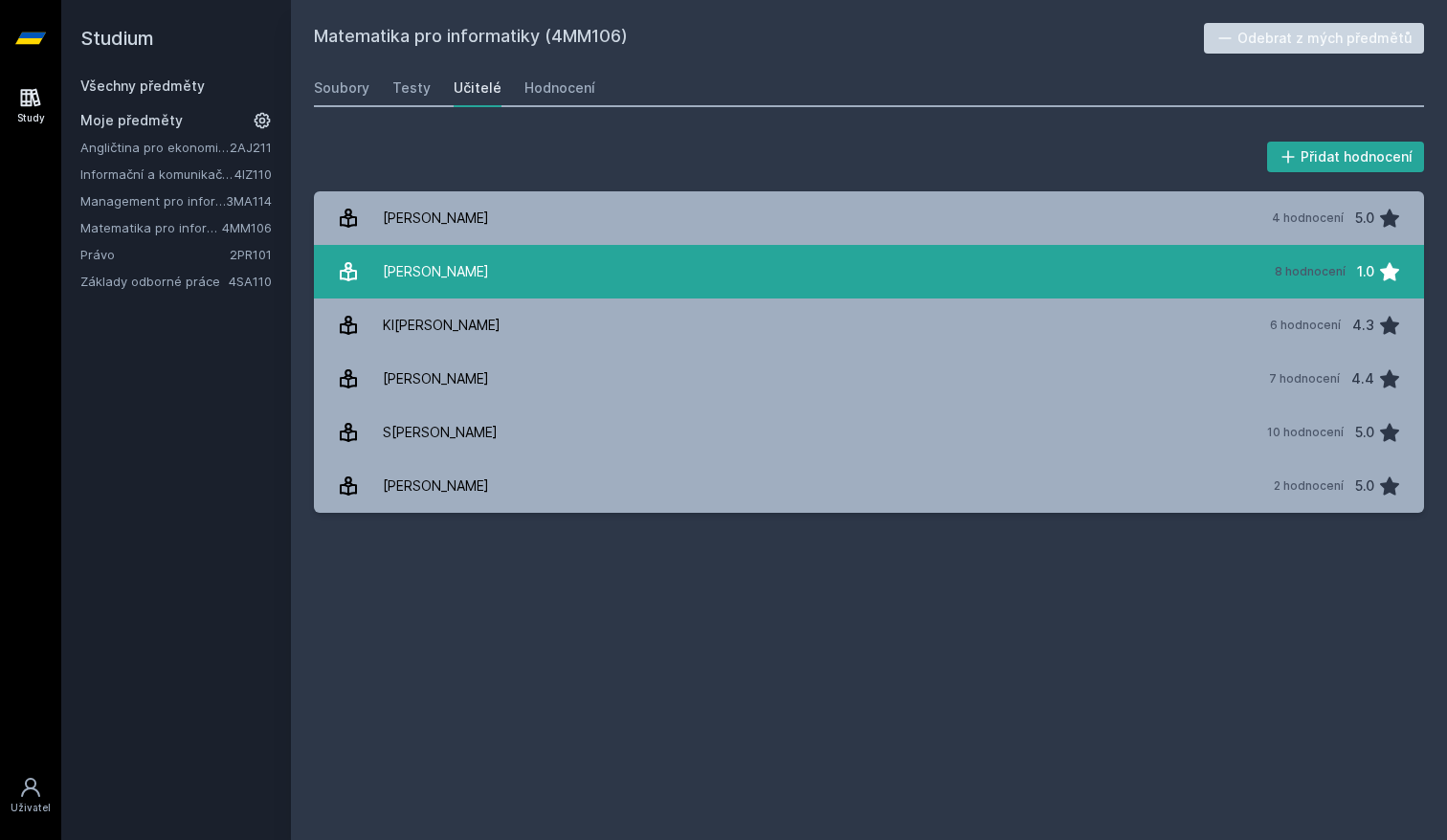
click at [423, 280] on div "[PERSON_NAME]" at bounding box center [435, 272] width 106 height 38
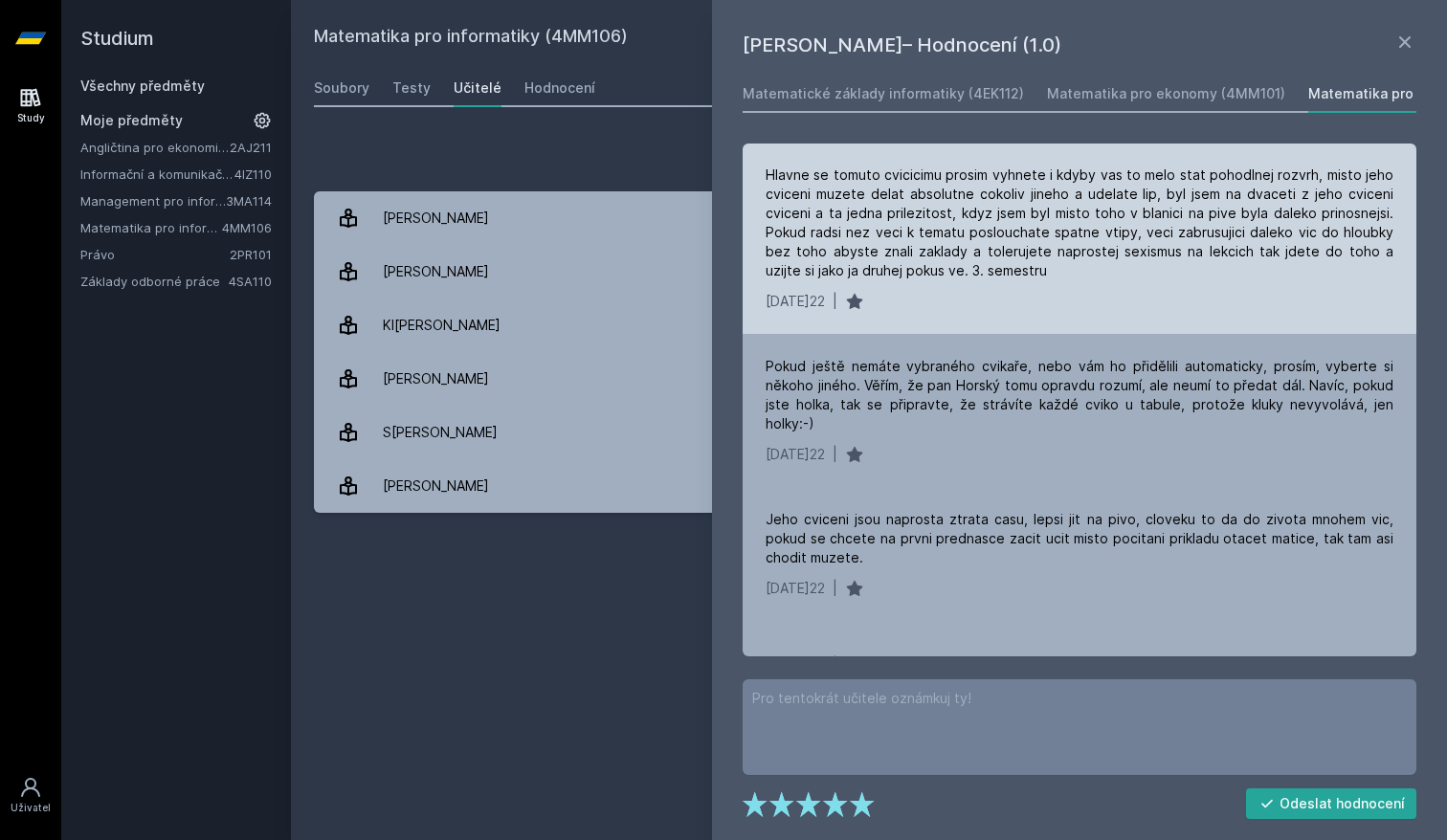
scroll to position [386, 0]
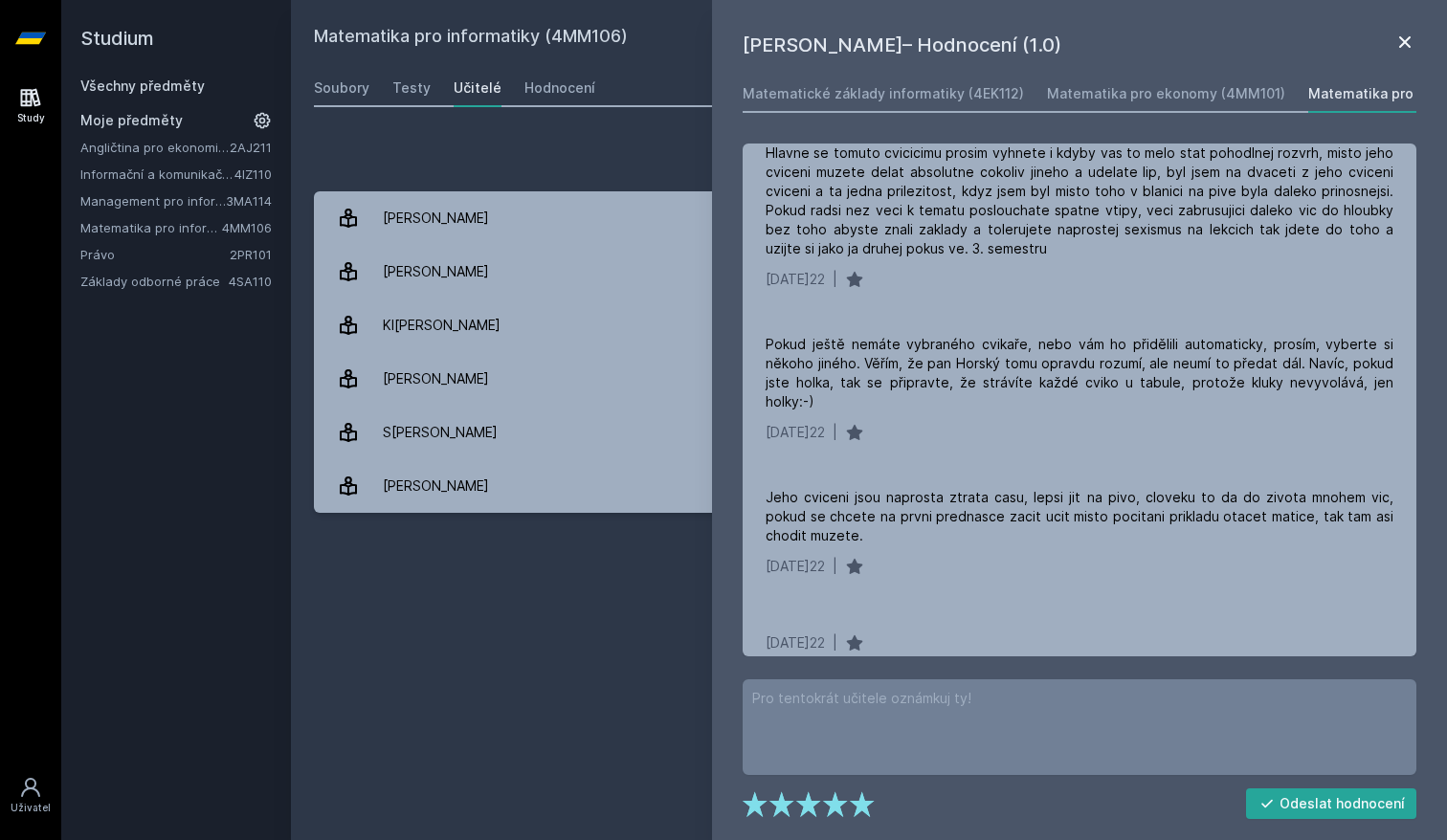
click at [1400, 39] on icon at bounding box center [1404, 41] width 23 height 23
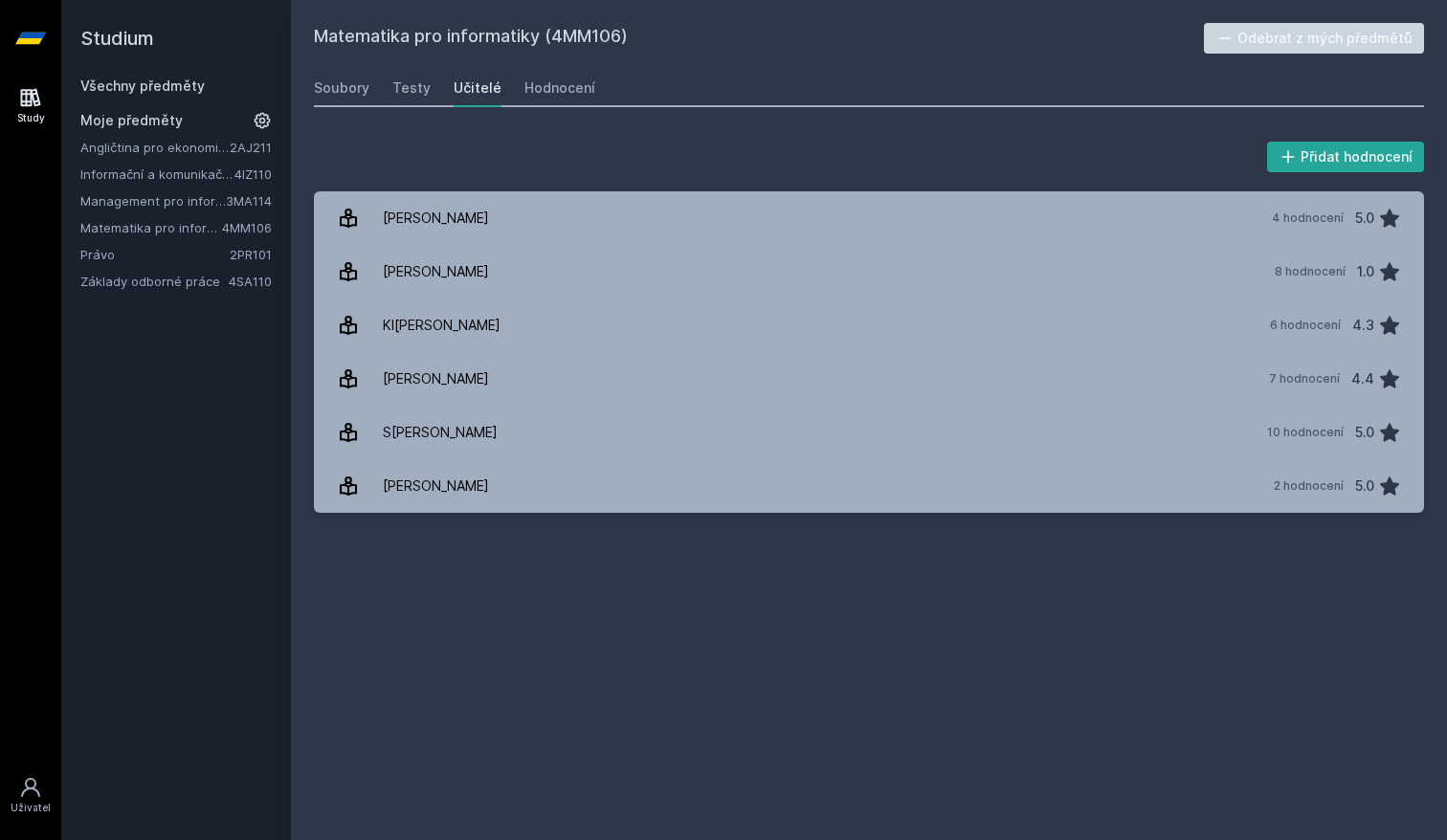
click at [1165, 108] on div "Matematika pro informatiky (4MM106) Odebrat z mých předmětů [GEOGRAPHIC_DATA] T…" at bounding box center [869, 420] width 1110 height 794
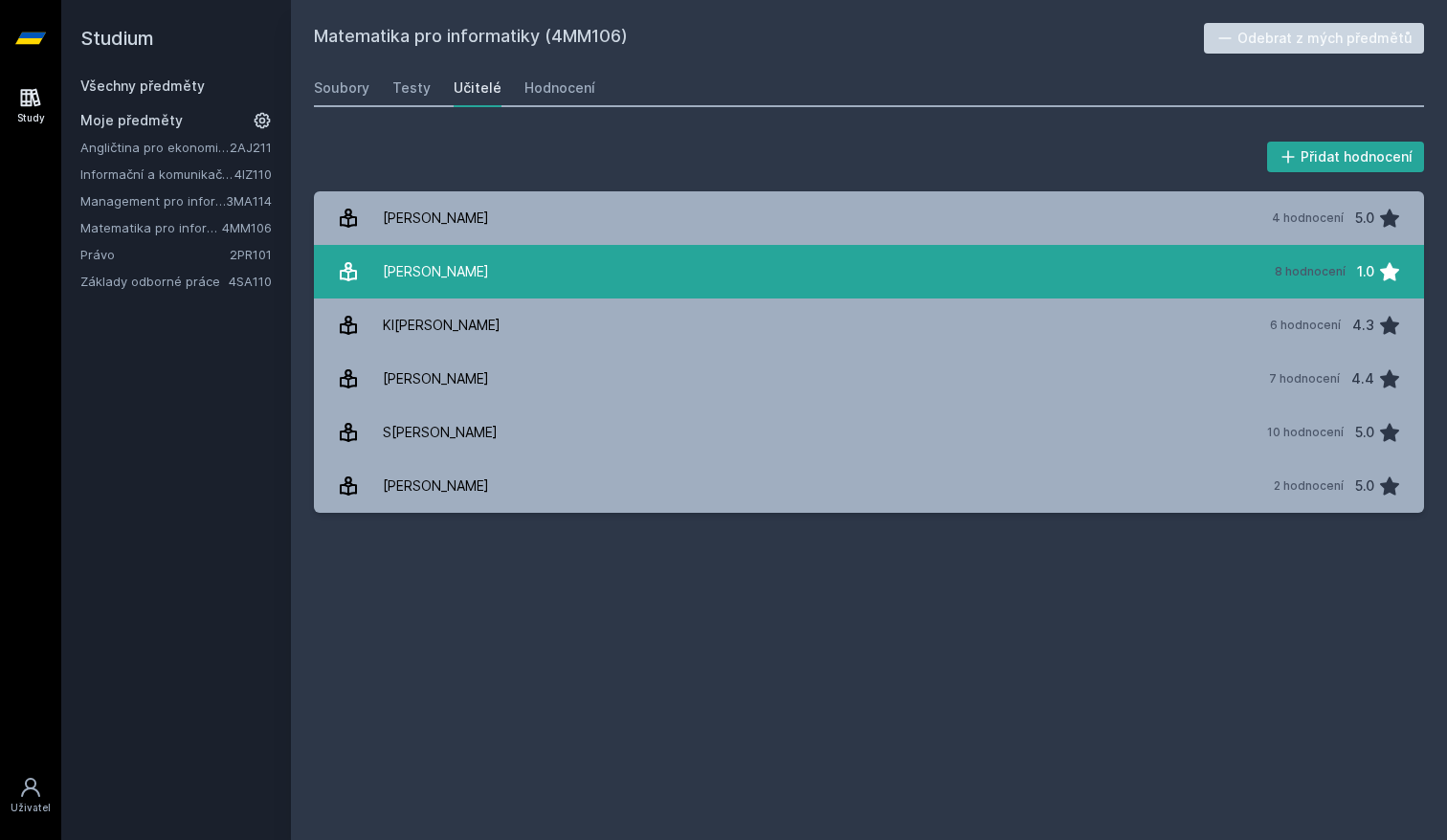
click at [457, 276] on div "[PERSON_NAME]" at bounding box center [435, 272] width 106 height 38
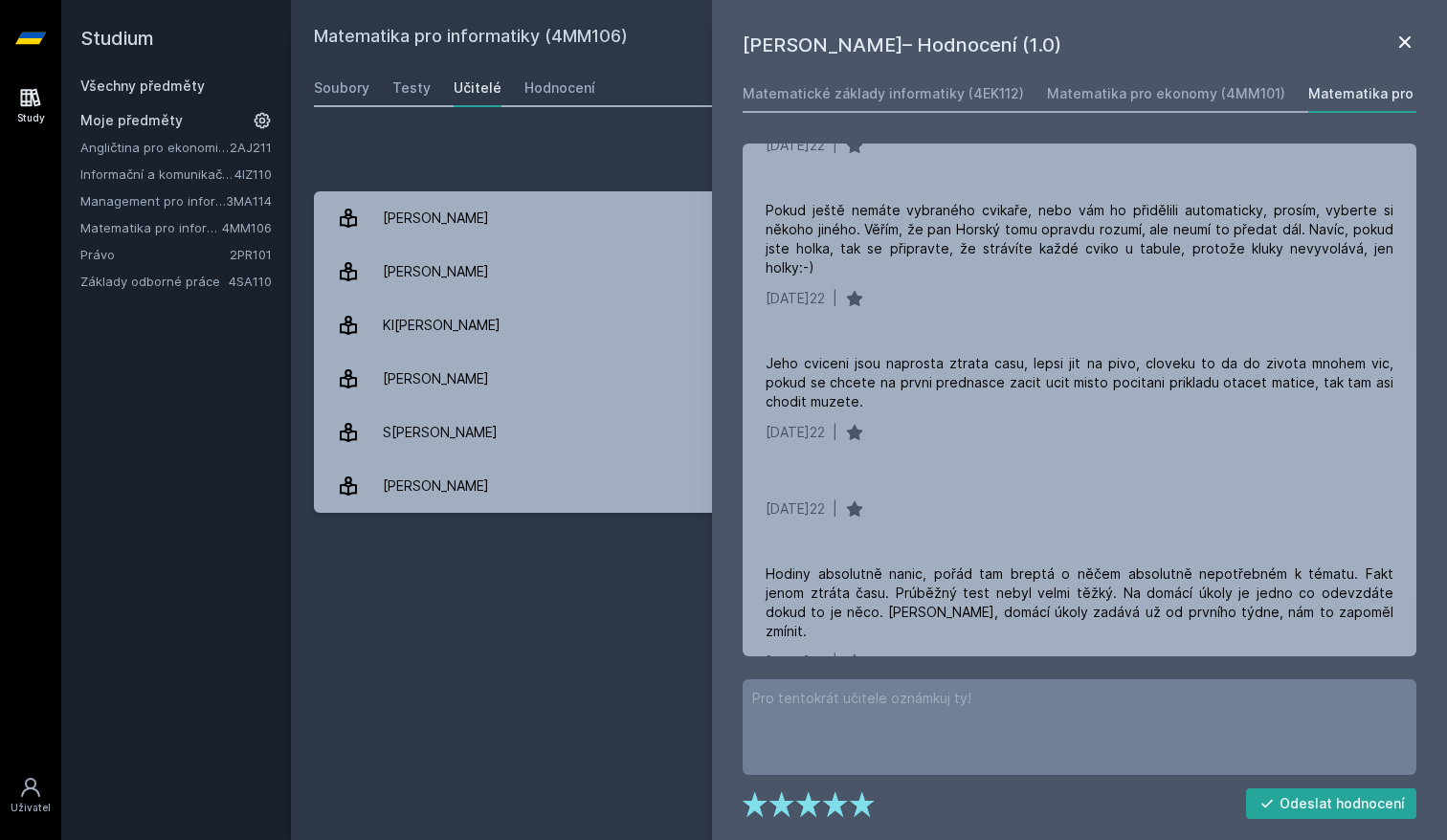
click at [1403, 39] on icon at bounding box center [1405, 42] width 12 height 12
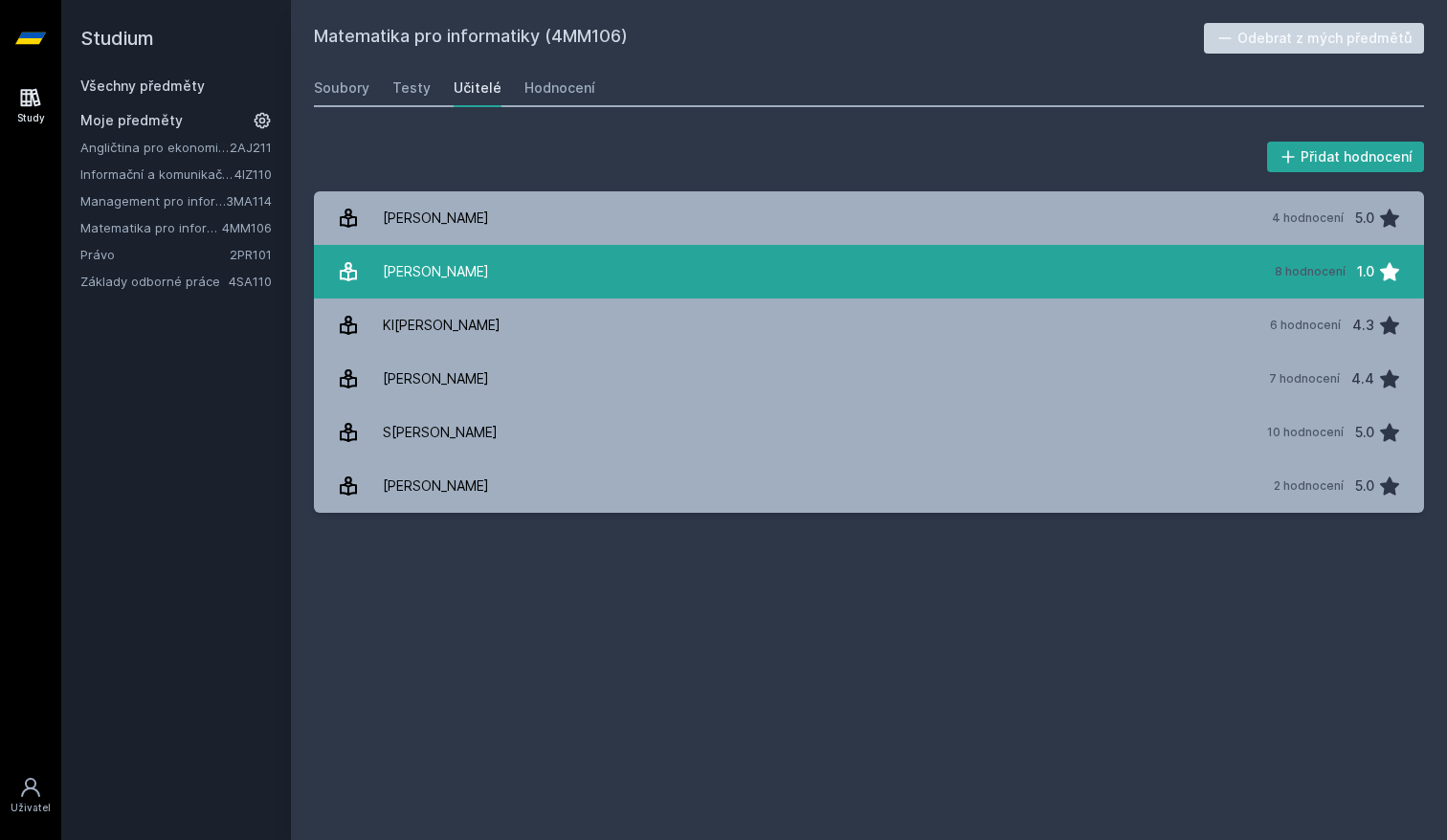
click at [571, 274] on link "Ho[PERSON_NAME] 8 hodnocení 1.0" at bounding box center [869, 272] width 1110 height 54
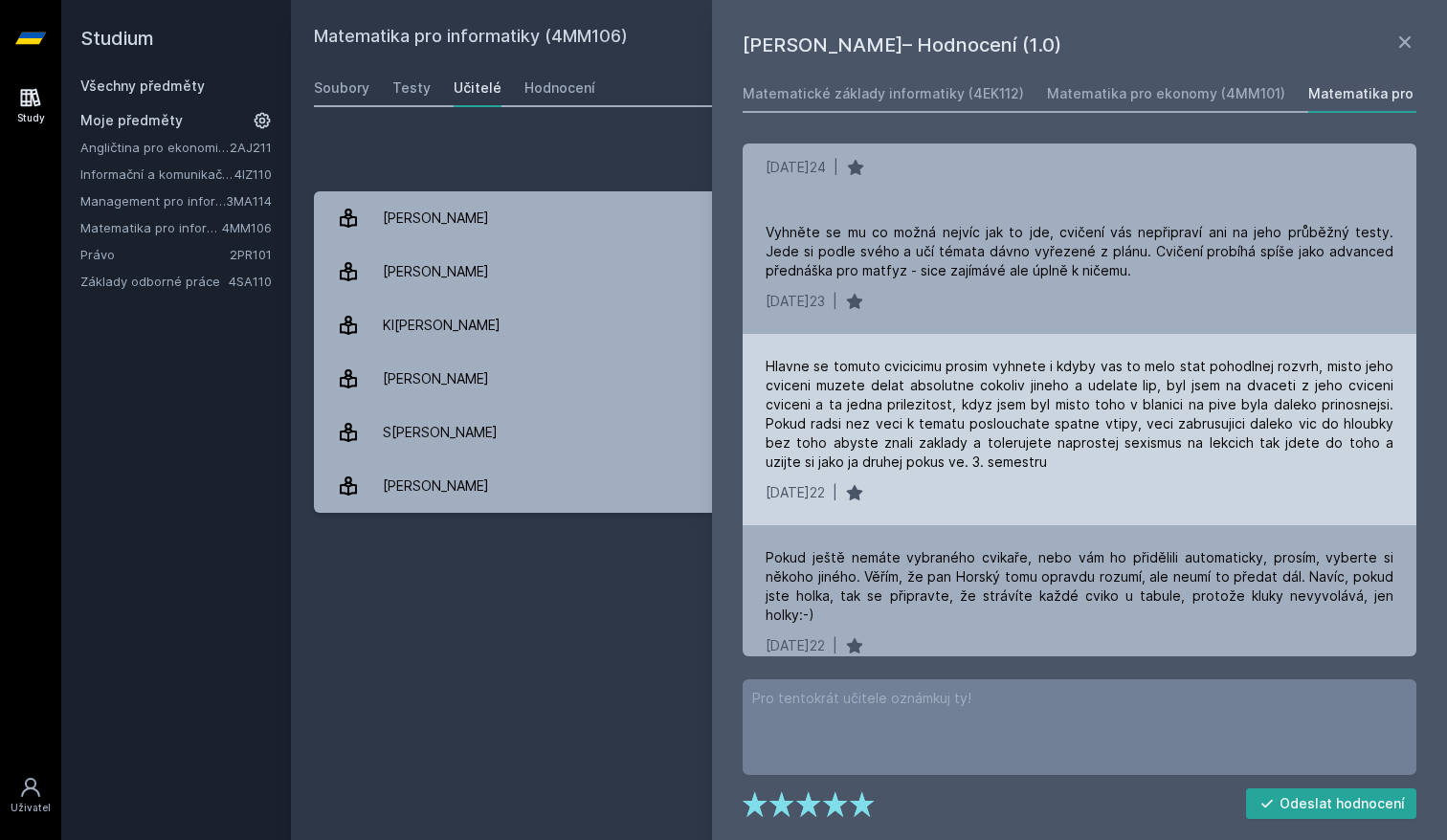
scroll to position [163, 0]
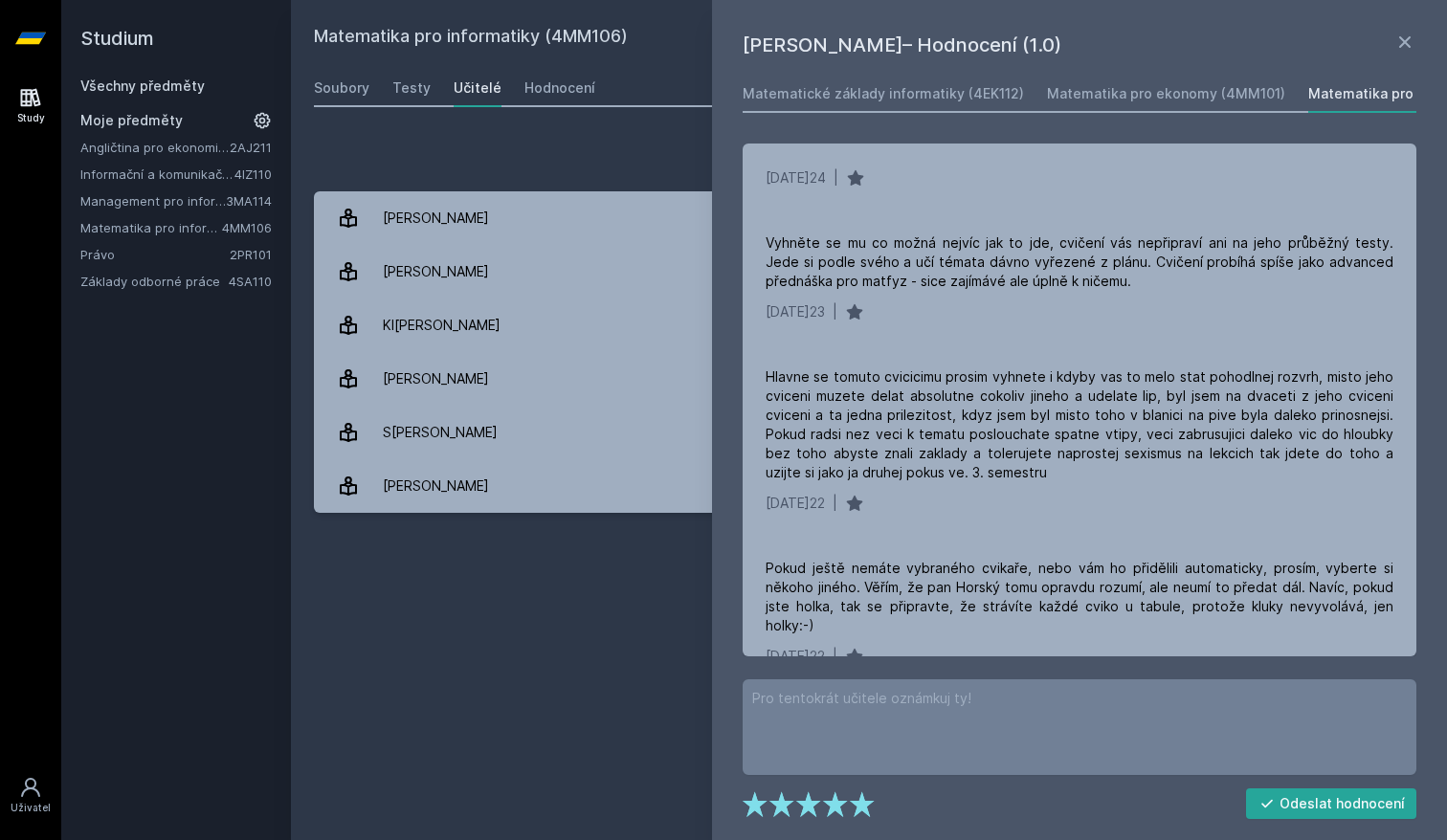
click at [624, 150] on div "Přidat hodnocení" at bounding box center [869, 157] width 1110 height 38
click at [1406, 41] on icon at bounding box center [1405, 42] width 12 height 12
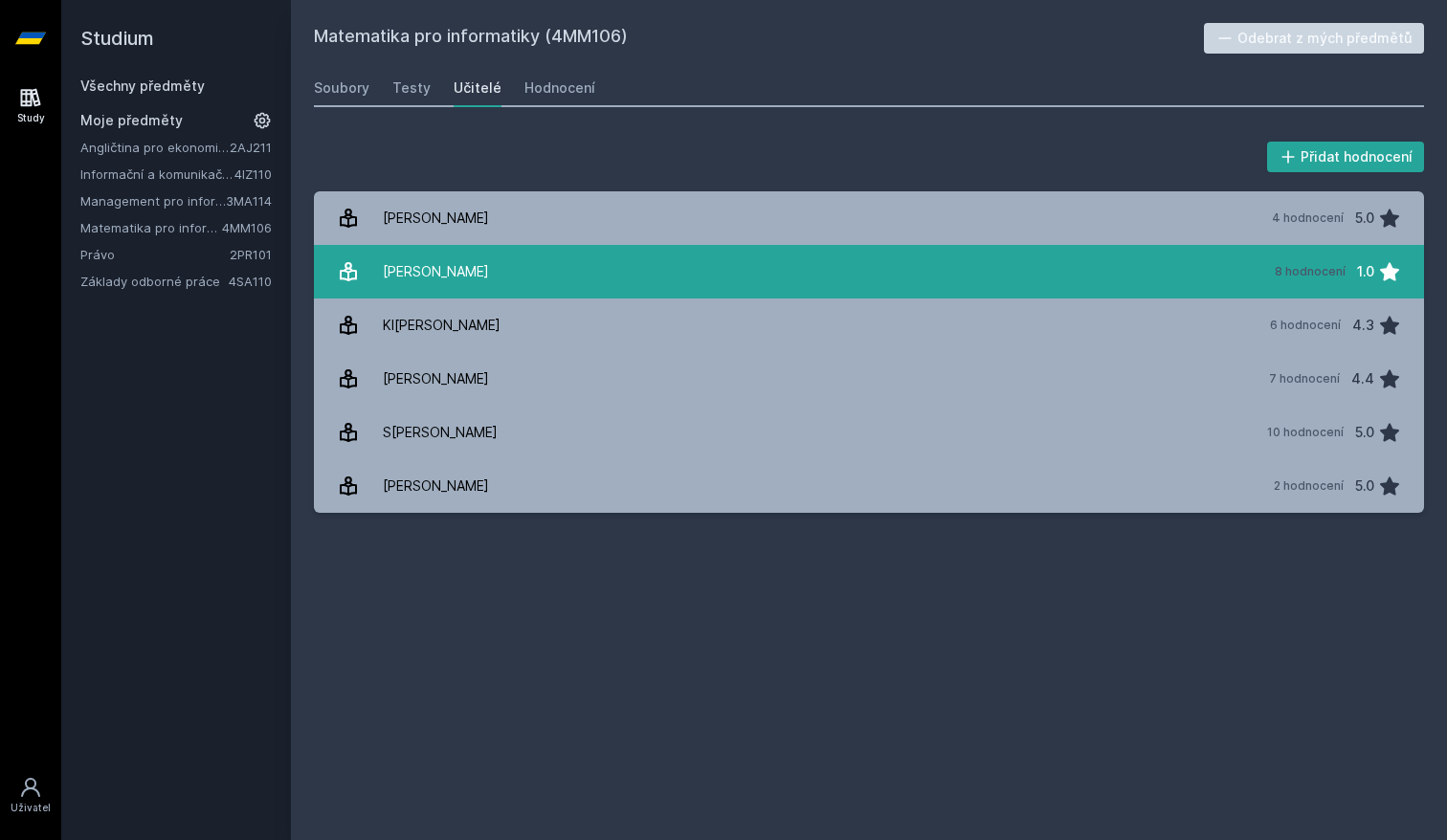
click at [455, 265] on div "[PERSON_NAME]" at bounding box center [435, 272] width 106 height 38
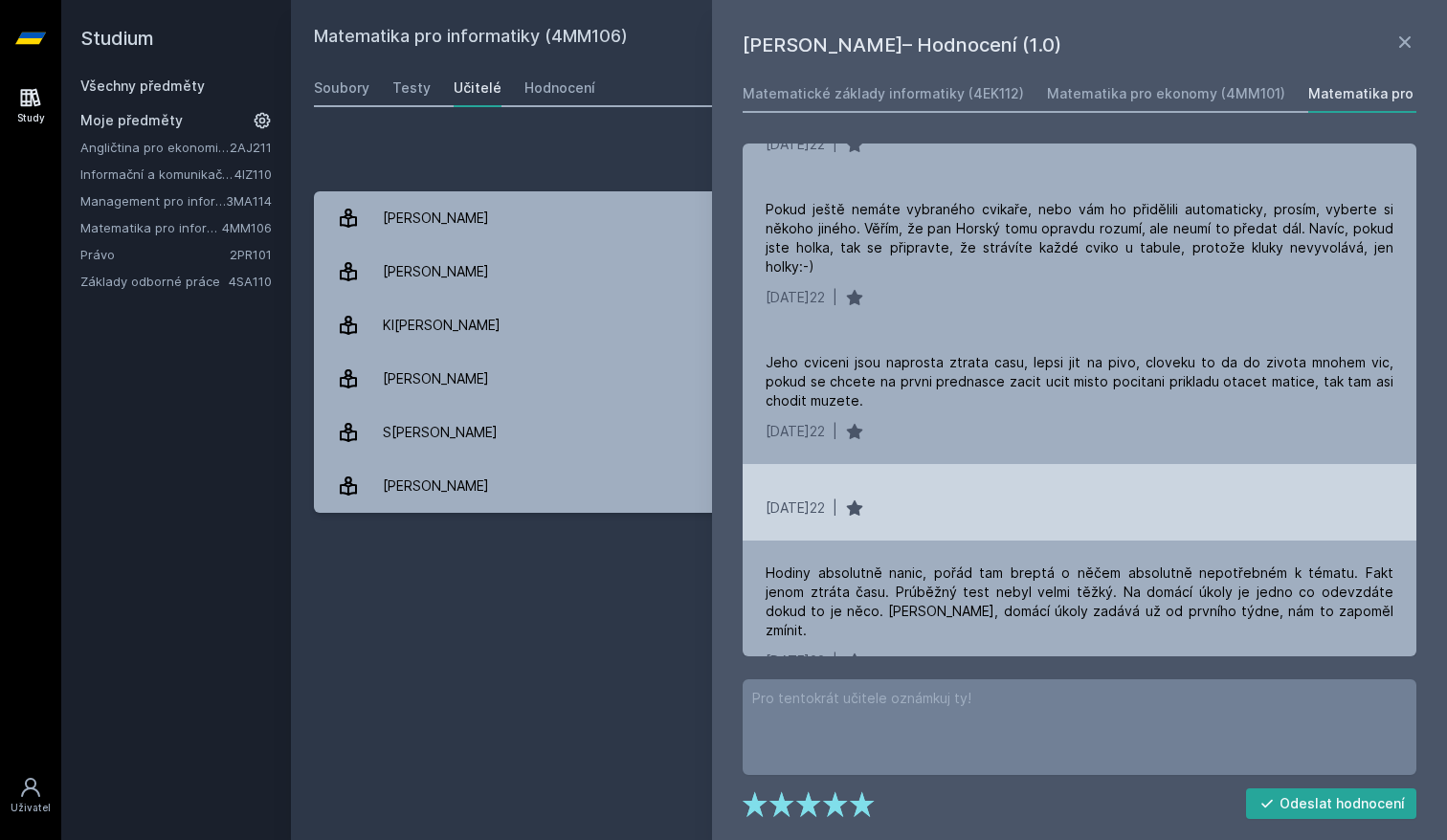
scroll to position [520, 0]
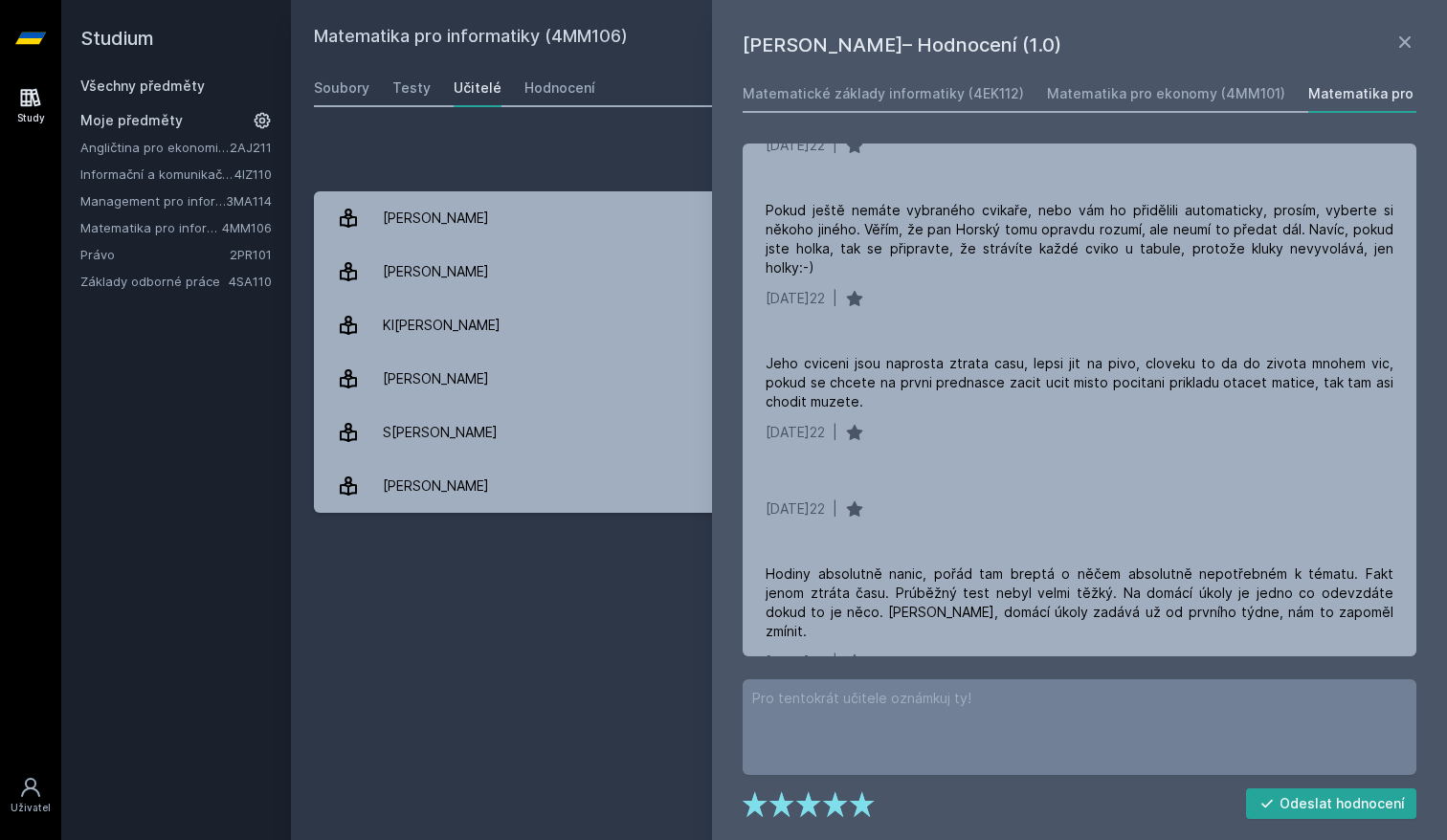
click at [407, 561] on div "Matematika pro informatiky (4MM106) Odebrat z mých předmětů [GEOGRAPHIC_DATA] T…" at bounding box center [869, 420] width 1110 height 794
click at [1402, 48] on icon at bounding box center [1404, 41] width 23 height 23
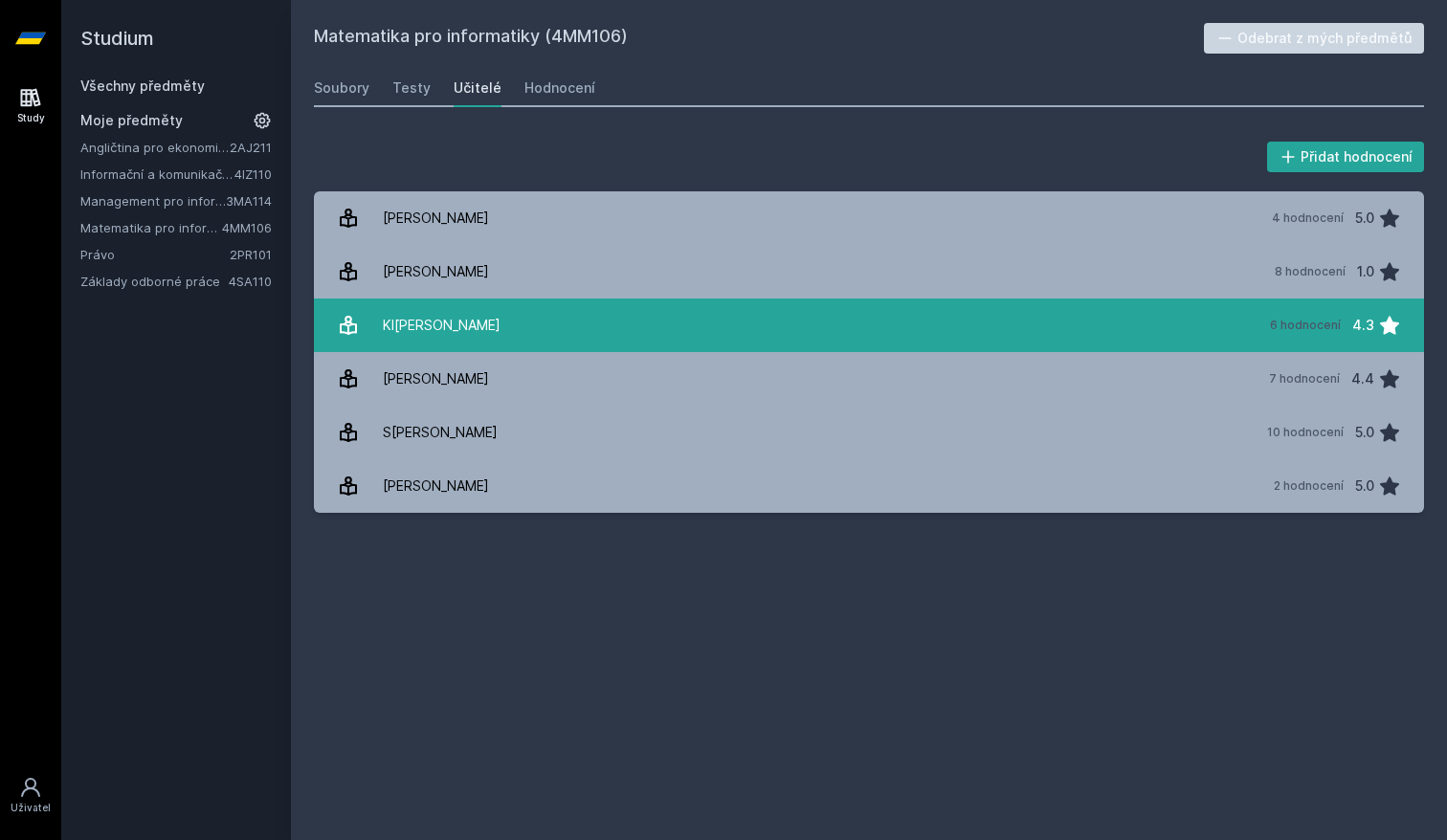
click at [516, 345] on link "Kl[PERSON_NAME] 6 hodnocení 4.3" at bounding box center [869, 325] width 1110 height 54
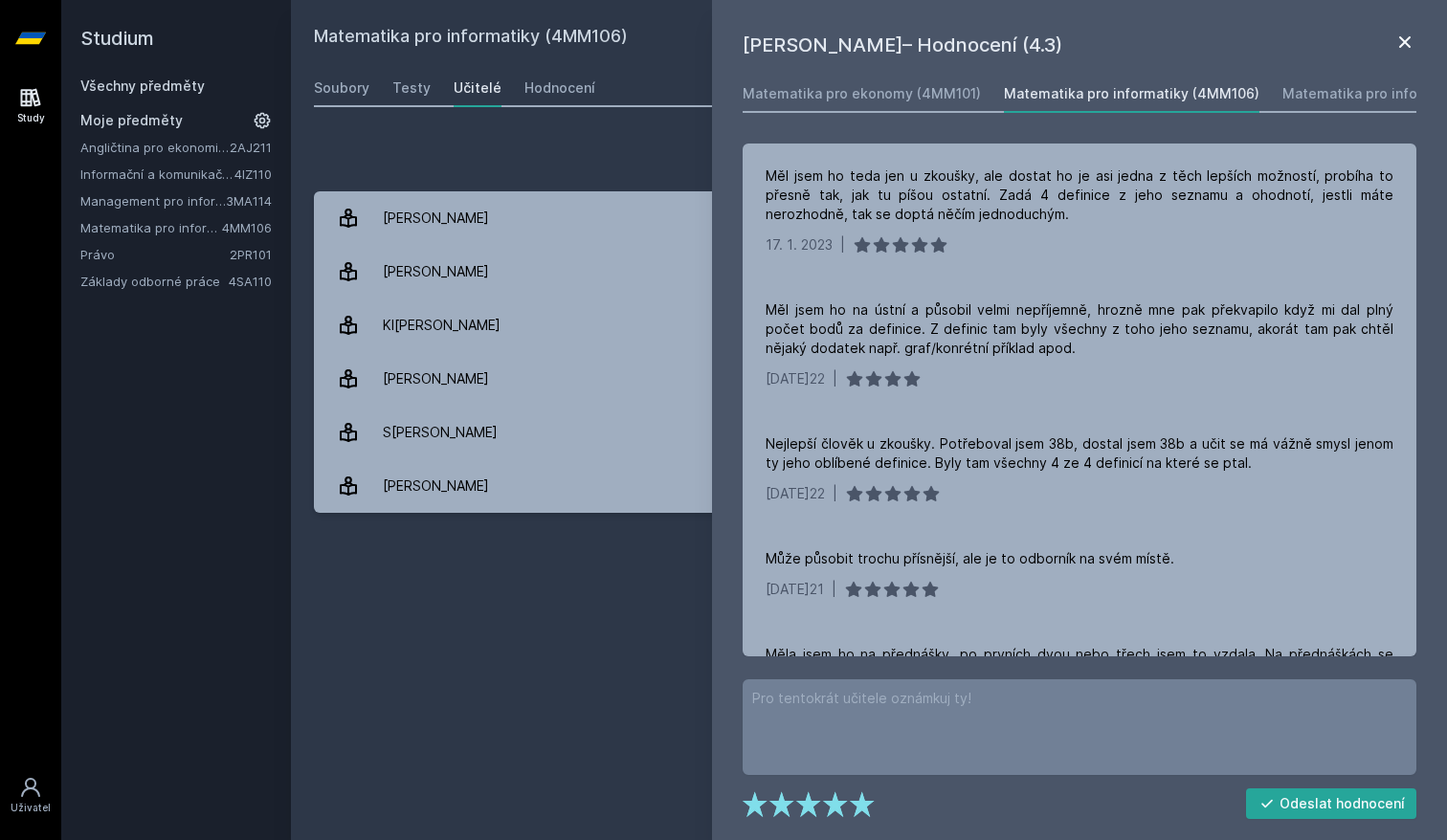
click at [1411, 42] on icon at bounding box center [1404, 41] width 23 height 23
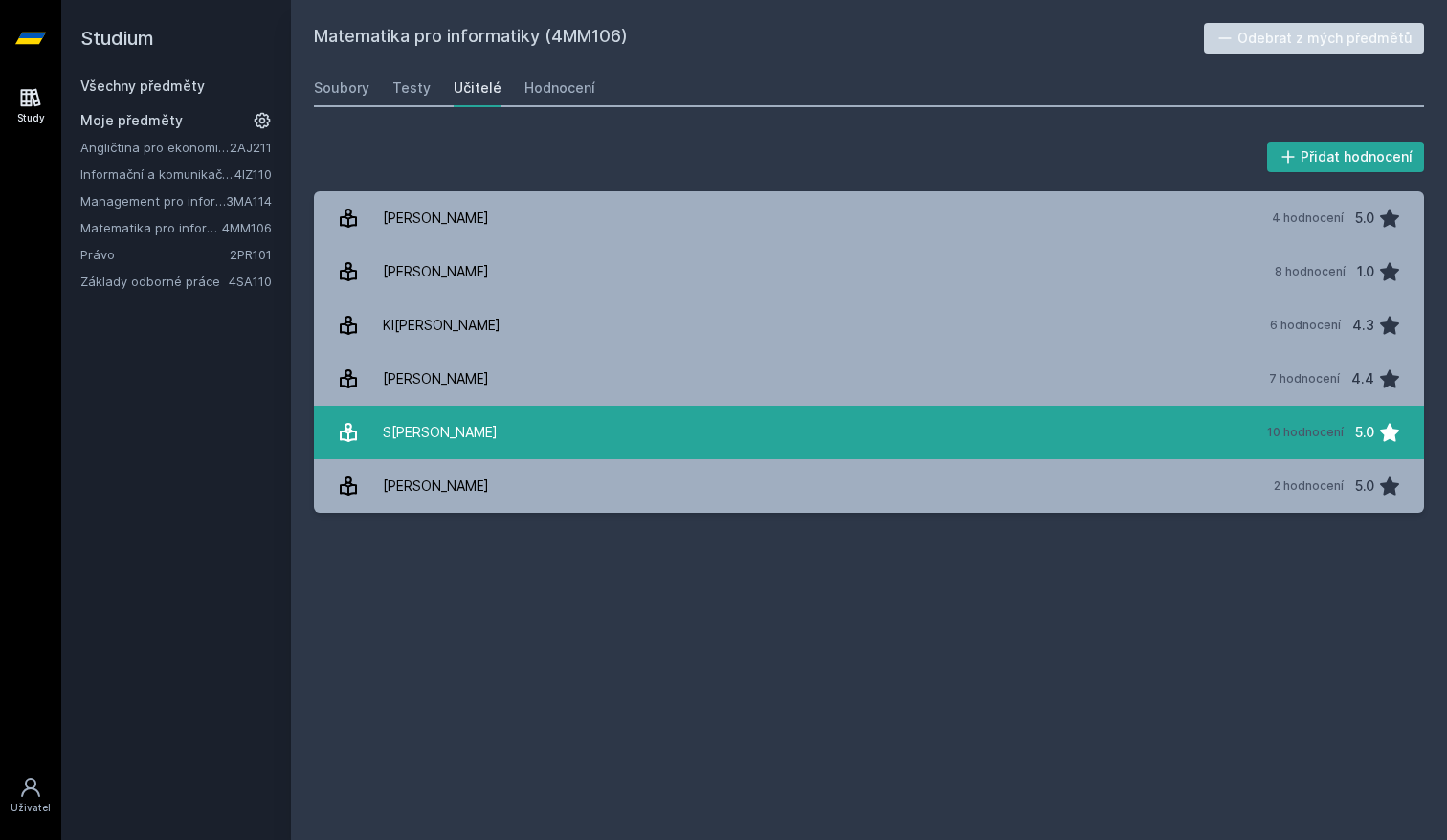
click at [1341, 454] on link "S[PERSON_NAME] 10 hodnocení 5.0" at bounding box center [869, 432] width 1110 height 54
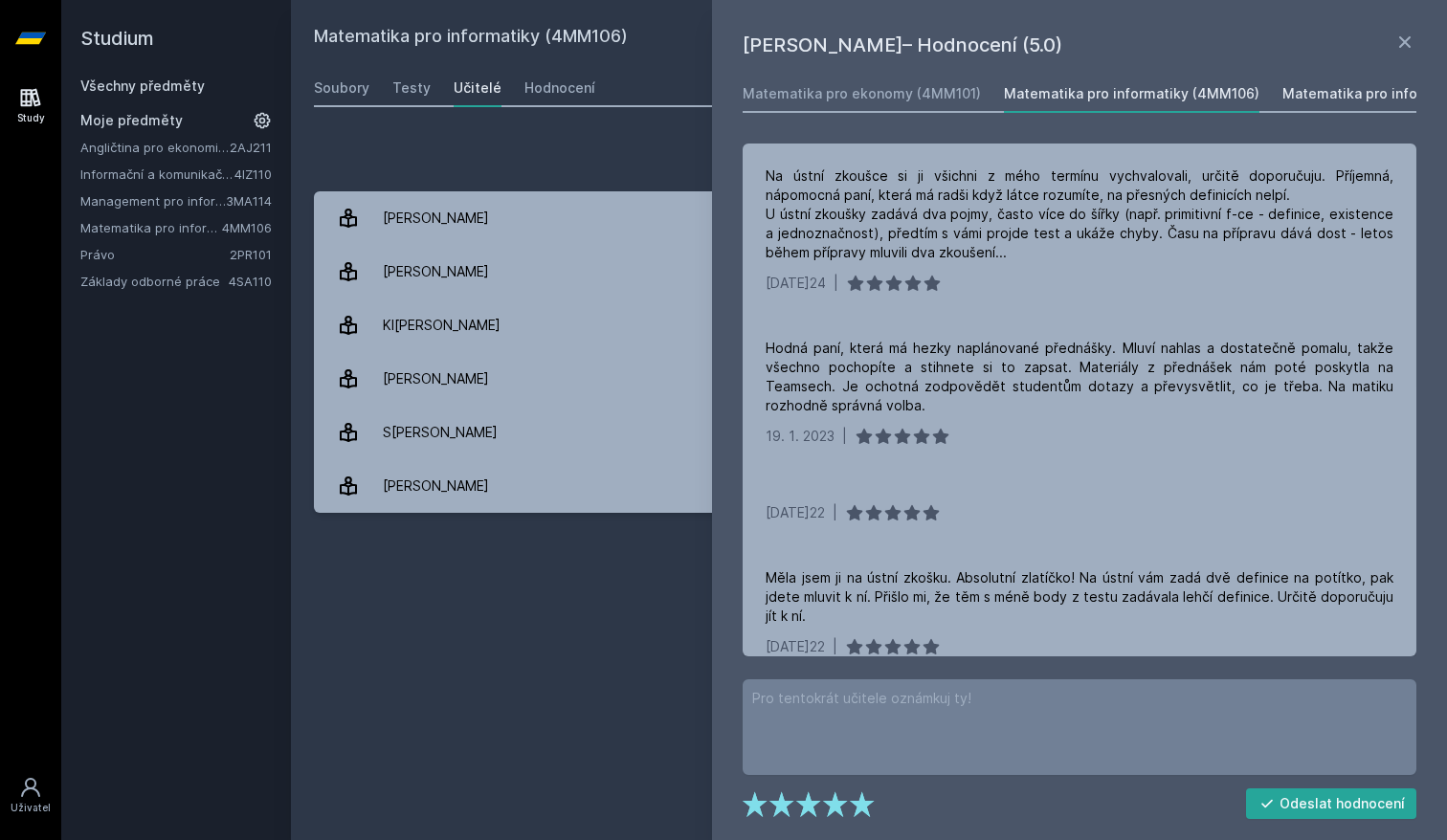
click at [1361, 89] on div "Matematika pro informatiky a statistiky (4MM103)" at bounding box center [1449, 94] width 334 height 20
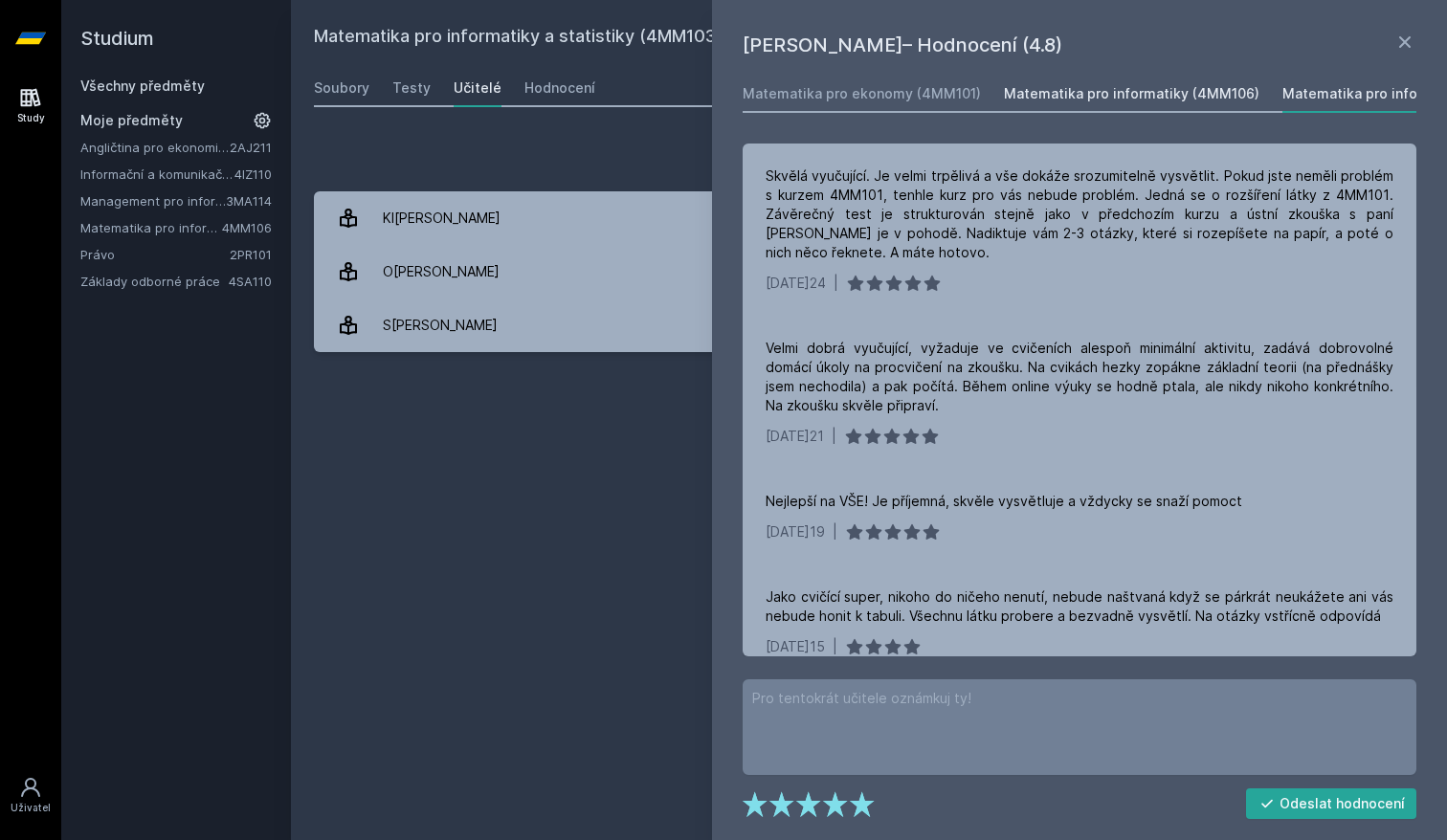
click at [1109, 96] on div "Matematika pro informatiky (4MM106)" at bounding box center [1131, 94] width 256 height 20
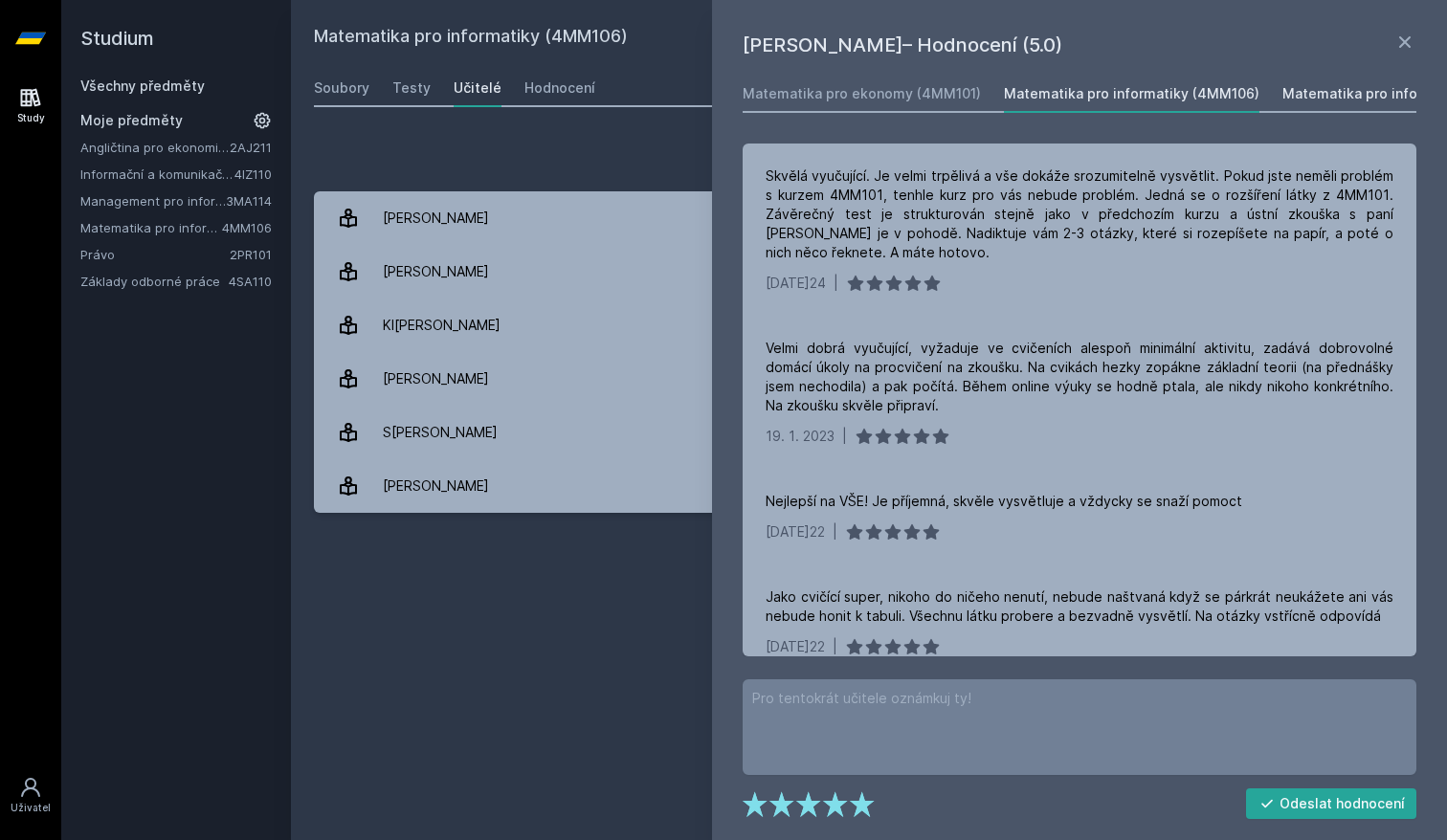
click at [1287, 93] on div "Matematika pro informatiky a statistiky (4MM103)" at bounding box center [1449, 94] width 334 height 20
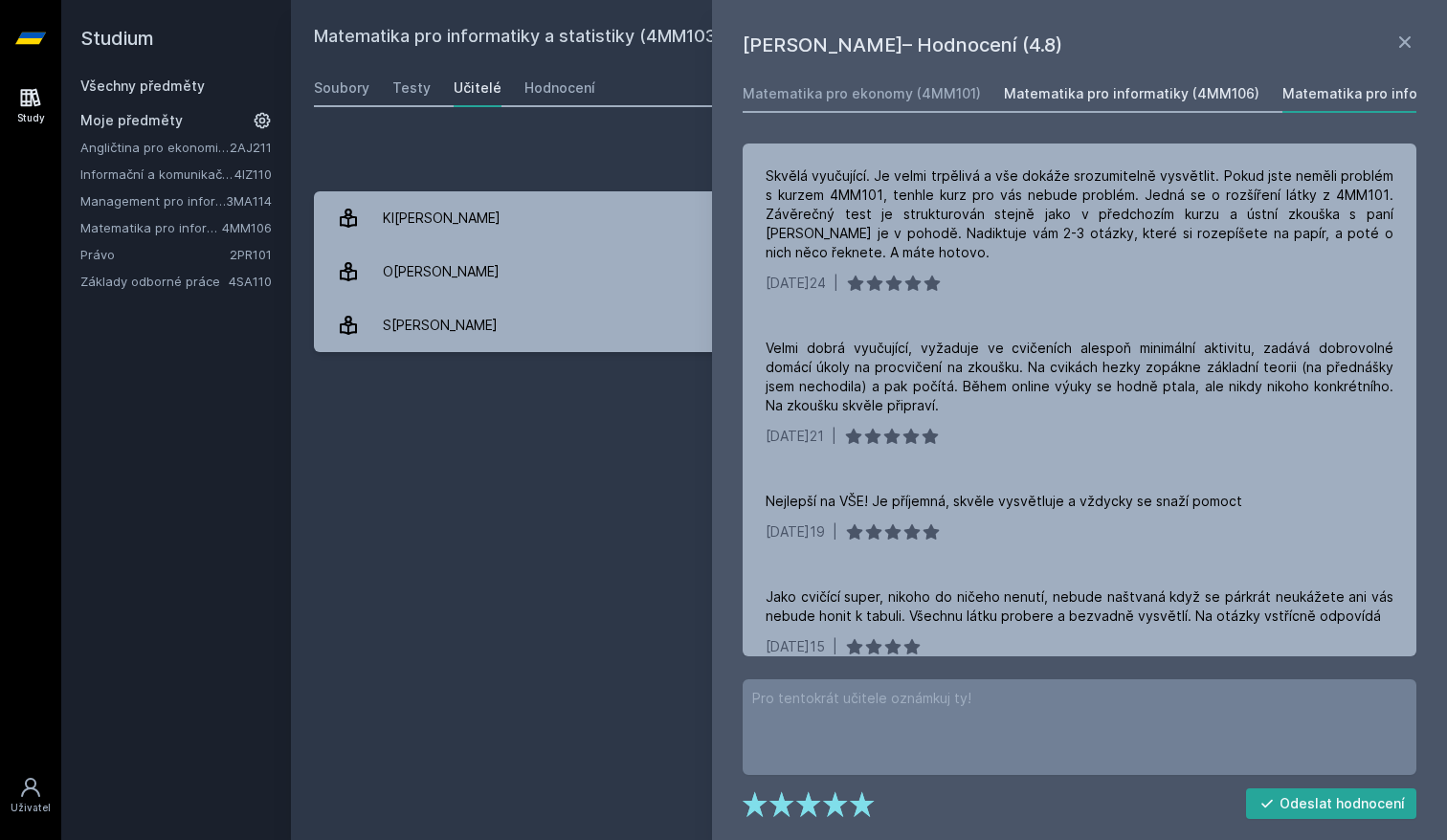
click at [1141, 105] on link "Matematika pro informatiky (4MM106)" at bounding box center [1131, 93] width 256 height 38
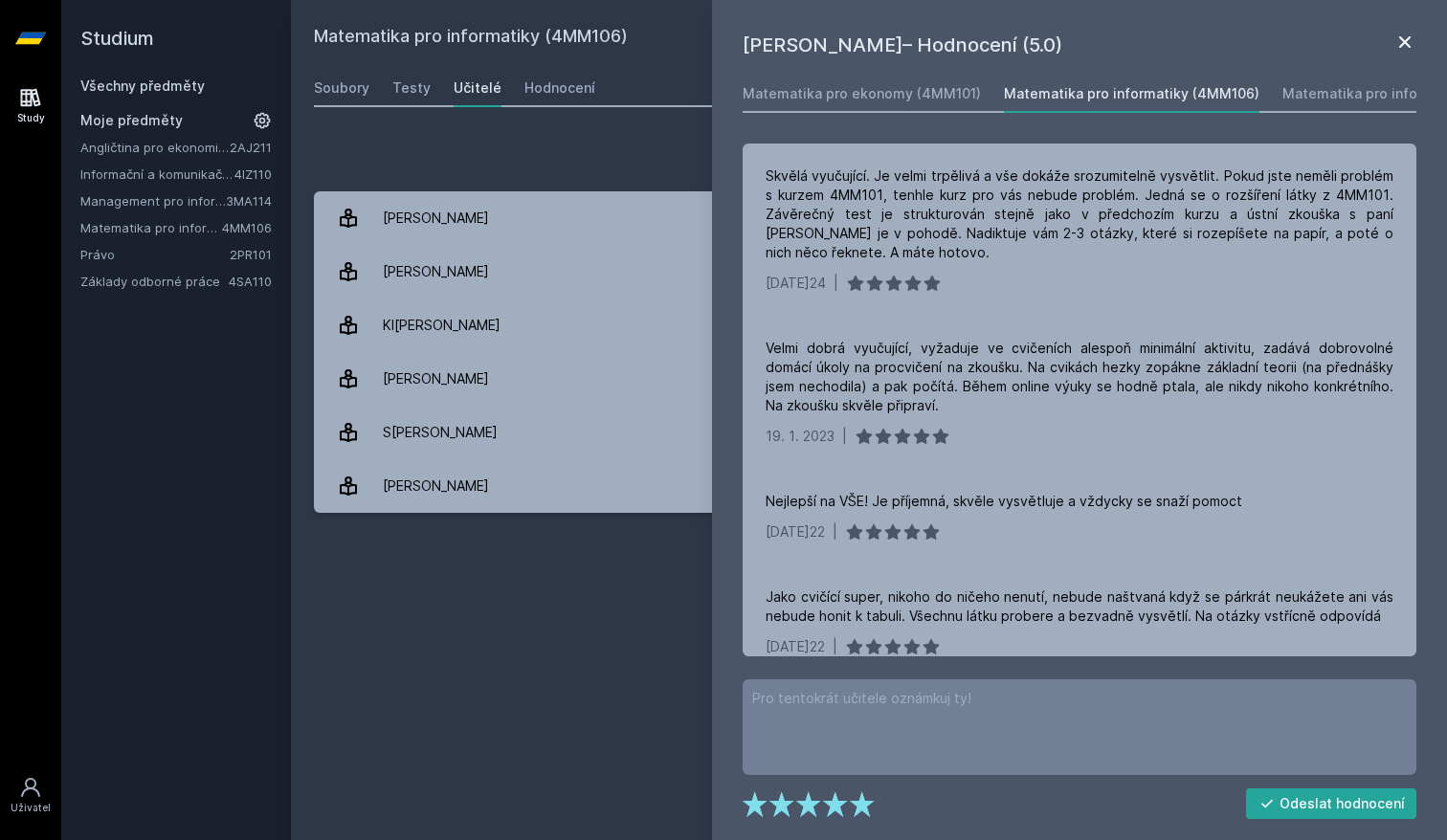
click at [1401, 35] on icon at bounding box center [1404, 41] width 23 height 23
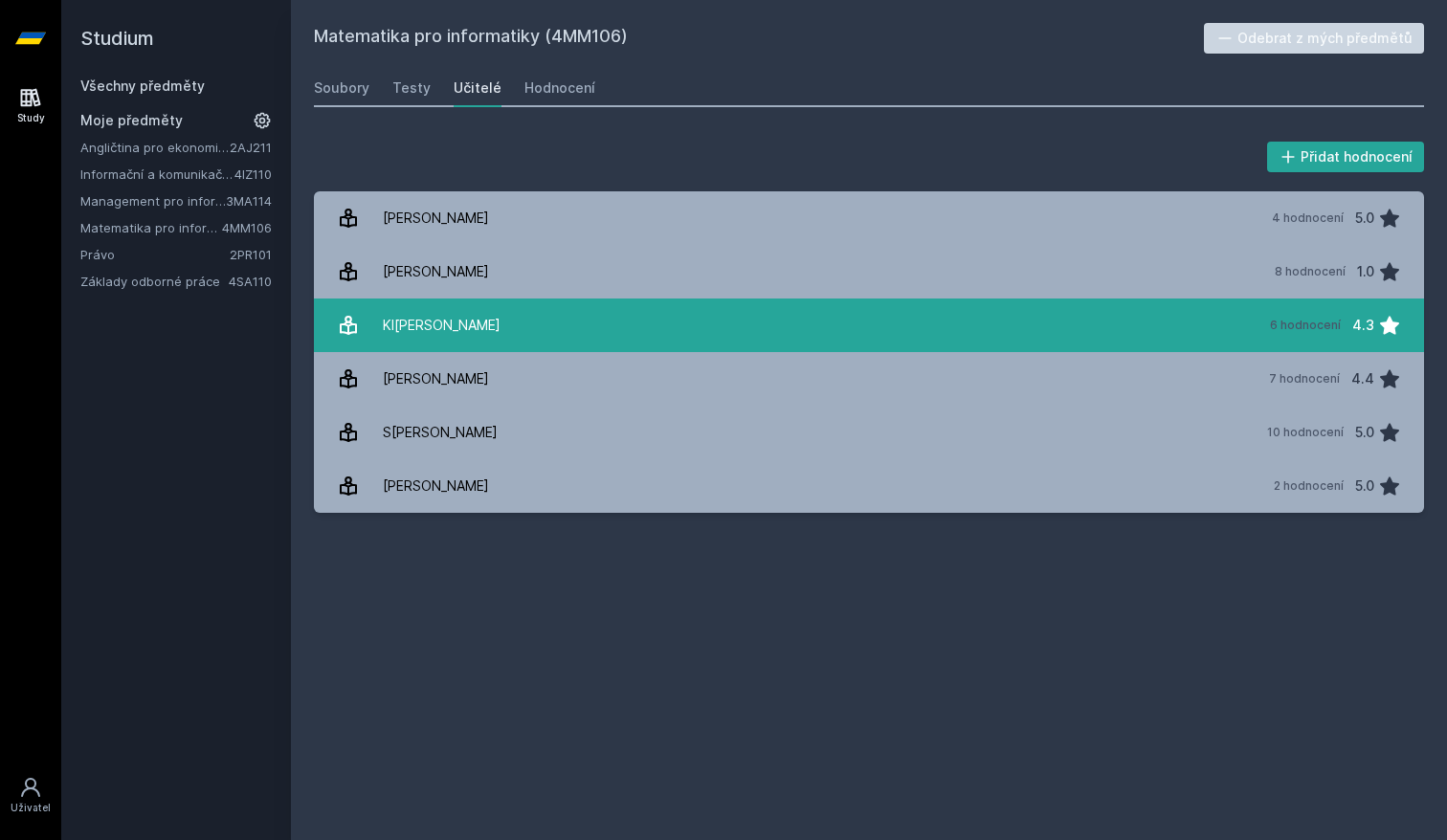
click at [852, 342] on link "Kl[PERSON_NAME] 6 hodnocení 4.3" at bounding box center [869, 325] width 1110 height 54
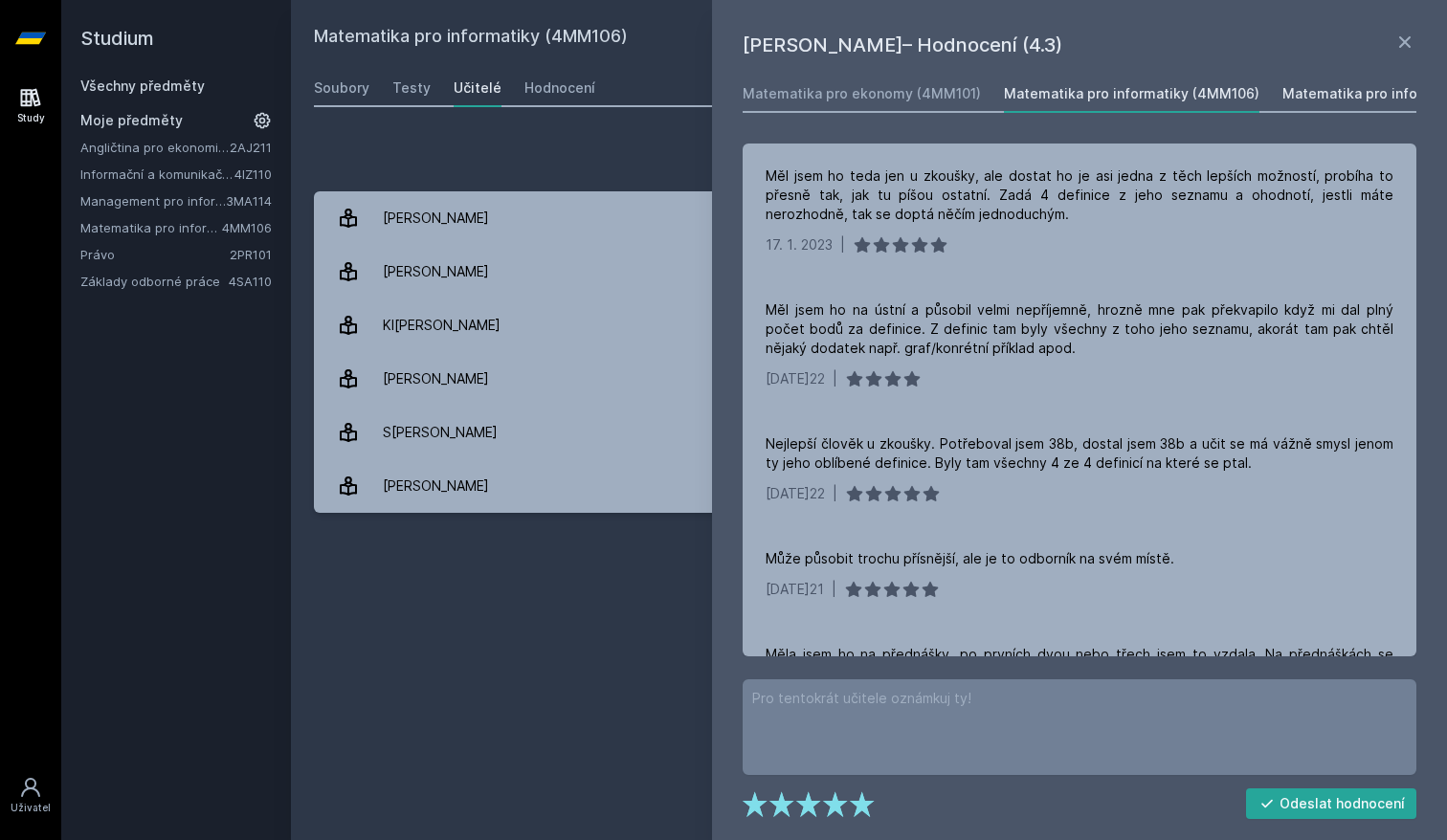
click at [1320, 97] on div "Matematika pro informatiky a statistiky (4MM103)" at bounding box center [1449, 94] width 334 height 20
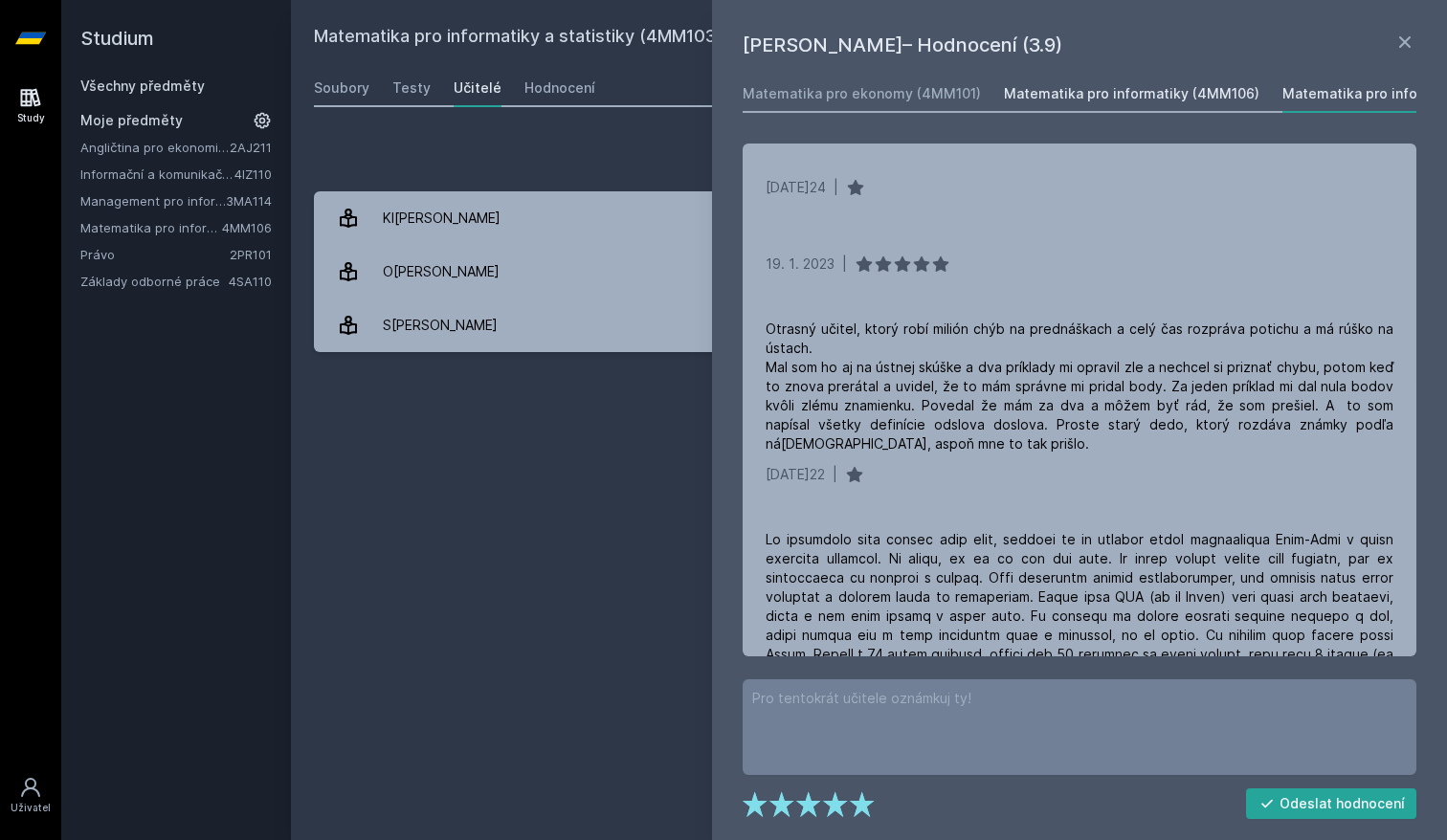
click at [1099, 99] on div "Matematika pro informatiky (4MM106)" at bounding box center [1131, 94] width 256 height 20
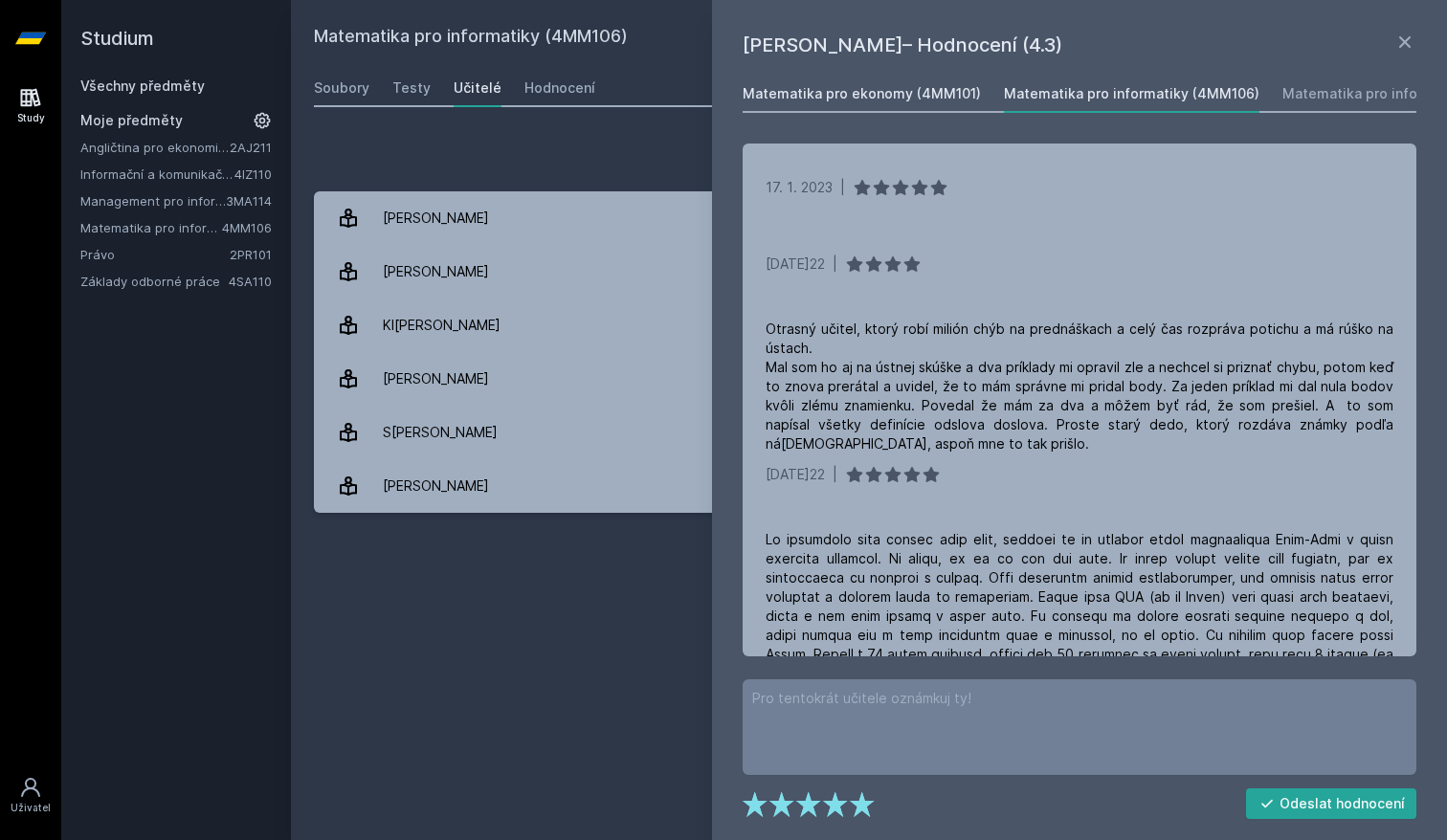
click at [902, 110] on div "Matematika pro ekonomy (4MM101) Matematika pro informatiky (4MM106) Matematika …" at bounding box center [1078, 93] width 674 height 38
click at [790, 107] on link "Matematika pro ekonomy (4MM101)" at bounding box center [861, 93] width 238 height 38
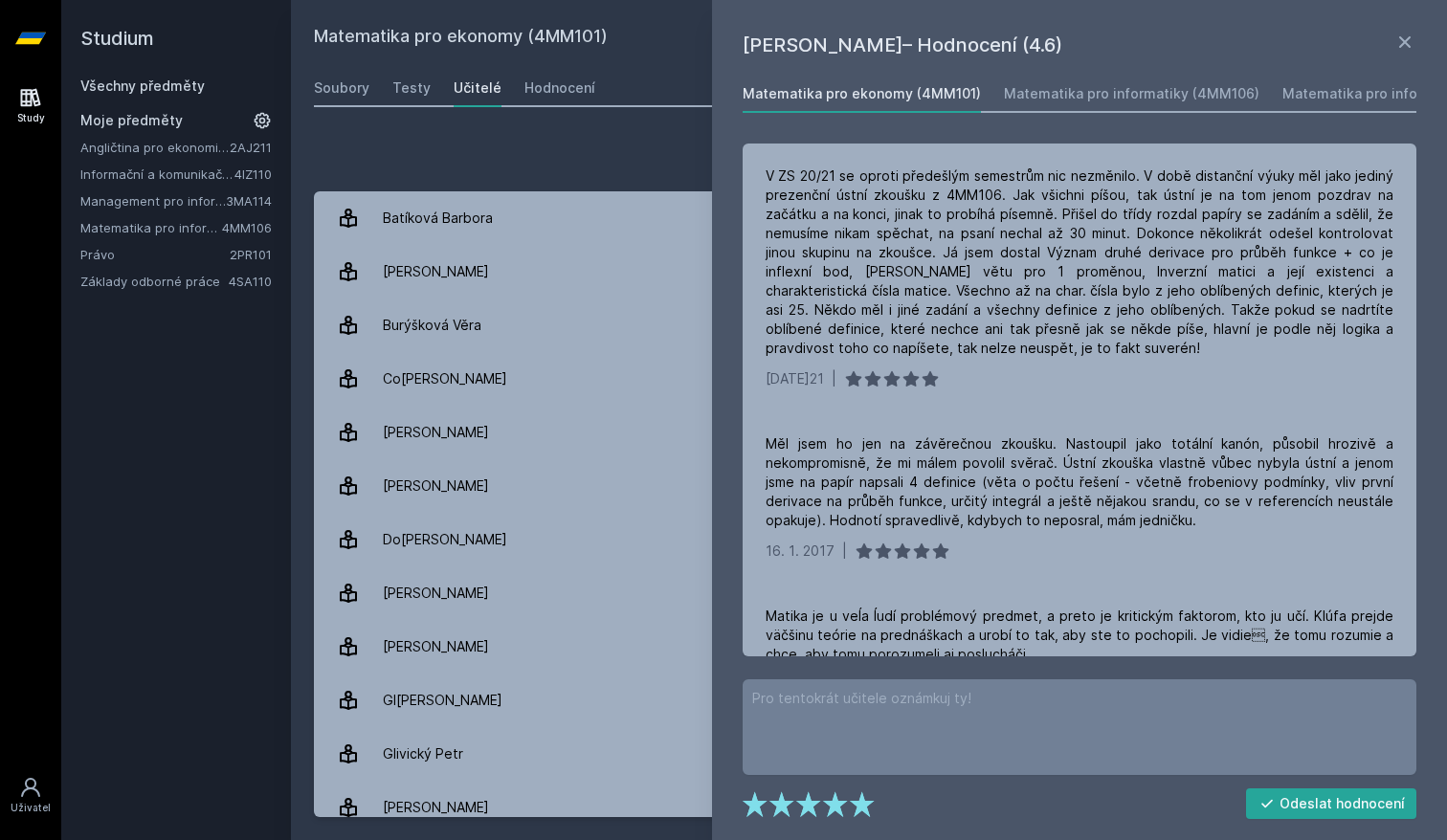
click at [674, 161] on div "Přidat hodnocení" at bounding box center [869, 157] width 1110 height 38
click at [1070, 83] on link "Matematika pro informatiky (4MM106)" at bounding box center [1131, 93] width 256 height 38
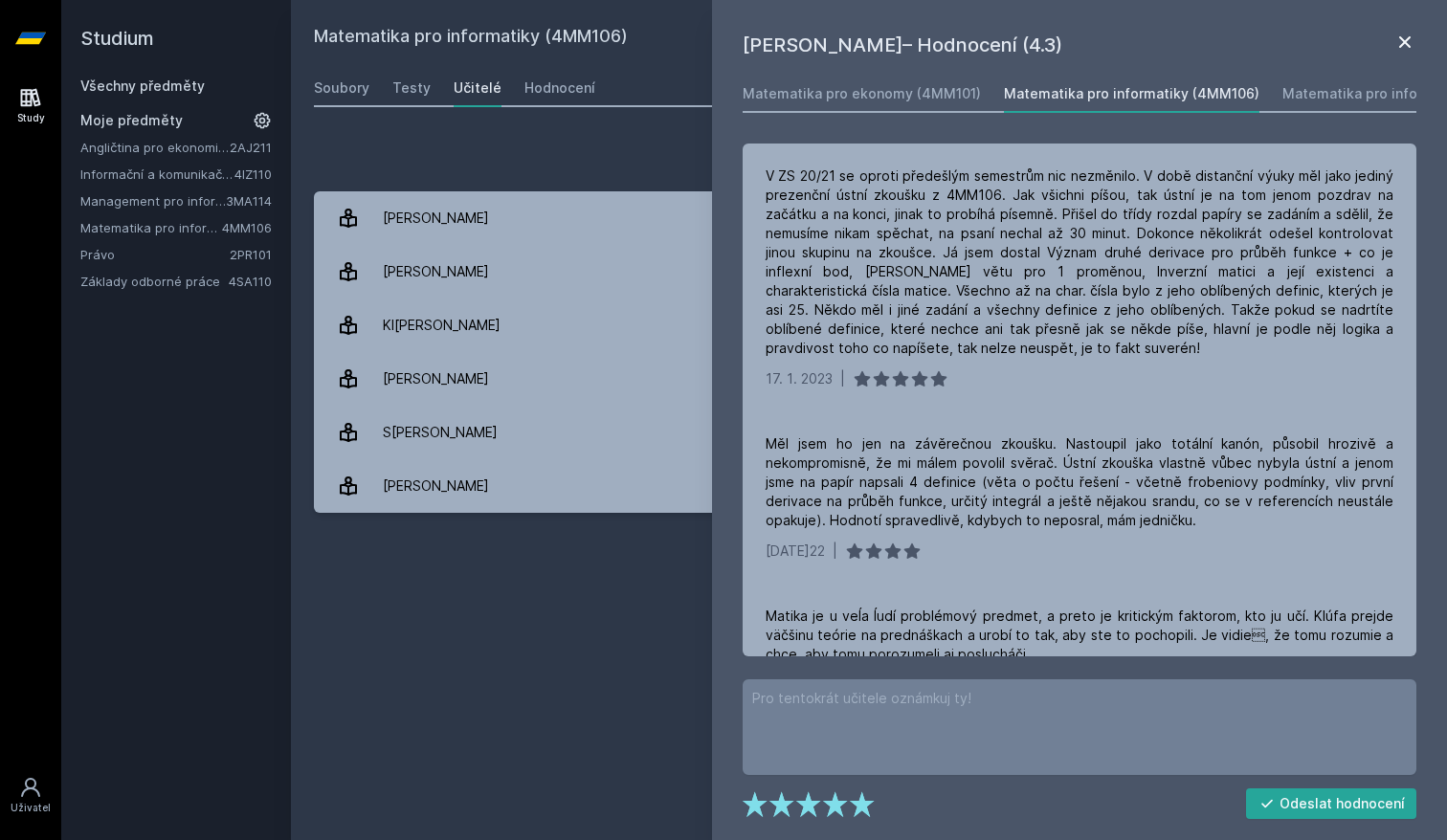
click at [1394, 38] on icon at bounding box center [1404, 41] width 23 height 23
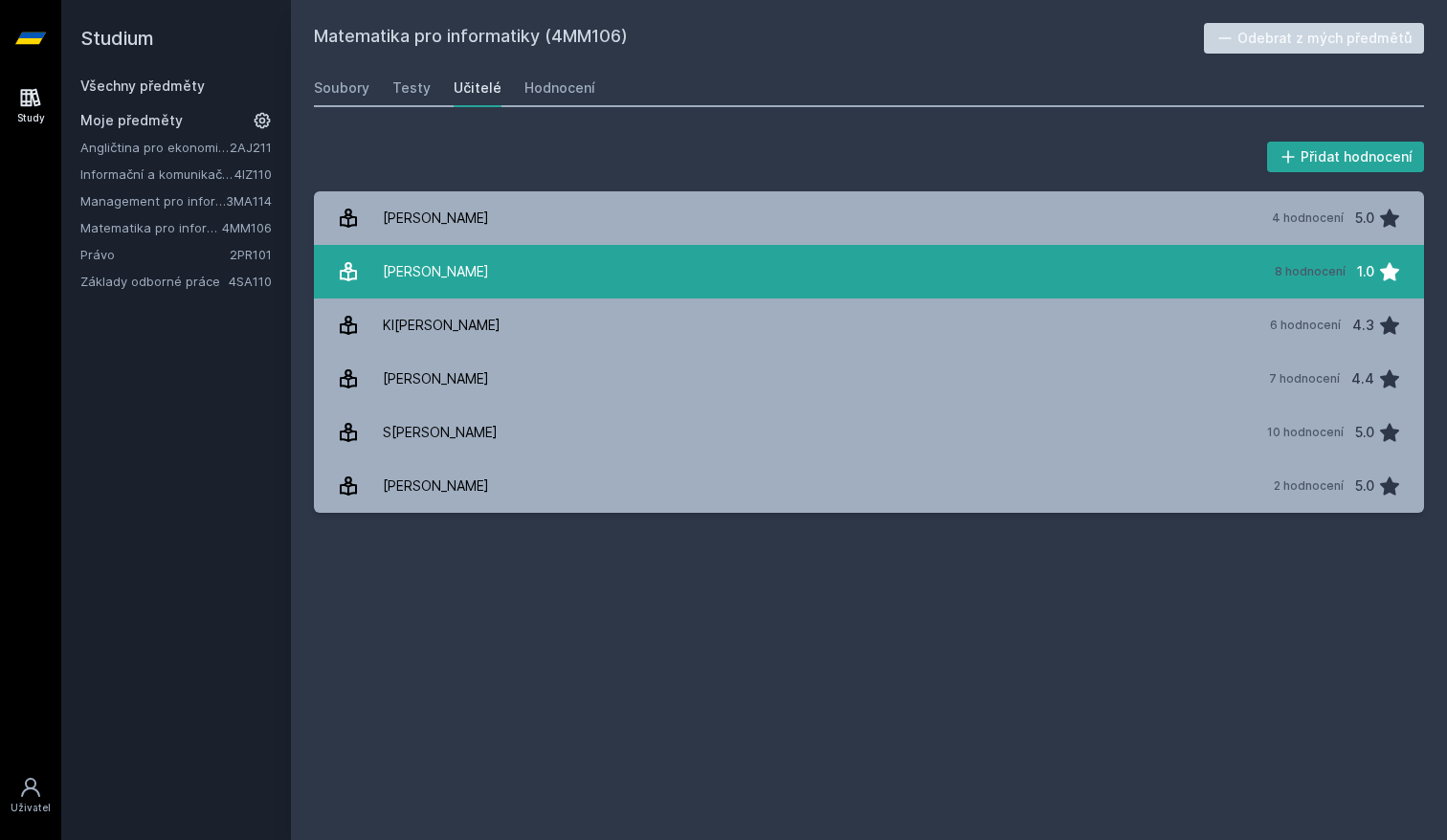
click at [728, 283] on link "Ho[PERSON_NAME] 8 hodnocení 1.0" at bounding box center [869, 272] width 1110 height 54
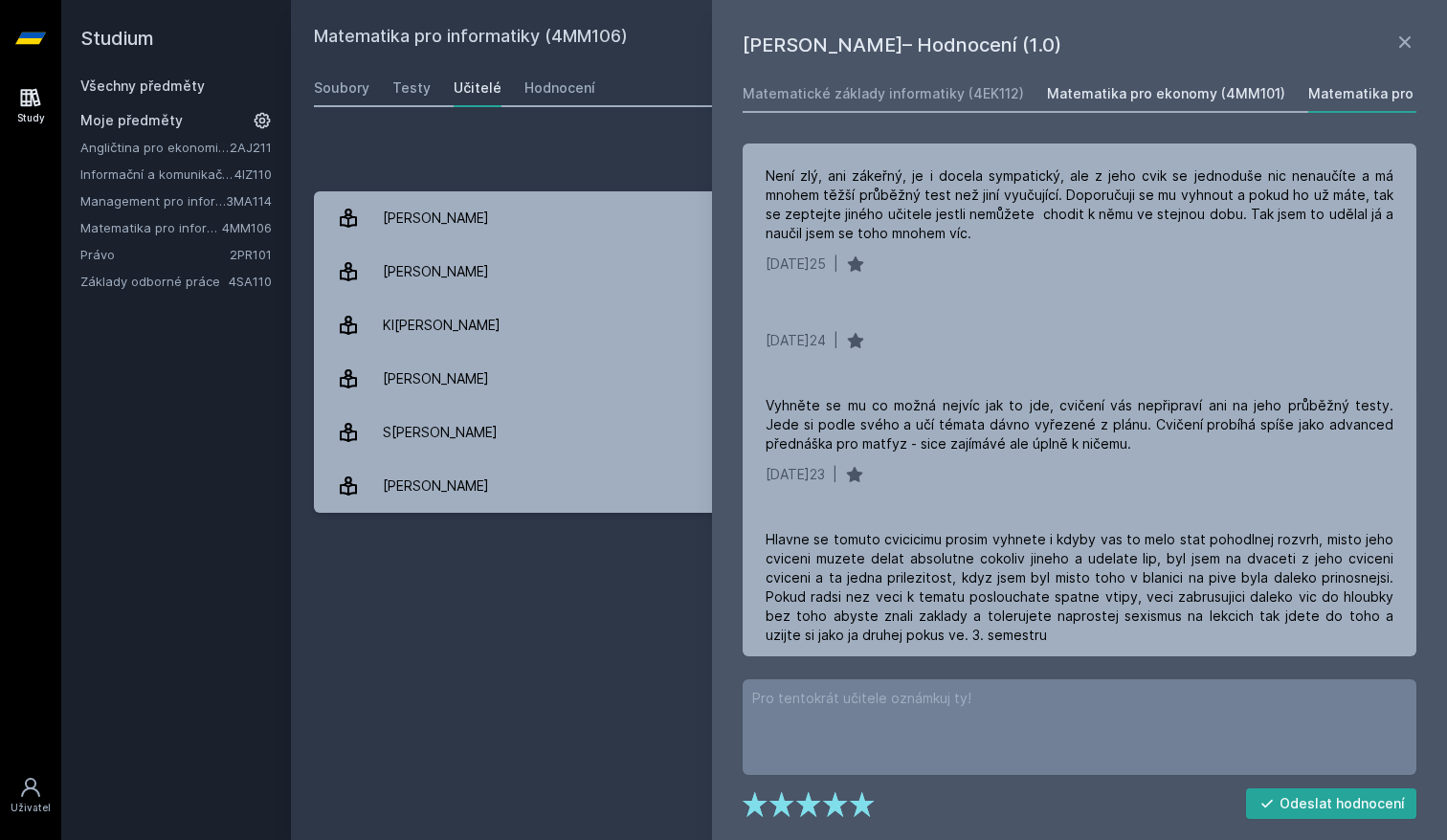
click at [1160, 93] on div "Matematika pro ekonomy (4MM101)" at bounding box center [1166, 94] width 238 height 20
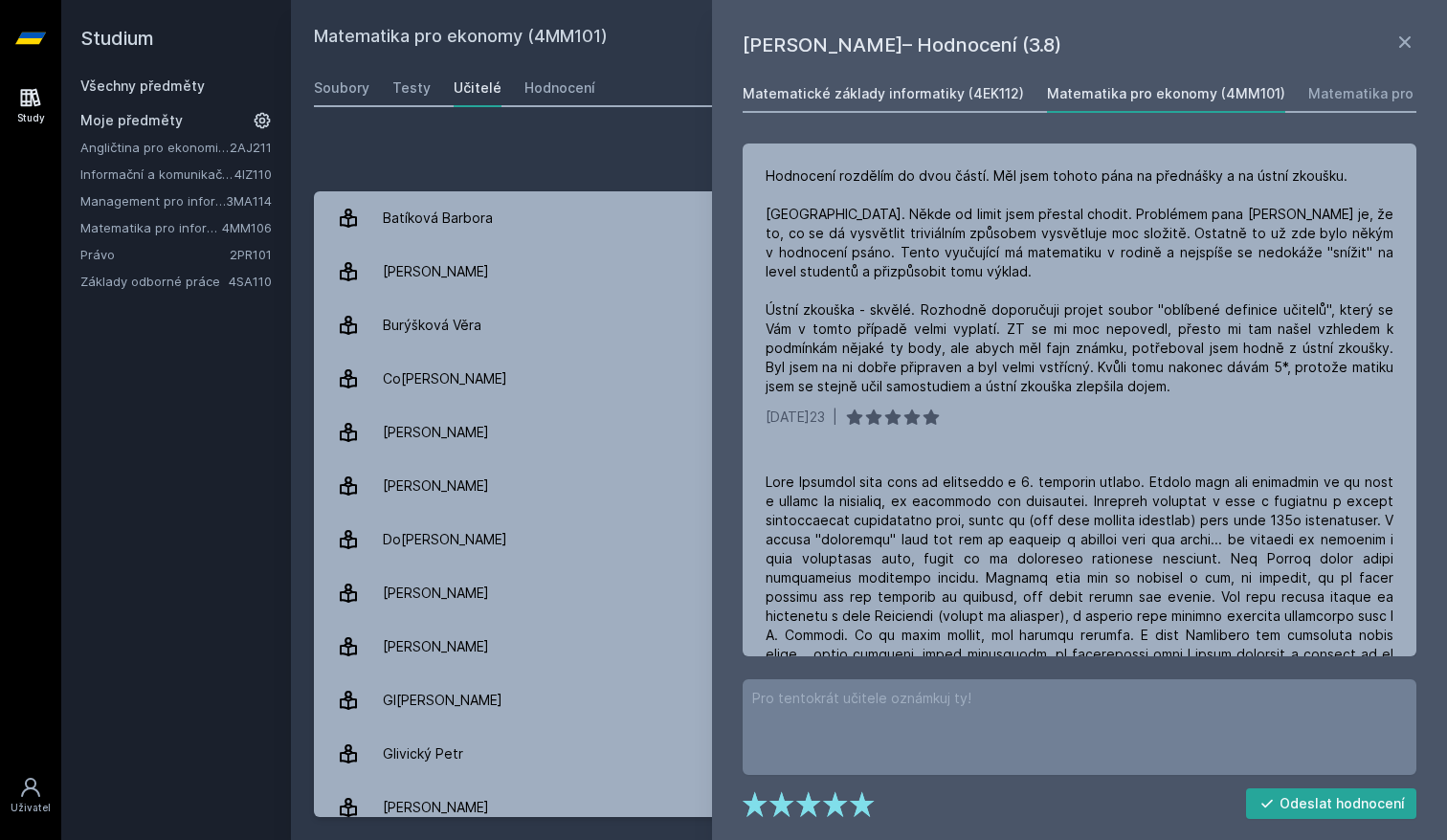
click at [958, 104] on link "Matematické základy informatiky (4EK112)" at bounding box center [882, 93] width 281 height 38
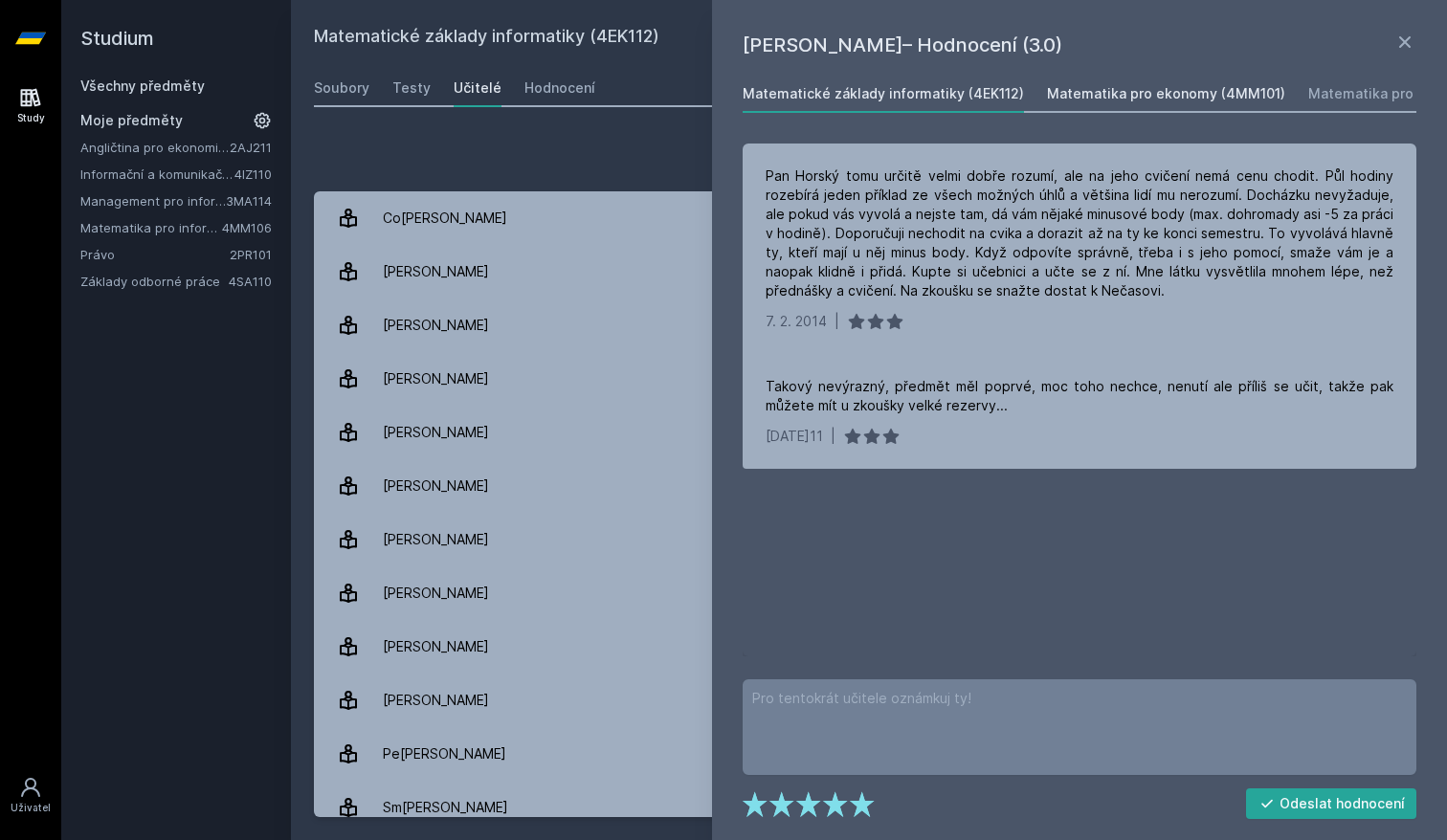
click at [1127, 88] on div "Matematika pro ekonomy (4MM101)" at bounding box center [1166, 94] width 238 height 20
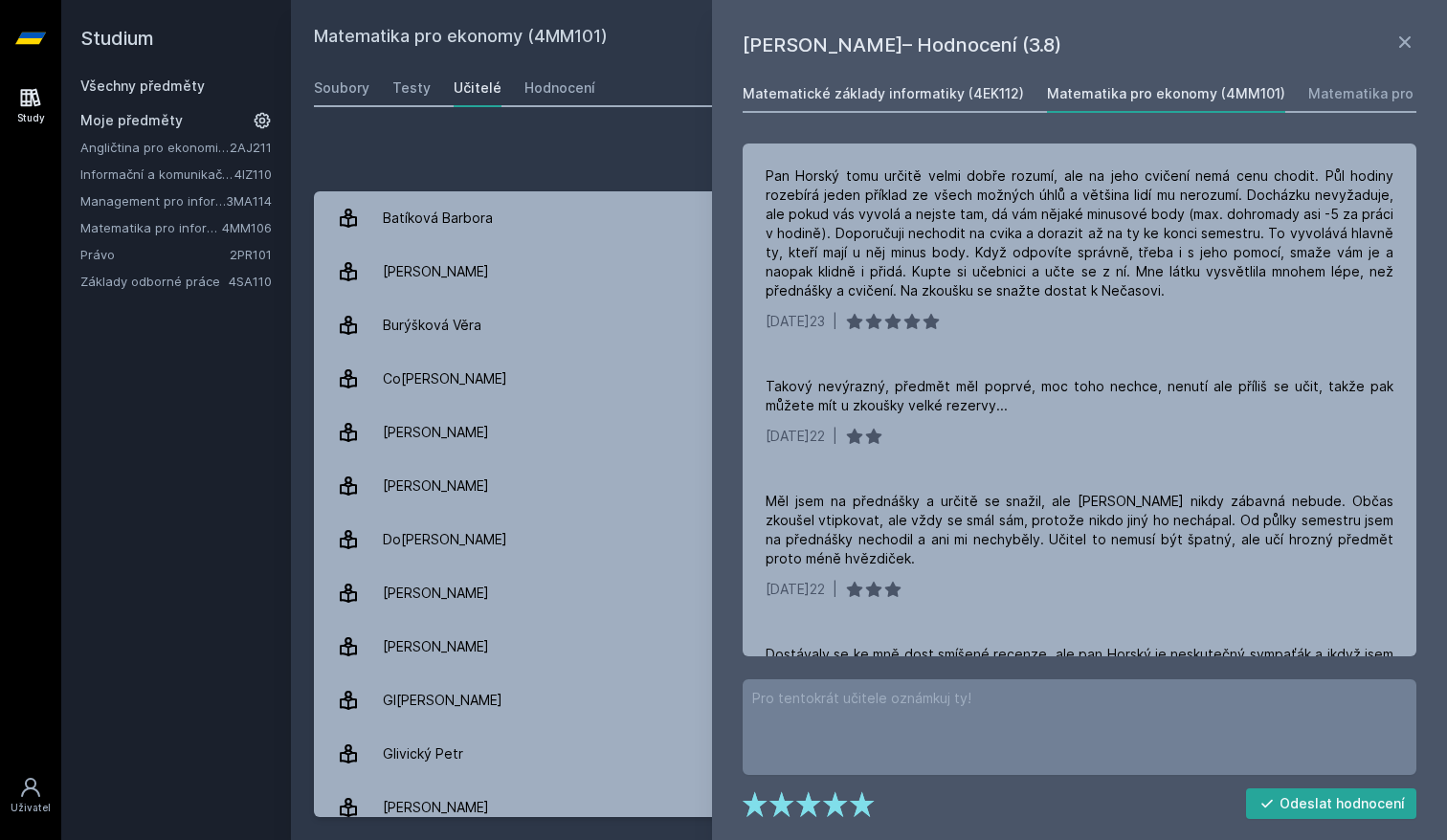
click at [821, 93] on div "Matematické základy informatiky (4EK112)" at bounding box center [882, 94] width 281 height 20
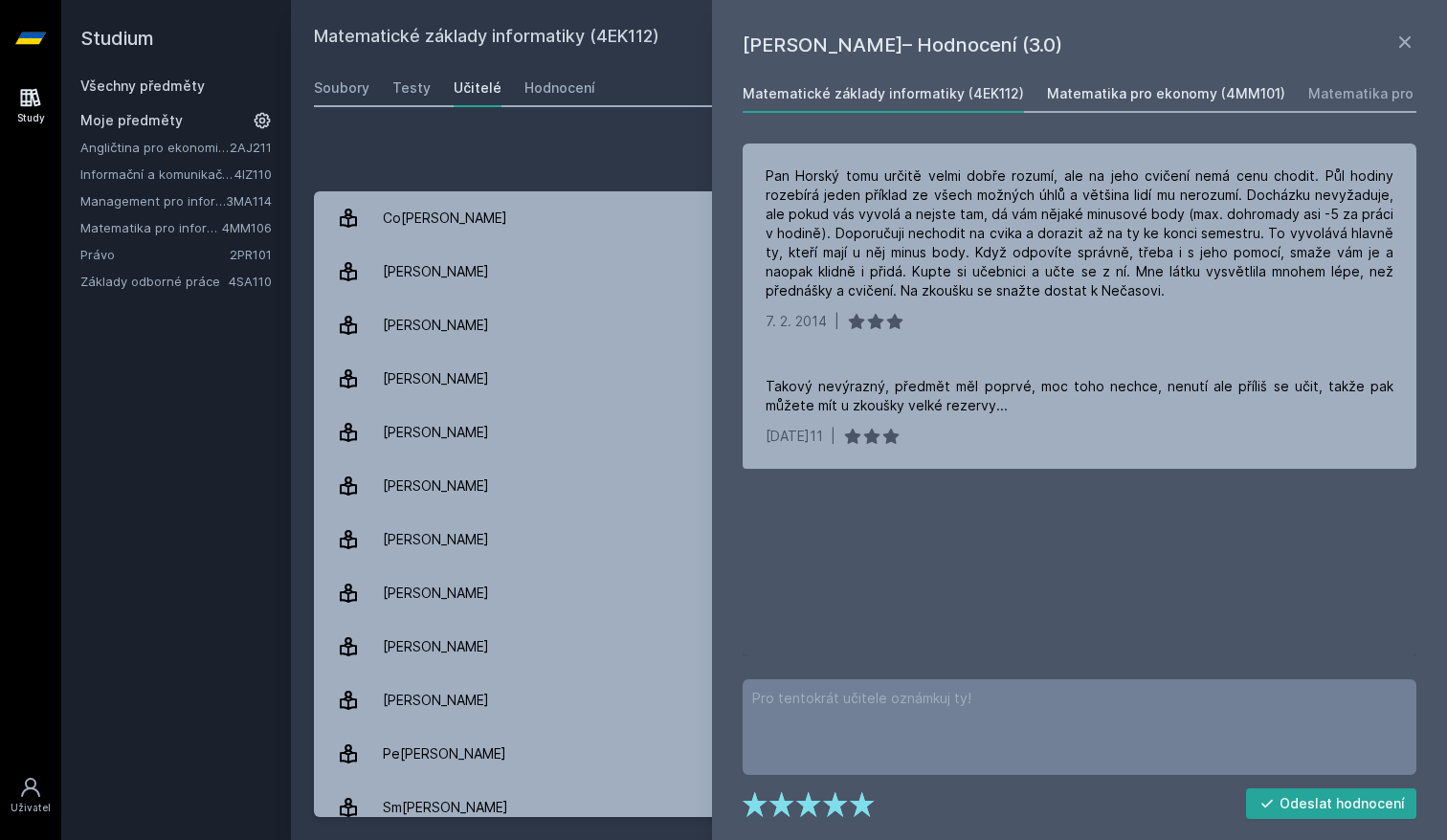
click at [1088, 104] on link "Matematika pro ekonomy (4MM101)" at bounding box center [1166, 93] width 238 height 38
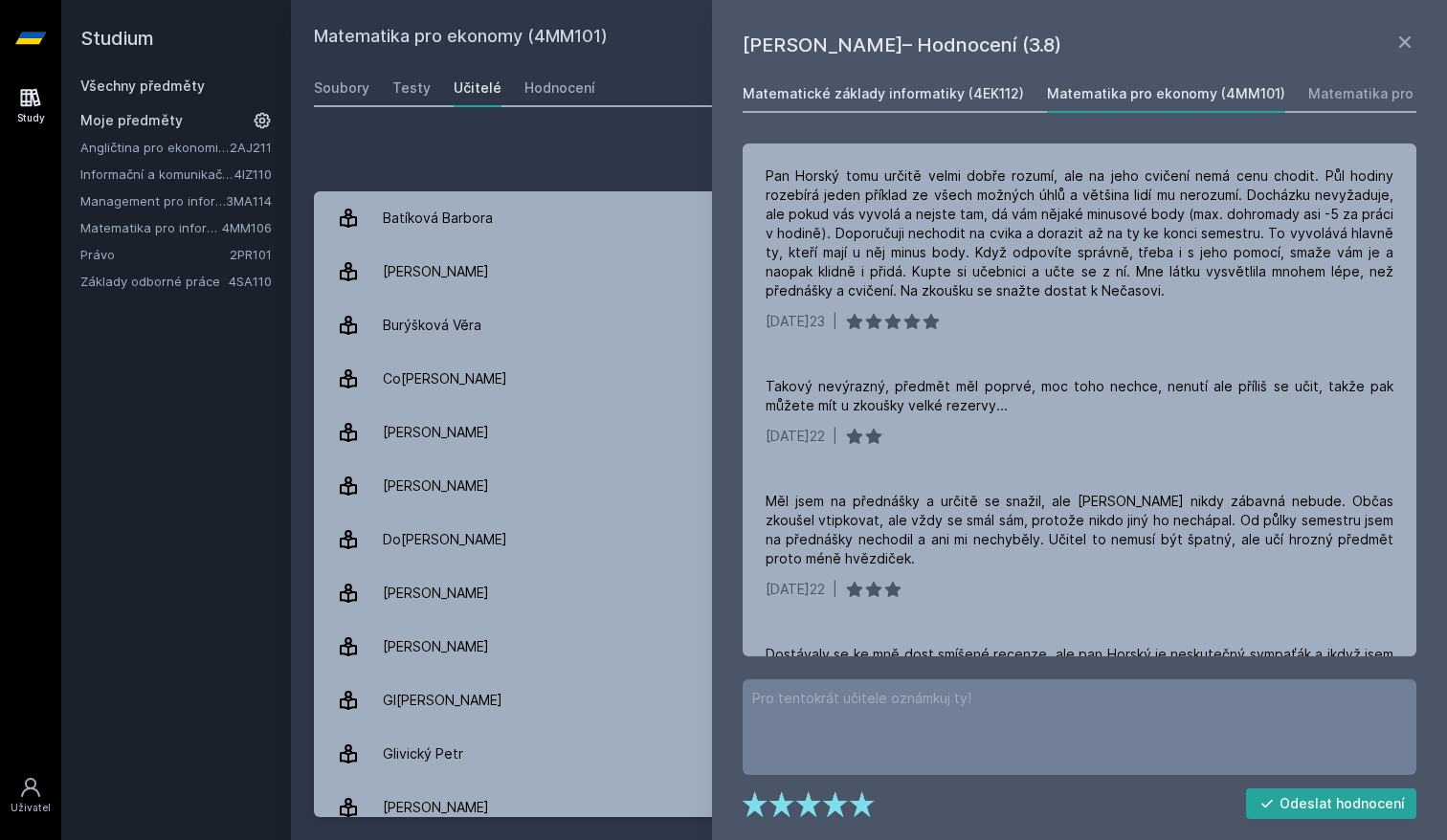
click at [949, 94] on div "Matematické základy informatiky (4EK112)" at bounding box center [882, 94] width 281 height 20
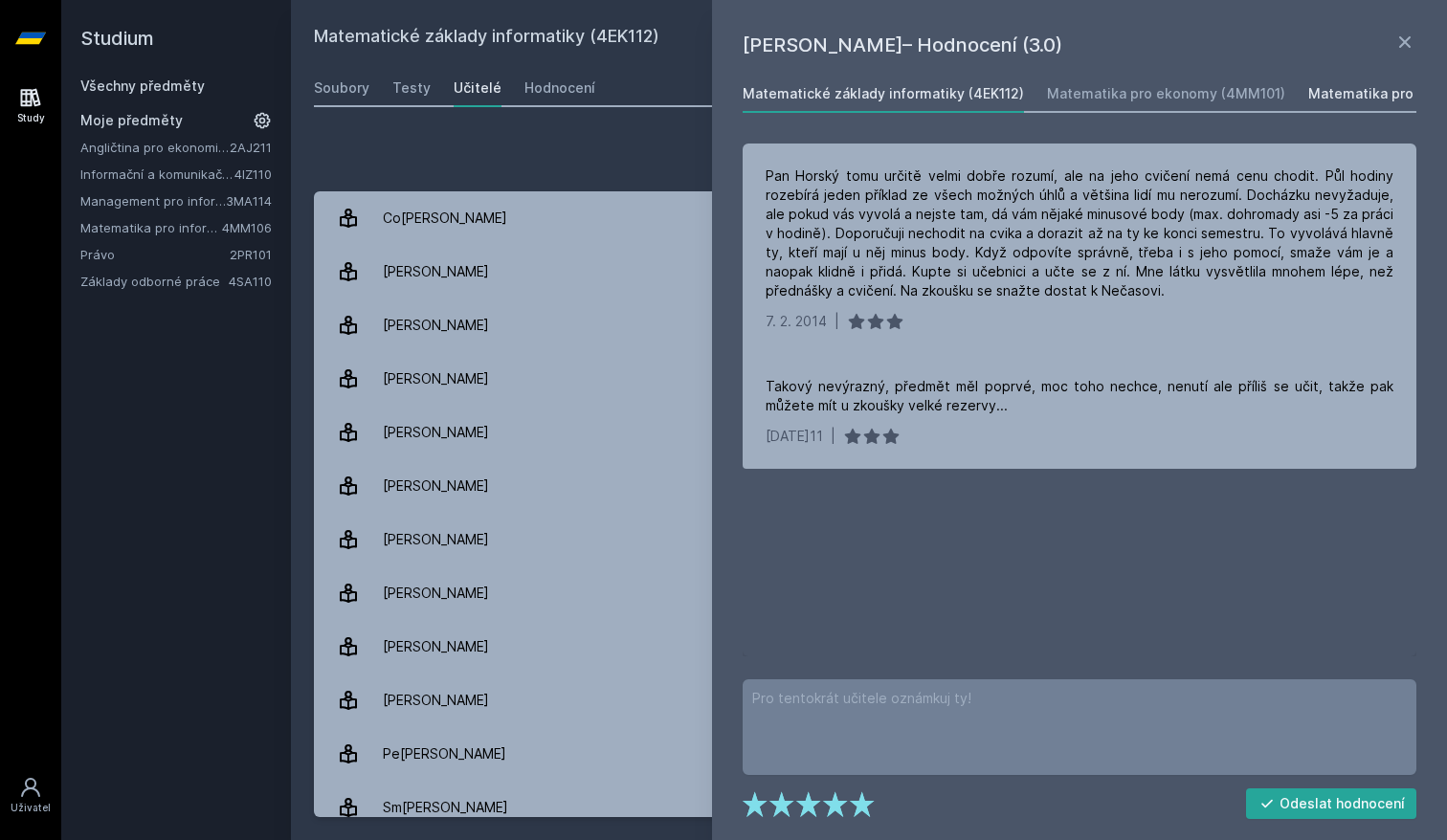
click at [1321, 101] on div "Matematika pro informatiky (4MM106)" at bounding box center [1435, 94] width 256 height 20
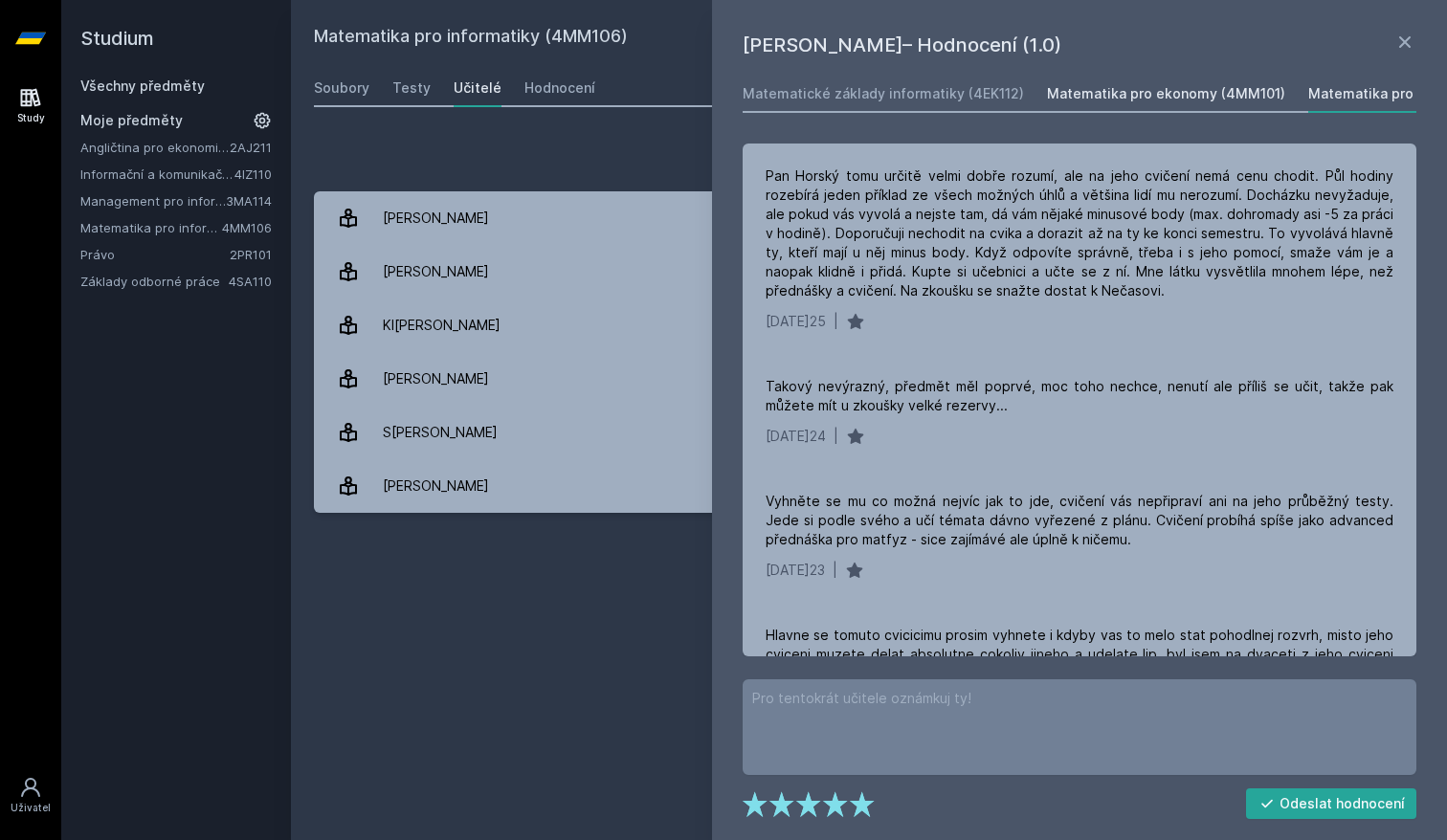
click at [1183, 80] on link "Matematika pro ekonomy (4MM101)" at bounding box center [1166, 93] width 238 height 38
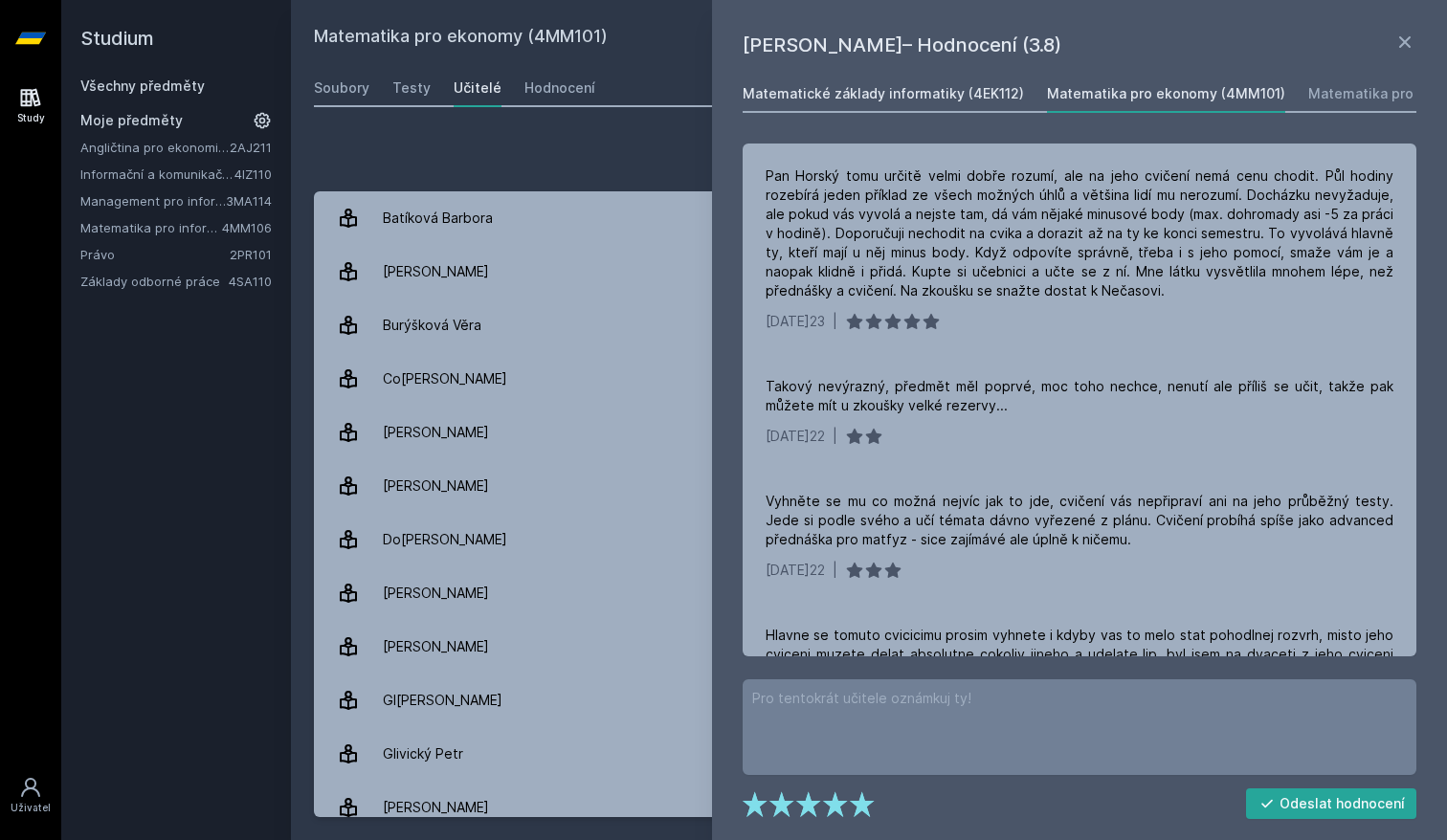
click at [958, 92] on div "Matematické základy informatiky (4EK112)" at bounding box center [882, 94] width 281 height 20
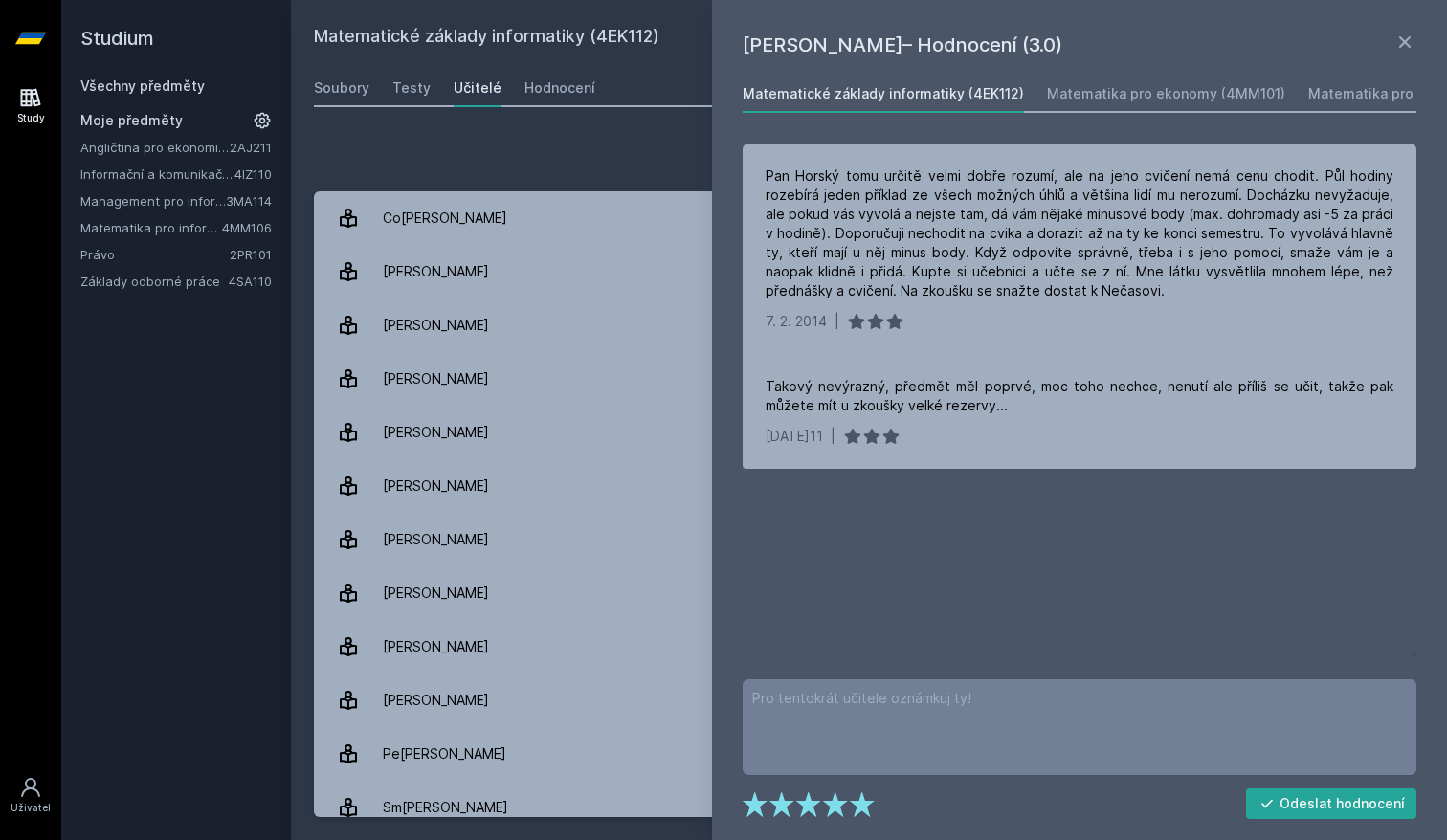
click at [1106, 116] on div "Matematické základy informatiky (4EK112) Matematika pro ekonomy (4MM101) Matema…" at bounding box center [1079, 365] width 681 height 581
click at [1106, 98] on div "Matematika pro ekonomy (4MM101)" at bounding box center [1166, 94] width 238 height 20
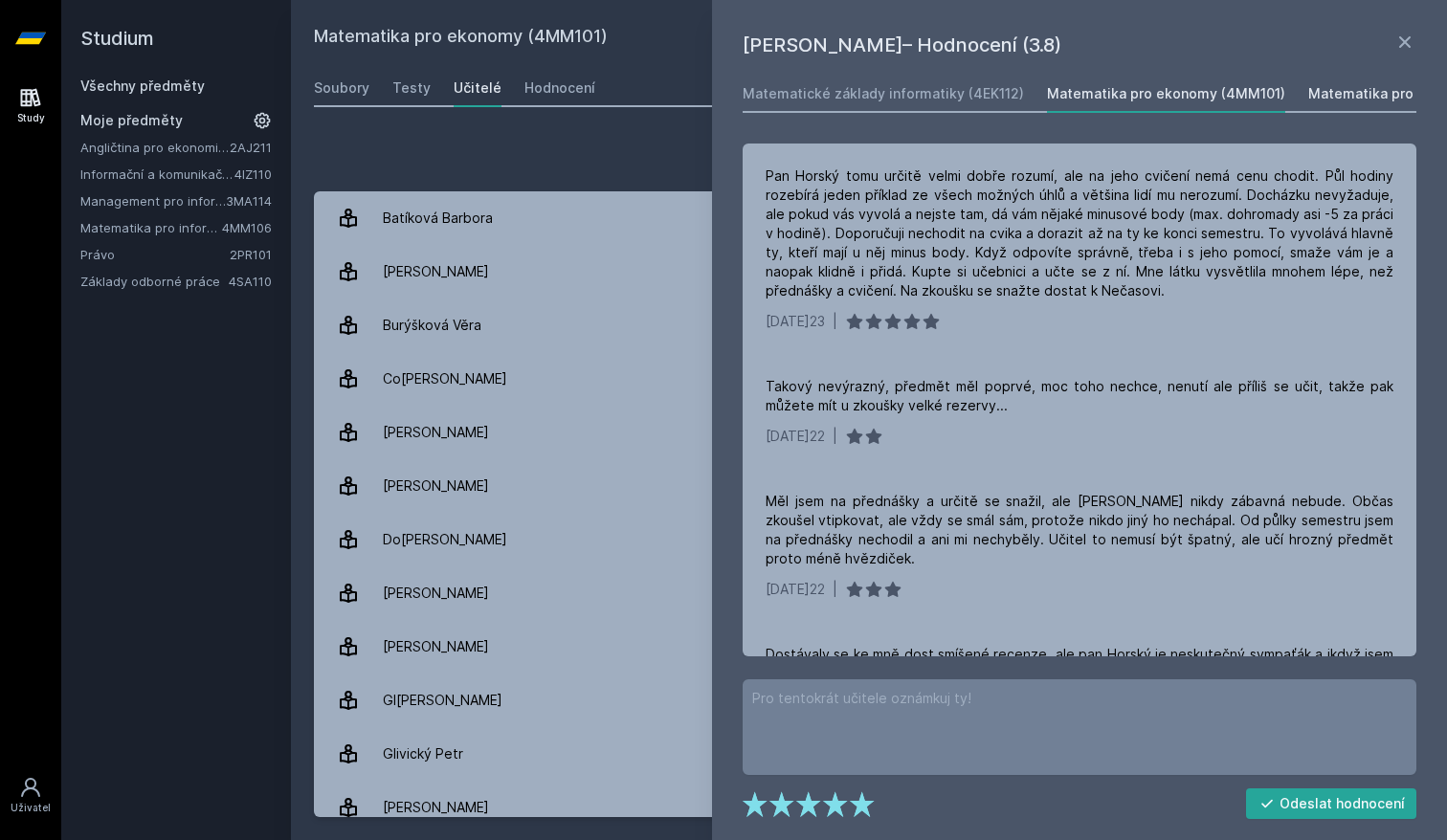
click at [1309, 91] on div "Matematika pro informatiky (4MM106)" at bounding box center [1435, 94] width 256 height 20
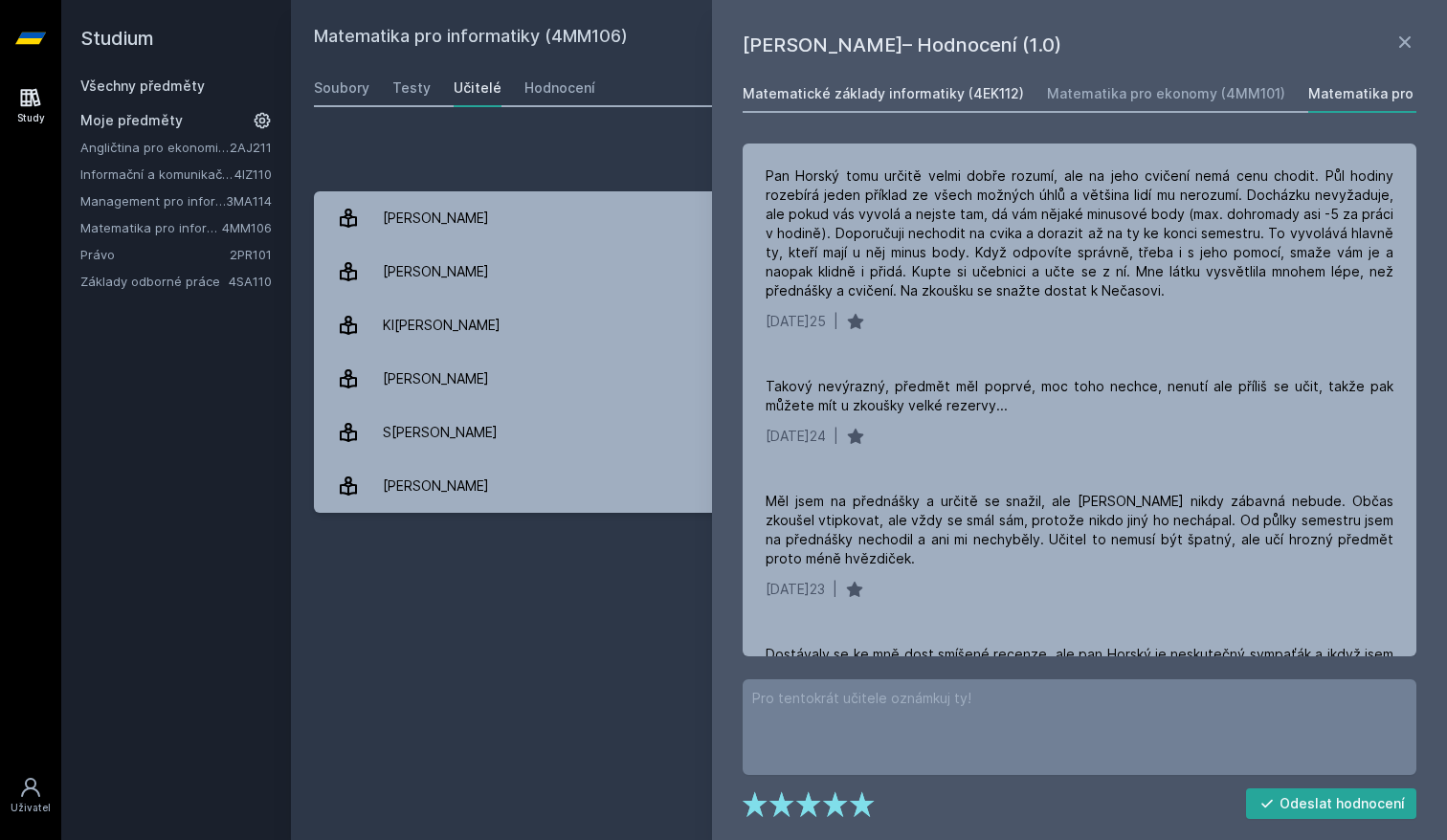
click at [906, 91] on div "Matematické základy informatiky (4EK112)" at bounding box center [882, 94] width 281 height 20
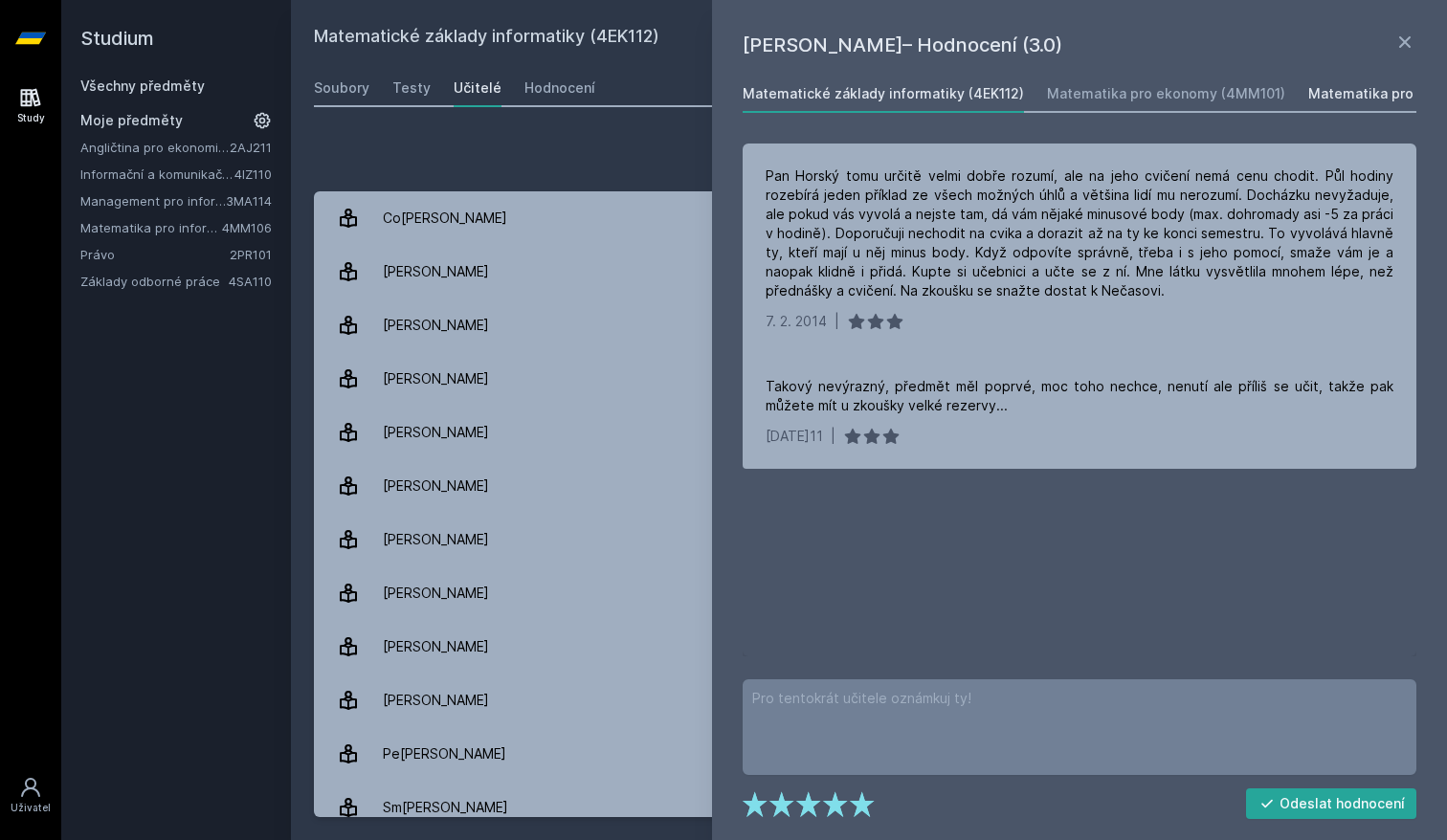
click at [1367, 92] on div "Matematika pro informatiky (4MM106)" at bounding box center [1435, 94] width 256 height 20
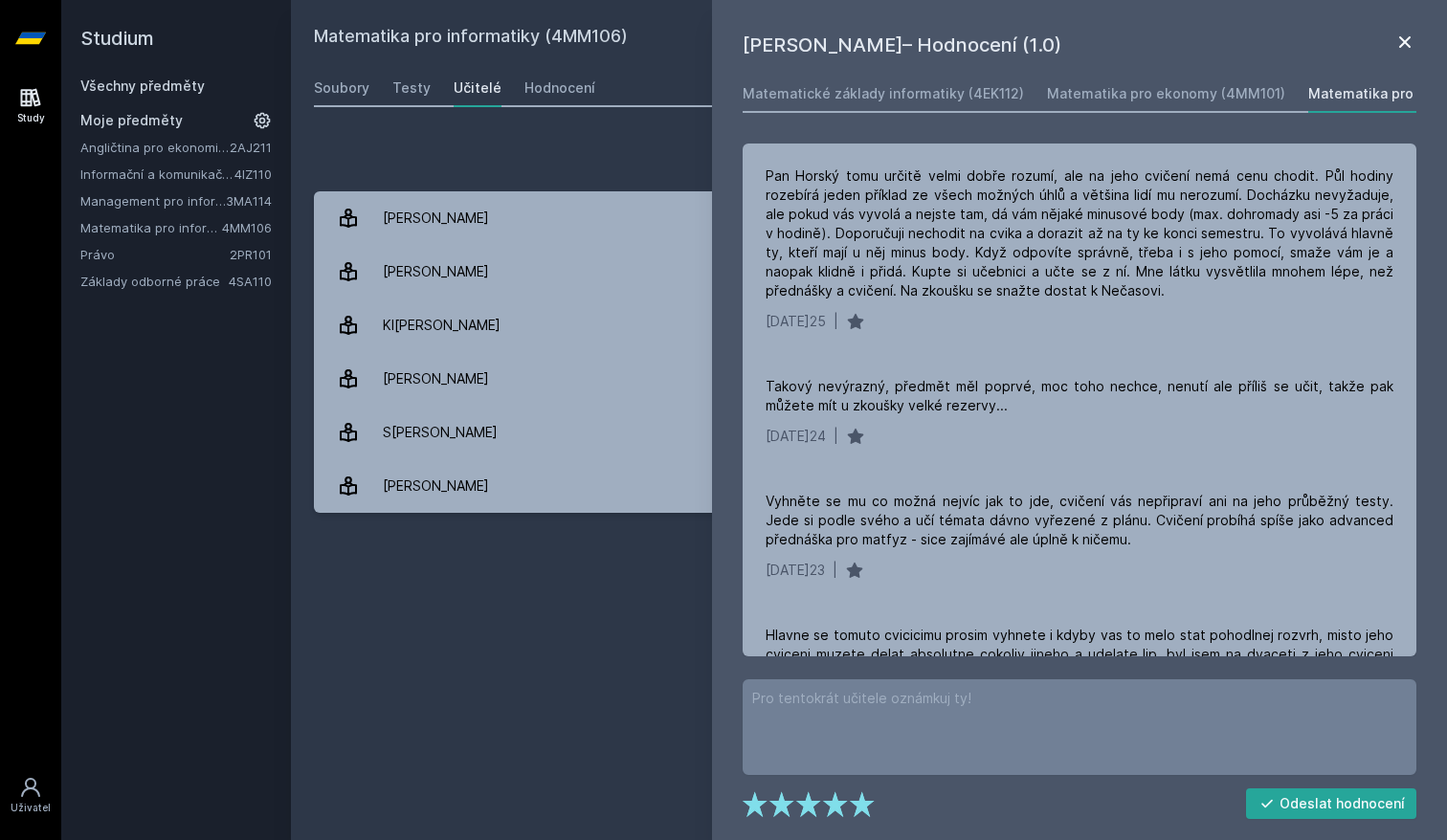
click at [1414, 34] on icon at bounding box center [1404, 41] width 23 height 23
